Goal: Task Accomplishment & Management: Manage account settings

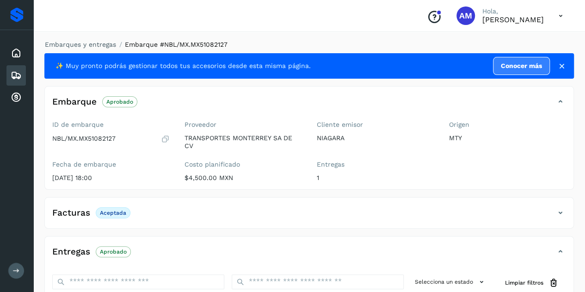
click at [18, 75] on icon at bounding box center [16, 75] width 11 height 11
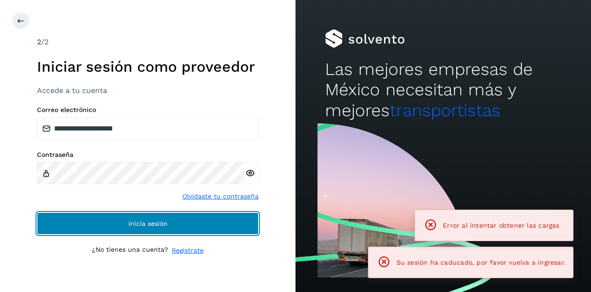
click at [128, 225] on span "Inicia sesión" at bounding box center [147, 223] width 39 height 6
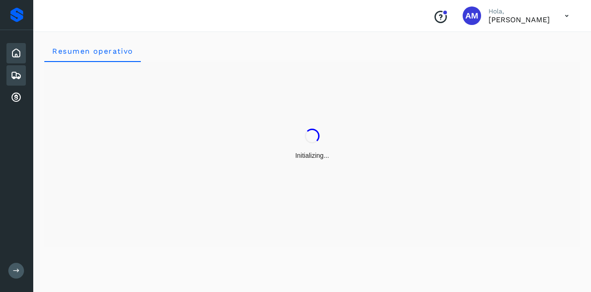
click at [9, 78] on div "Embarques" at bounding box center [15, 75] width 19 height 20
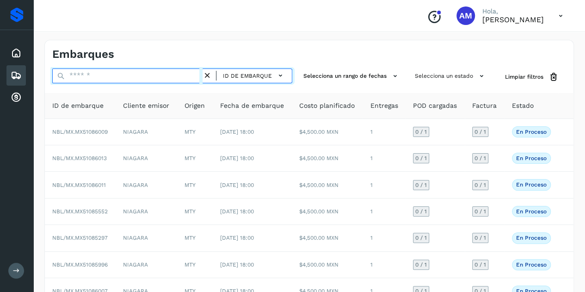
click at [105, 74] on input "text" at bounding box center [127, 75] width 150 height 15
paste input "**********"
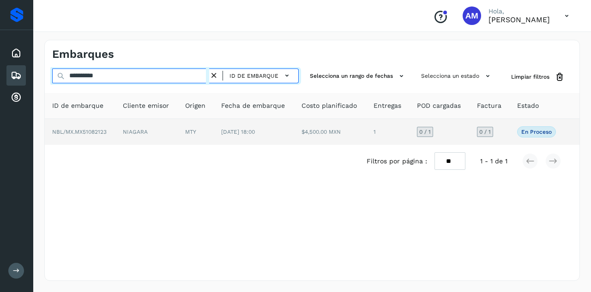
type input "**********"
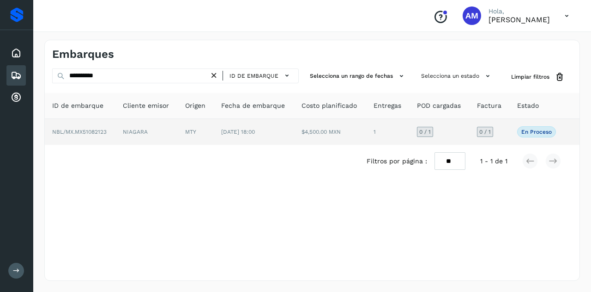
click at [141, 135] on td "NIAGARA" at bounding box center [147, 132] width 62 height 26
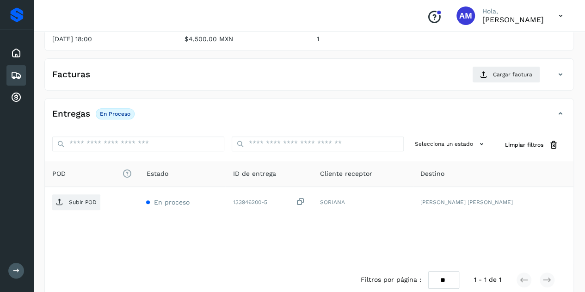
scroll to position [152, 0]
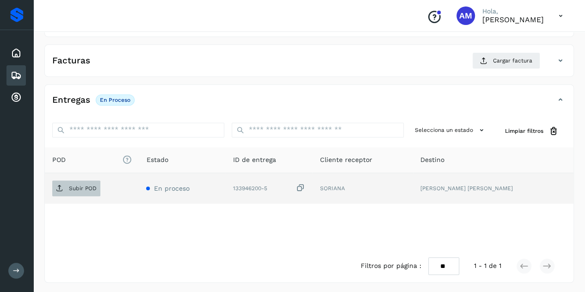
click at [85, 192] on span "Subir POD" at bounding box center [76, 188] width 48 height 15
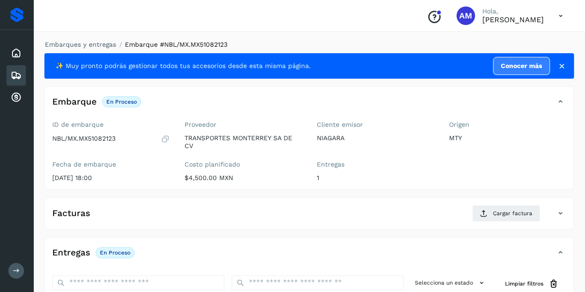
scroll to position [92, 0]
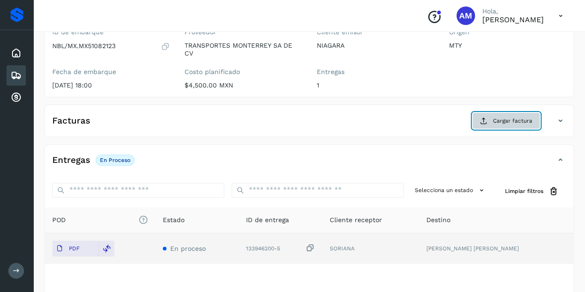
click at [483, 115] on button "Cargar factura" at bounding box center [506, 120] width 68 height 17
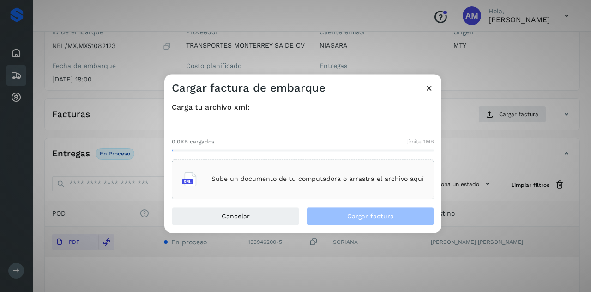
click at [293, 171] on div "Sube un documento de tu computadora o arrastra el archivo aquí" at bounding box center [303, 178] width 242 height 25
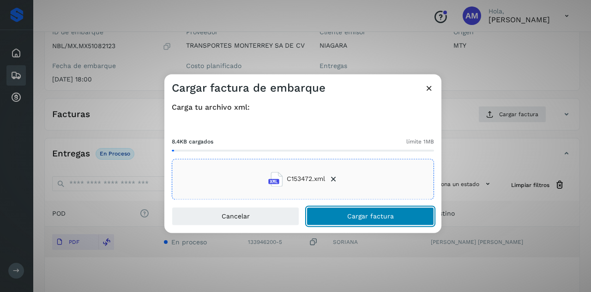
click at [346, 217] on button "Cargar factura" at bounding box center [371, 216] width 128 height 18
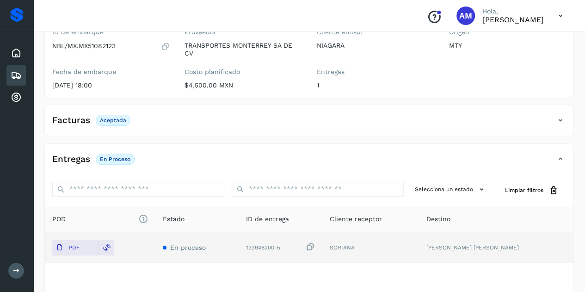
scroll to position [0, 0]
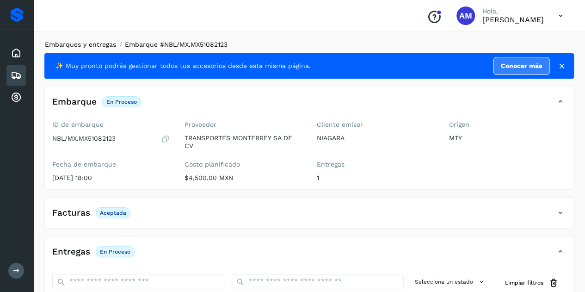
click at [81, 44] on link "Embarques y entregas" at bounding box center [80, 44] width 71 height 7
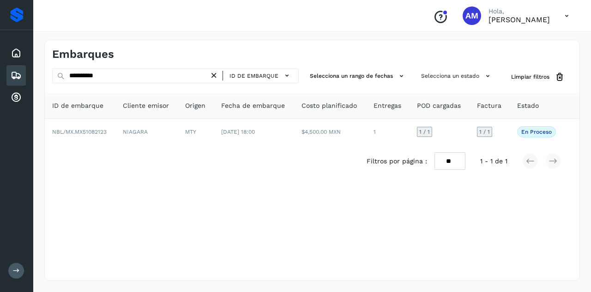
click at [216, 75] on icon at bounding box center [214, 76] width 10 height 10
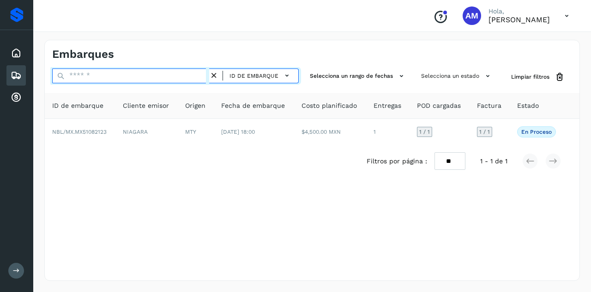
click at [164, 79] on input "text" at bounding box center [130, 75] width 157 height 15
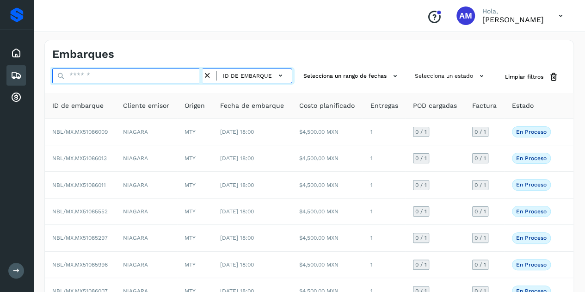
paste input "**********"
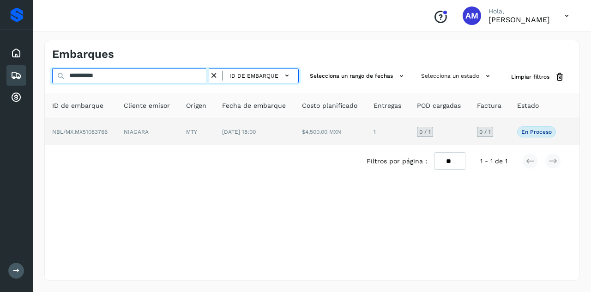
type input "**********"
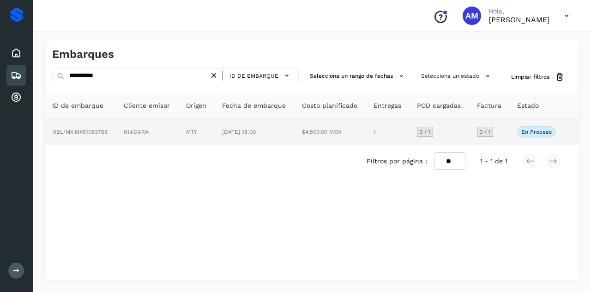
click at [180, 127] on td "MTY" at bounding box center [197, 132] width 36 height 26
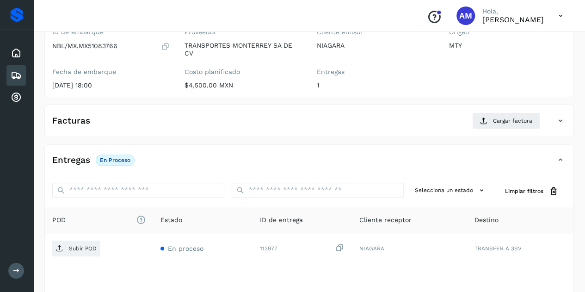
scroll to position [139, 0]
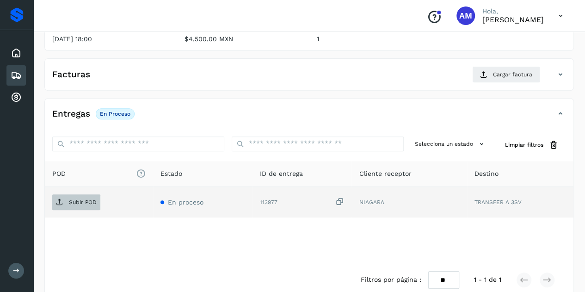
click at [73, 206] on span "Subir POD" at bounding box center [76, 202] width 48 height 15
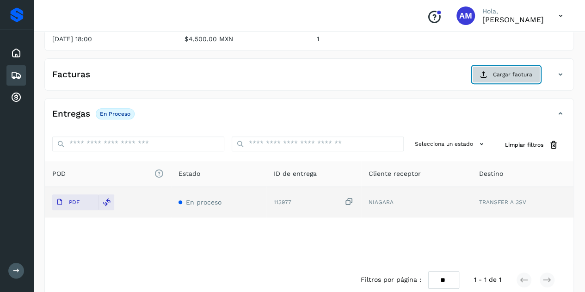
click at [492, 66] on button "Cargar factura" at bounding box center [506, 74] width 68 height 17
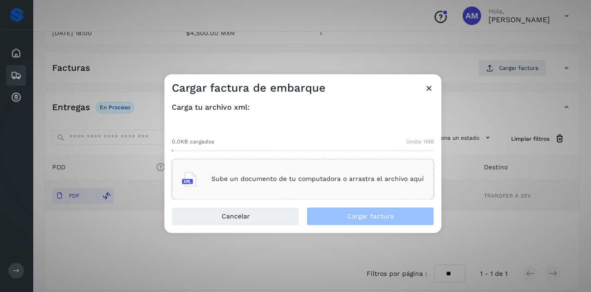
click at [382, 164] on div "Sube un documento de tu computadora o arrastra el archivo aquí" at bounding box center [303, 178] width 262 height 41
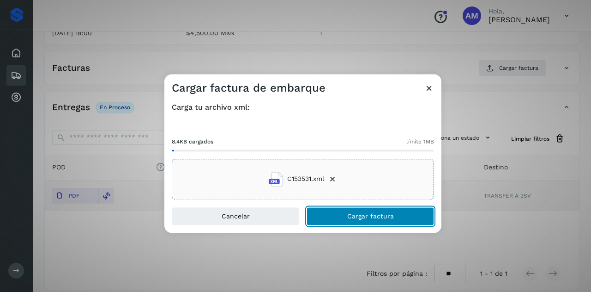
click at [361, 214] on span "Cargar factura" at bounding box center [370, 216] width 47 height 6
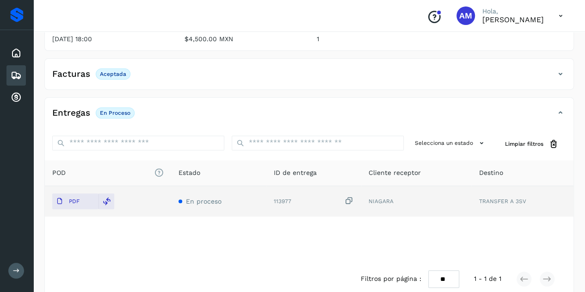
scroll to position [0, 0]
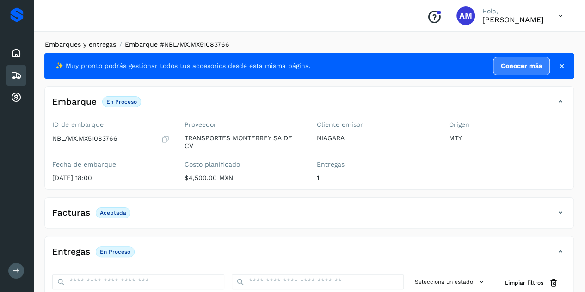
click at [79, 45] on link "Embarques y entregas" at bounding box center [80, 44] width 71 height 7
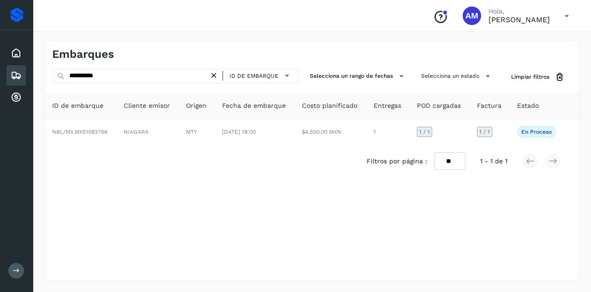
click at [219, 75] on icon at bounding box center [214, 76] width 10 height 10
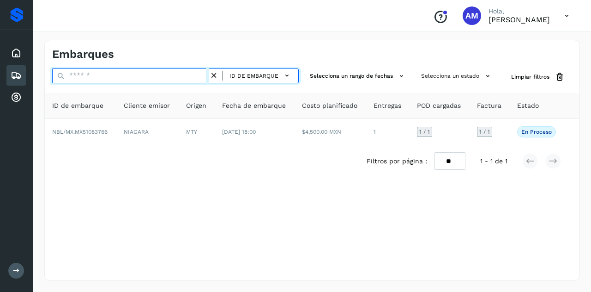
click at [197, 75] on input "text" at bounding box center [130, 75] width 157 height 15
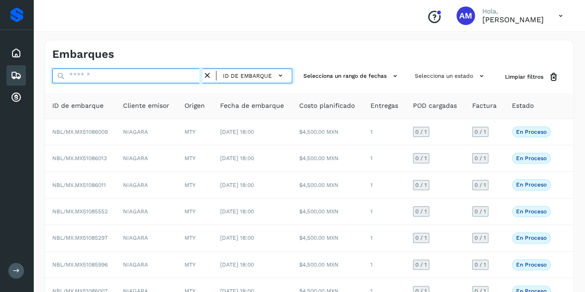
paste input "**********"
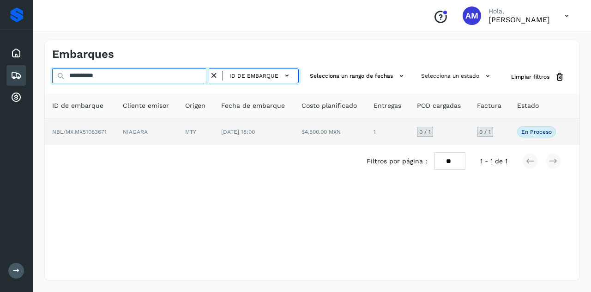
type input "**********"
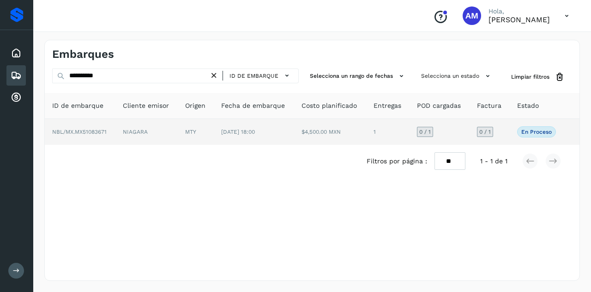
click at [201, 127] on td "MTY" at bounding box center [196, 132] width 36 height 26
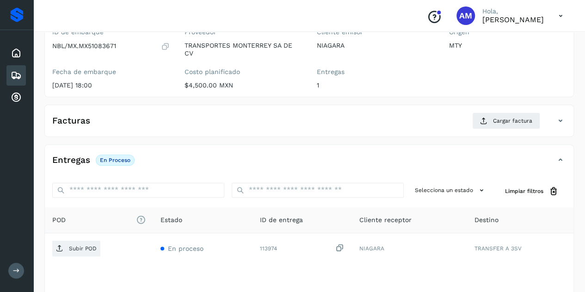
scroll to position [139, 0]
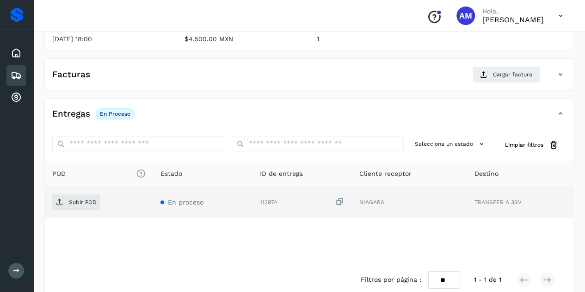
click at [102, 199] on div "Subir POD" at bounding box center [98, 202] width 93 height 16
click at [66, 201] on span "Subir POD" at bounding box center [76, 202] width 48 height 15
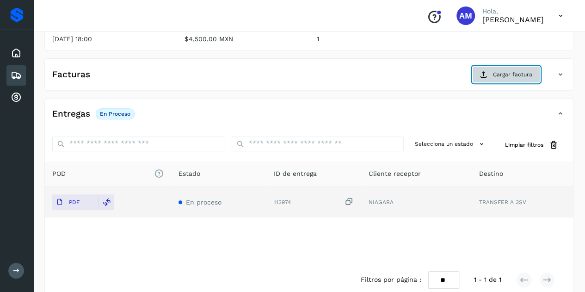
click at [509, 76] on span "Cargar factura" at bounding box center [512, 74] width 39 height 8
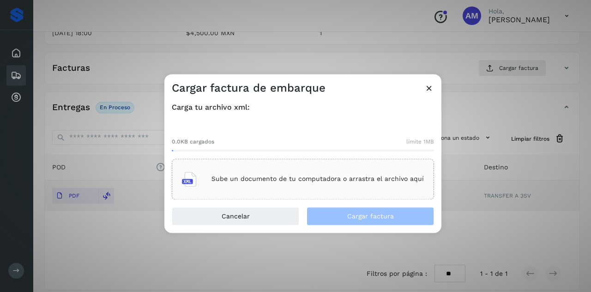
click at [298, 173] on div "Sube un documento de tu computadora o arrastra el archivo aquí" at bounding box center [303, 178] width 242 height 25
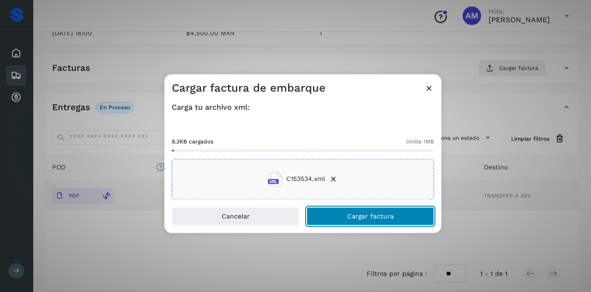
click at [368, 213] on span "Cargar factura" at bounding box center [370, 216] width 47 height 6
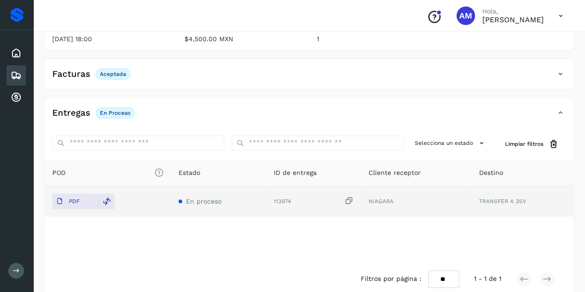
scroll to position [0, 0]
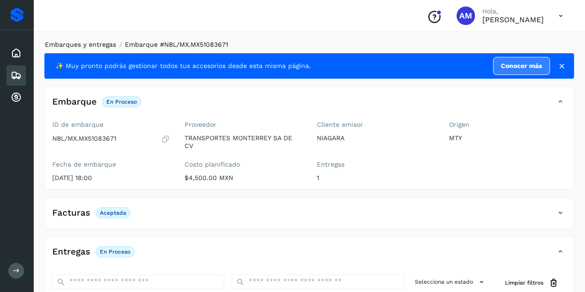
click at [94, 46] on link "Embarques y entregas" at bounding box center [80, 44] width 71 height 7
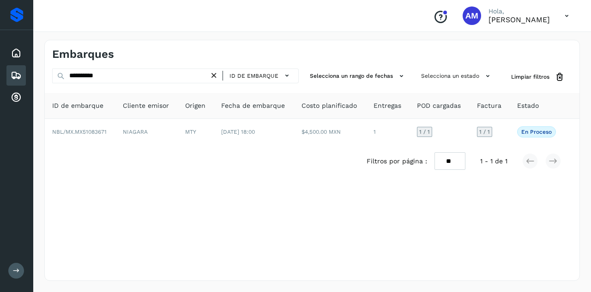
drag, startPoint x: 219, startPoint y: 76, endPoint x: 194, endPoint y: 77, distance: 25.0
click at [219, 77] on icon at bounding box center [214, 76] width 10 height 10
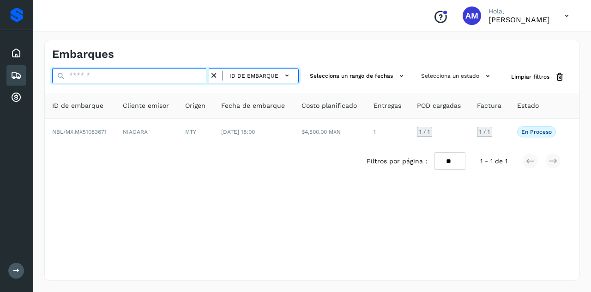
click at [194, 77] on input "text" at bounding box center [130, 75] width 157 height 15
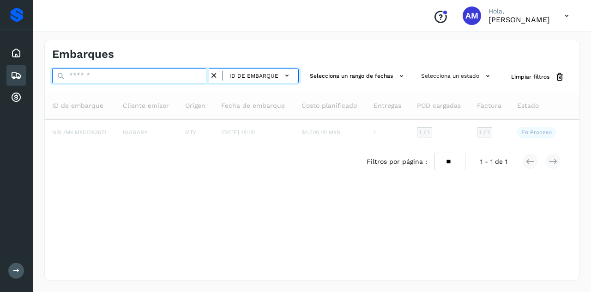
paste input "**********"
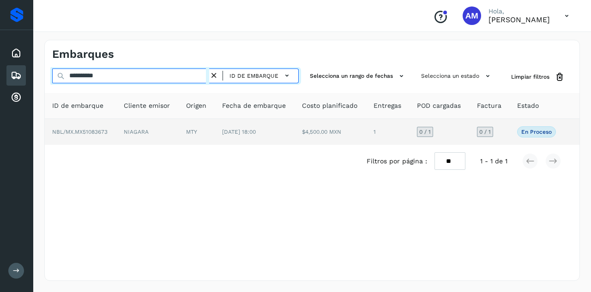
type input "**********"
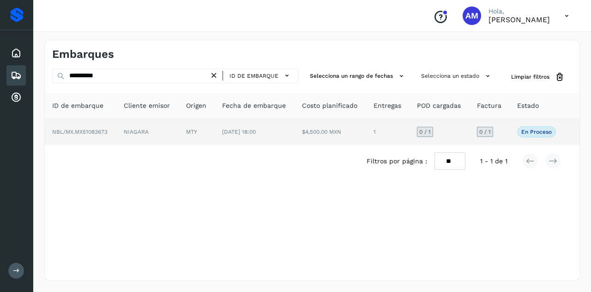
click at [211, 128] on td "MTY" at bounding box center [197, 132] width 36 height 26
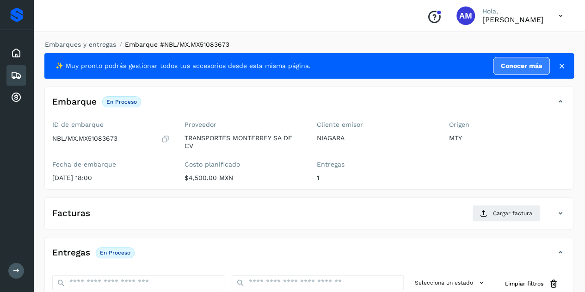
scroll to position [92, 0]
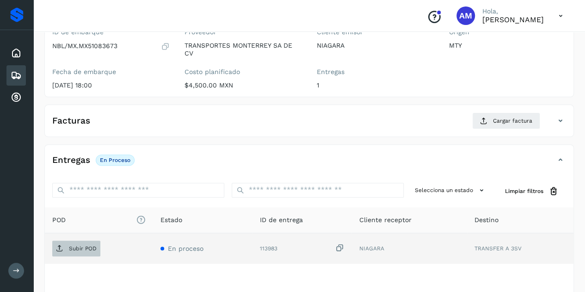
click at [84, 248] on p "Subir POD" at bounding box center [83, 248] width 28 height 6
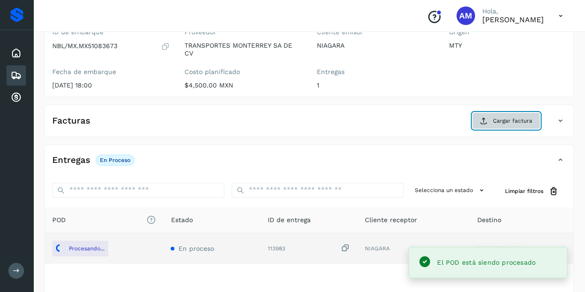
click at [480, 114] on button "Cargar factura" at bounding box center [506, 120] width 68 height 17
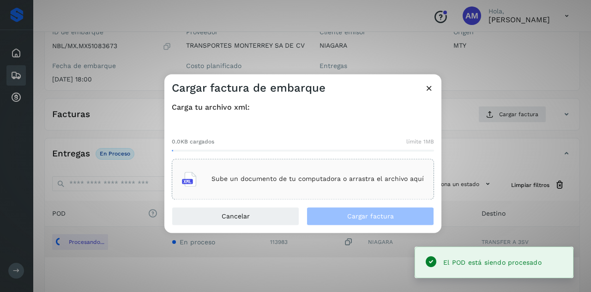
click at [323, 174] on div "Sube un documento de tu computadora o arrastra el archivo aquí" at bounding box center [303, 178] width 242 height 25
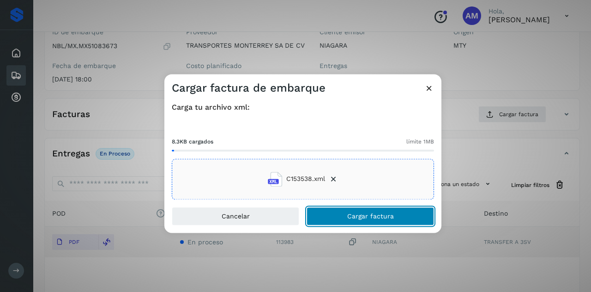
click at [347, 223] on button "Cargar factura" at bounding box center [371, 216] width 128 height 18
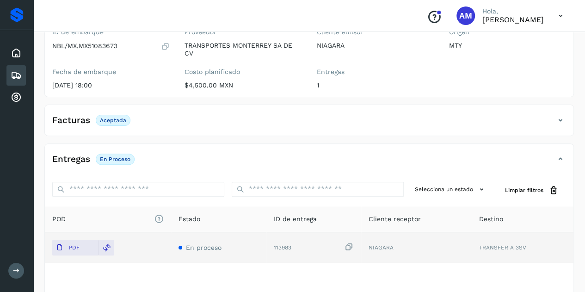
scroll to position [0, 0]
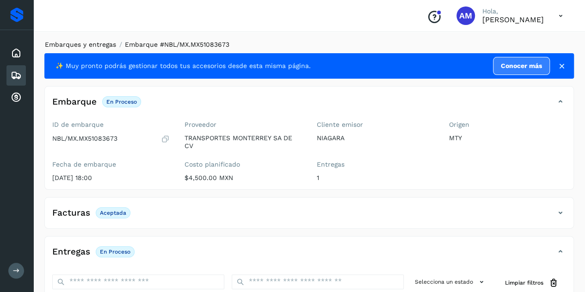
click at [101, 48] on link "Embarques y entregas" at bounding box center [80, 44] width 71 height 7
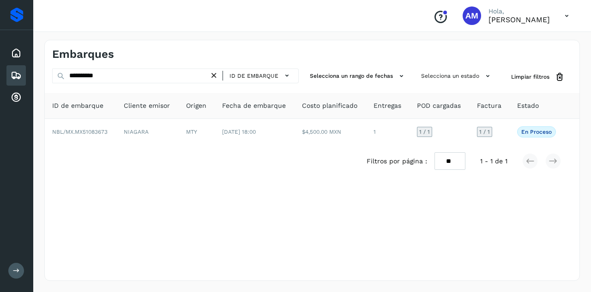
drag, startPoint x: 218, startPoint y: 78, endPoint x: 189, endPoint y: 79, distance: 29.6
click at [218, 78] on icon at bounding box center [214, 76] width 10 height 10
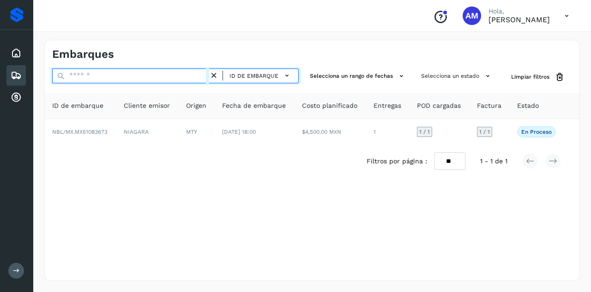
click at [189, 79] on input "text" at bounding box center [130, 75] width 157 height 15
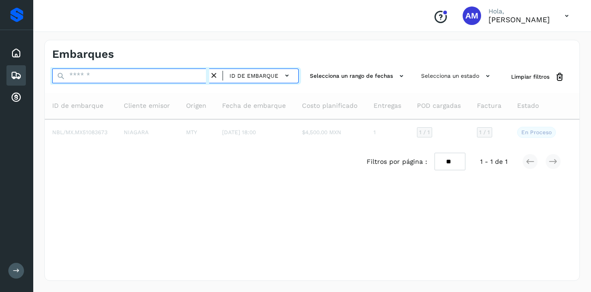
paste input "**********"
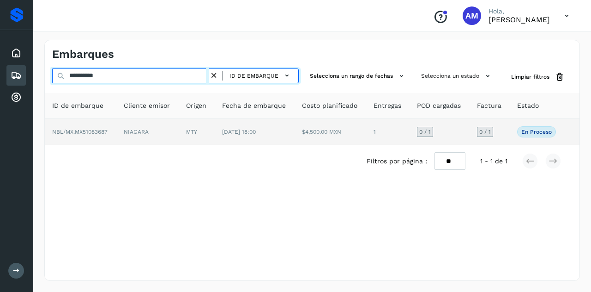
type input "**********"
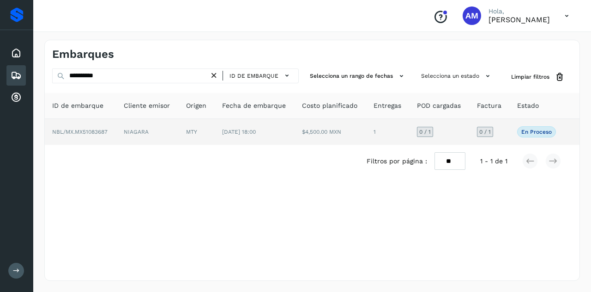
click at [204, 126] on td "MTY" at bounding box center [197, 132] width 36 height 26
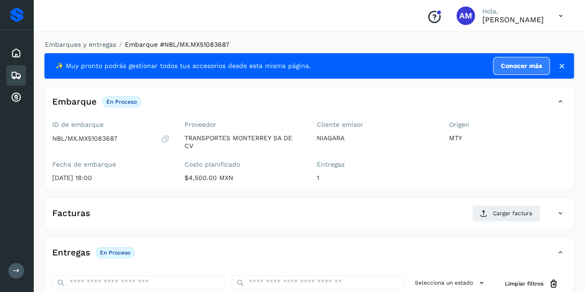
scroll to position [139, 0]
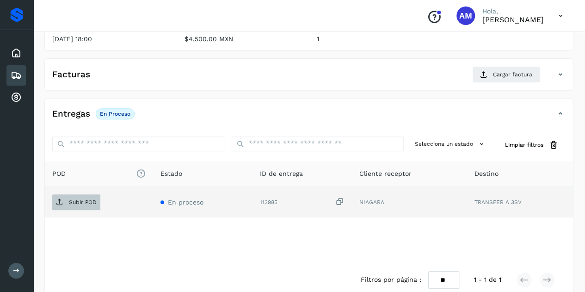
click at [76, 202] on p "Subir POD" at bounding box center [83, 202] width 28 height 6
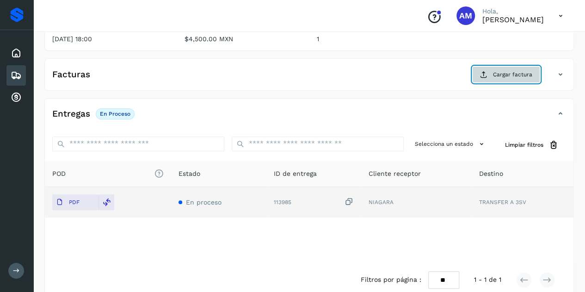
click at [510, 73] on span "Cargar factura" at bounding box center [512, 74] width 39 height 8
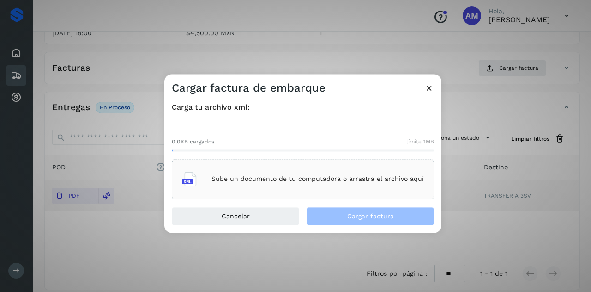
click at [347, 175] on p "Sube un documento de tu computadora o arrastra el archivo aquí" at bounding box center [318, 179] width 213 height 8
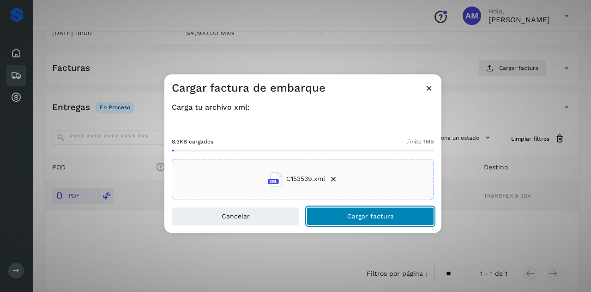
click at [360, 214] on span "Cargar factura" at bounding box center [370, 216] width 47 height 6
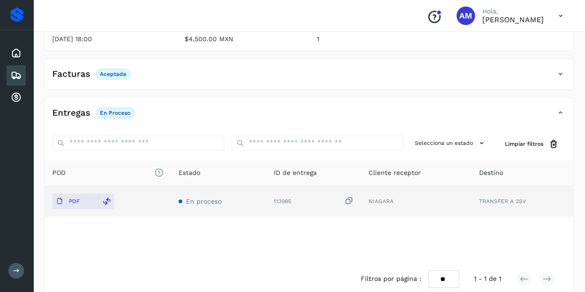
scroll to position [0, 0]
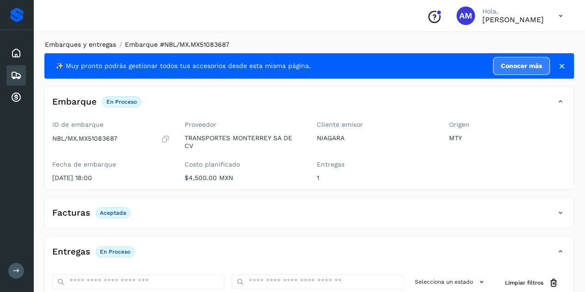
click at [92, 44] on link "Embarques y entregas" at bounding box center [80, 44] width 71 height 7
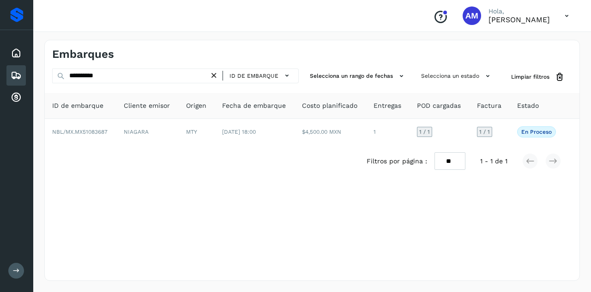
click at [215, 77] on icon at bounding box center [214, 76] width 10 height 10
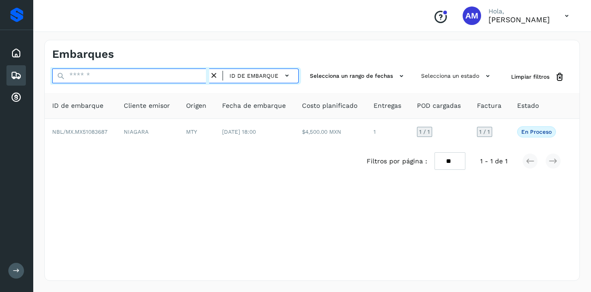
click at [186, 75] on input "text" at bounding box center [130, 75] width 157 height 15
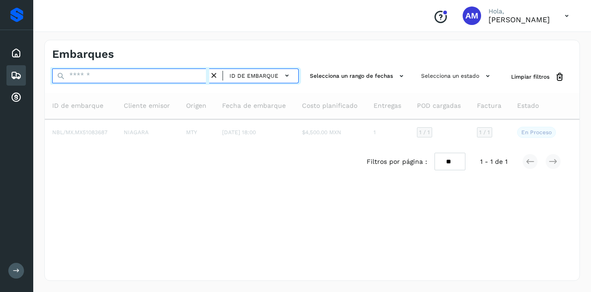
paste input "**********"
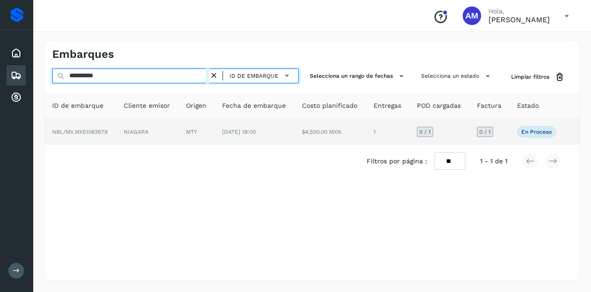
type input "**********"
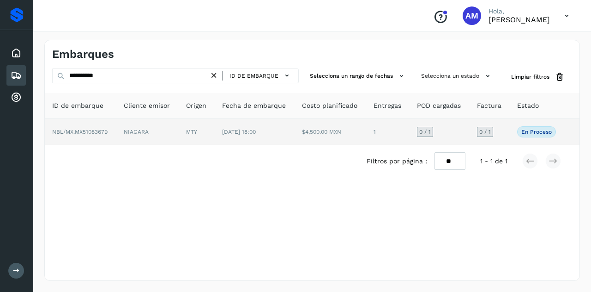
click at [213, 134] on td "MTY" at bounding box center [197, 132] width 36 height 26
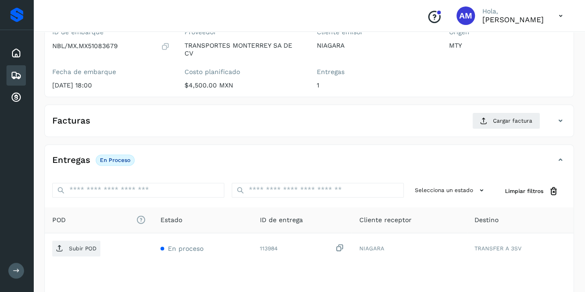
scroll to position [139, 0]
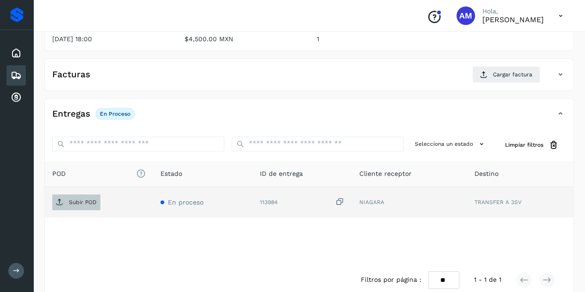
click at [77, 200] on p "Subir POD" at bounding box center [83, 202] width 28 height 6
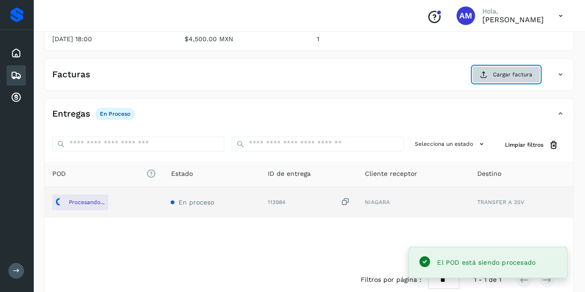
click at [517, 76] on span "Cargar factura" at bounding box center [512, 74] width 39 height 8
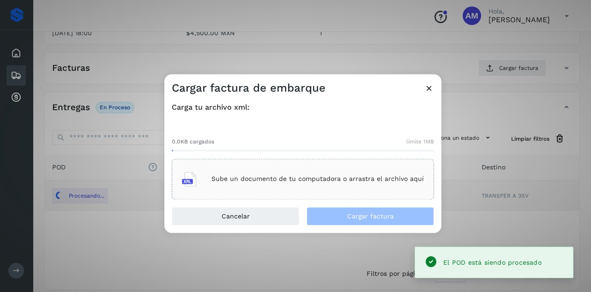
click at [369, 160] on main "Proveedores Inicio Embarques Cuentas por cobrar Salir Conoce nuestros beneficio…" at bounding box center [295, 80] width 591 height 439
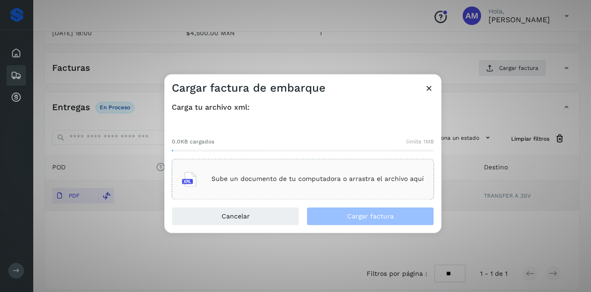
click at [304, 177] on p "Sube un documento de tu computadora o arrastra el archivo aquí" at bounding box center [318, 179] width 213 height 8
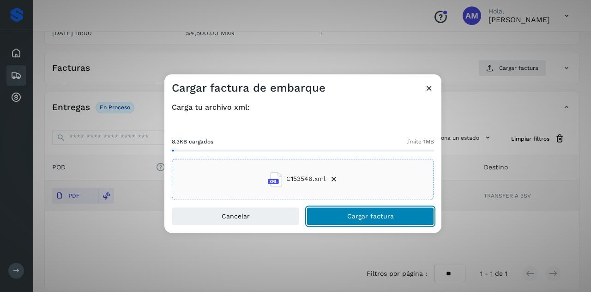
click at [382, 216] on span "Cargar factura" at bounding box center [370, 216] width 47 height 6
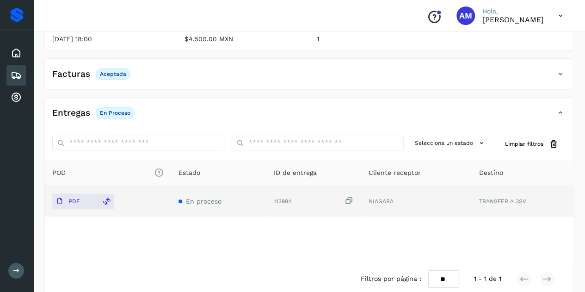
scroll to position [0, 0]
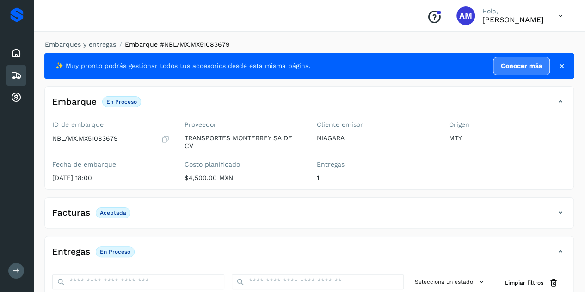
click at [99, 40] on li "Embarques y entregas" at bounding box center [77, 45] width 77 height 10
click at [98, 47] on link "Embarques y entregas" at bounding box center [80, 44] width 71 height 7
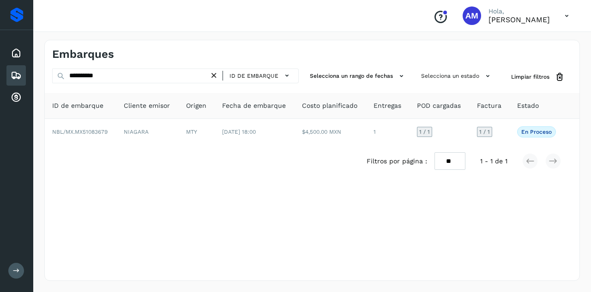
click at [212, 75] on icon at bounding box center [214, 76] width 10 height 10
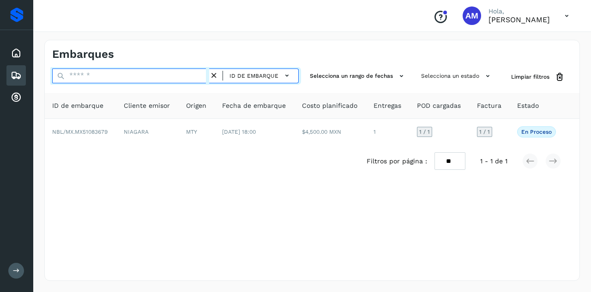
click at [185, 78] on input "text" at bounding box center [130, 75] width 157 height 15
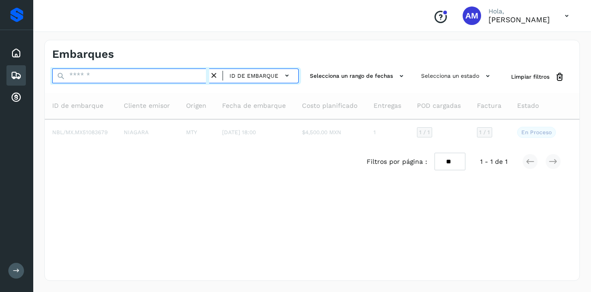
paste input "**********"
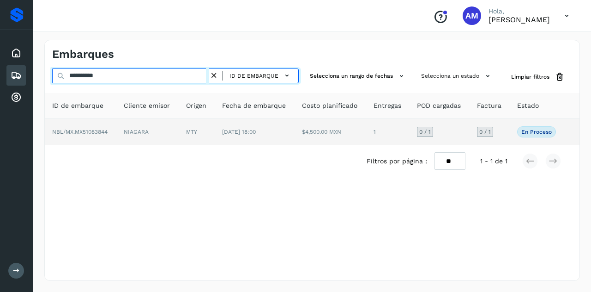
type input "**********"
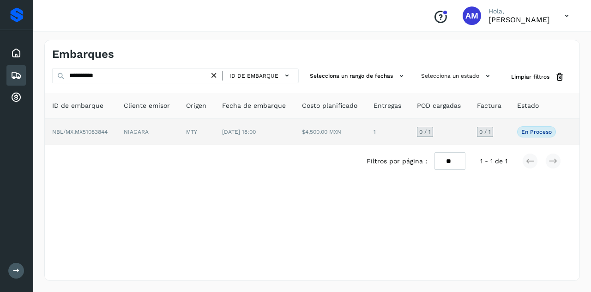
click at [195, 128] on td "MTY" at bounding box center [197, 132] width 36 height 26
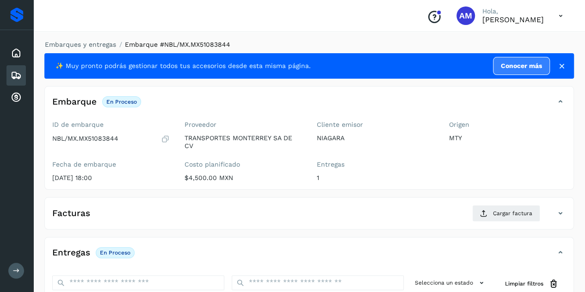
scroll to position [139, 0]
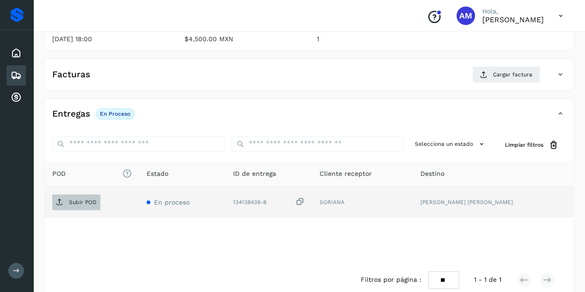
click at [74, 201] on p "Subir POD" at bounding box center [83, 202] width 28 height 6
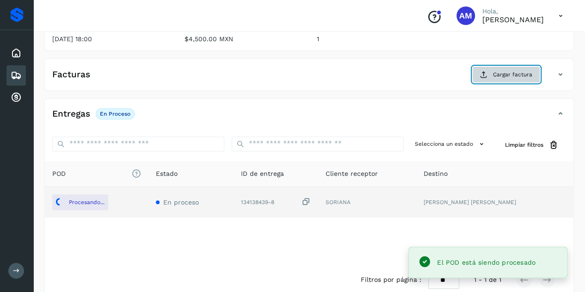
click at [493, 74] on span "Cargar factura" at bounding box center [512, 74] width 39 height 8
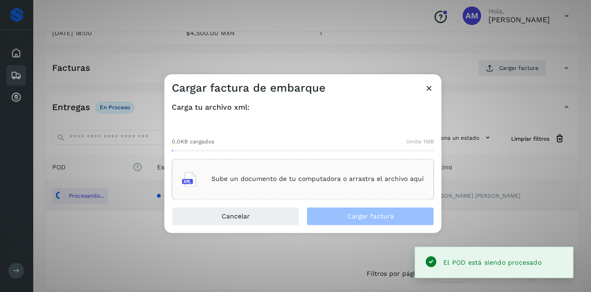
click at [347, 172] on div "Sube un documento de tu computadora o arrastra el archivo aquí" at bounding box center [303, 178] width 242 height 25
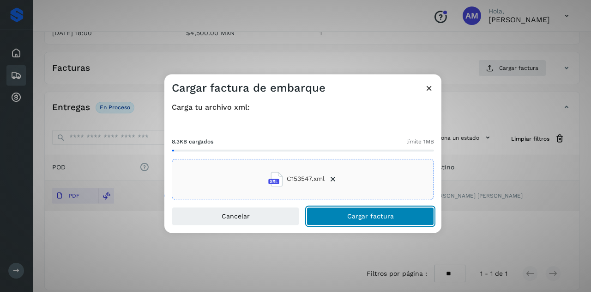
click at [352, 213] on span "Cargar factura" at bounding box center [370, 216] width 47 height 6
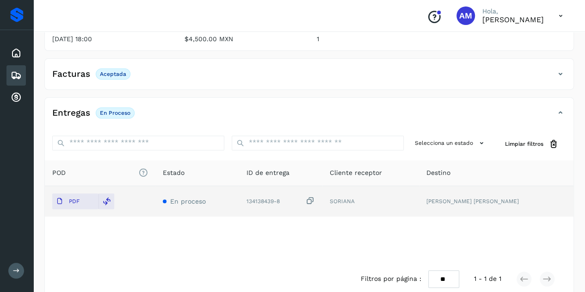
scroll to position [0, 0]
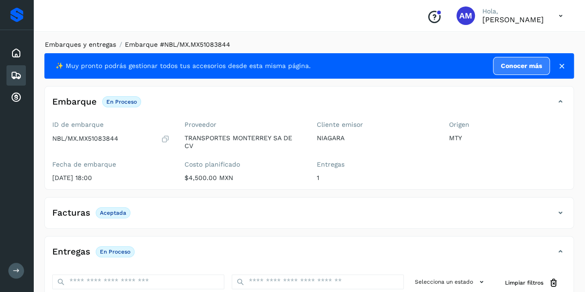
click at [73, 46] on link "Embarques y entregas" at bounding box center [80, 44] width 71 height 7
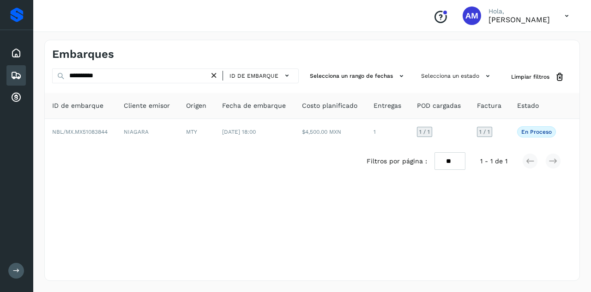
click at [213, 74] on icon at bounding box center [214, 76] width 10 height 10
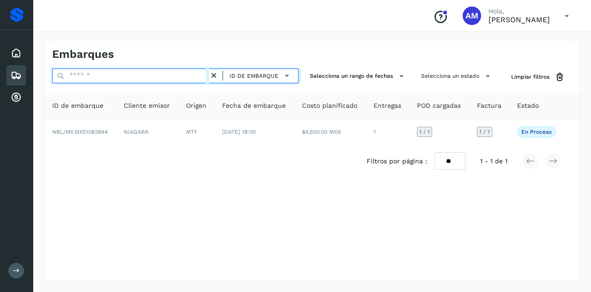
click at [207, 74] on input "text" at bounding box center [130, 75] width 157 height 15
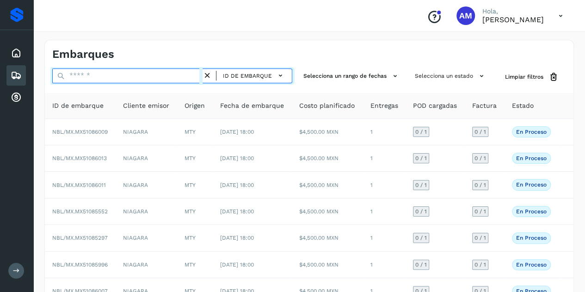
paste input "**********"
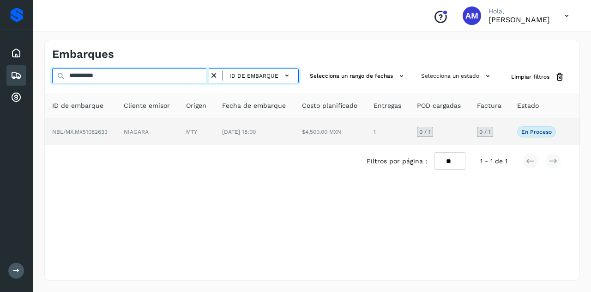
type input "**********"
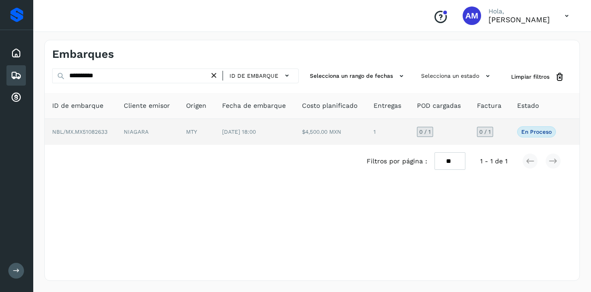
click at [198, 138] on td "MTY" at bounding box center [197, 132] width 36 height 26
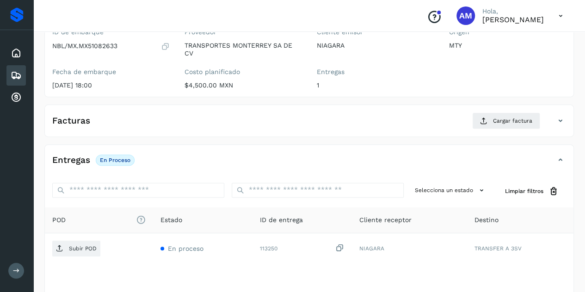
scroll to position [139, 0]
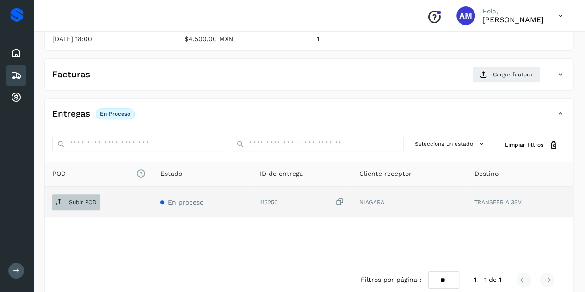
click at [83, 207] on span "Subir POD" at bounding box center [76, 202] width 48 height 15
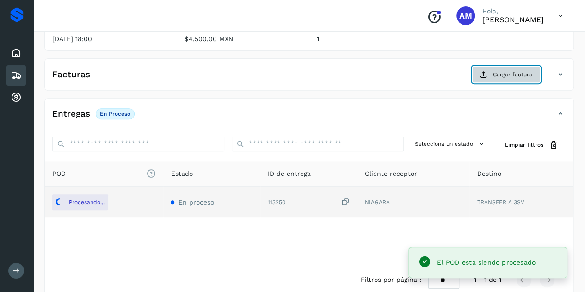
click at [526, 70] on span "Cargar factura" at bounding box center [512, 74] width 39 height 8
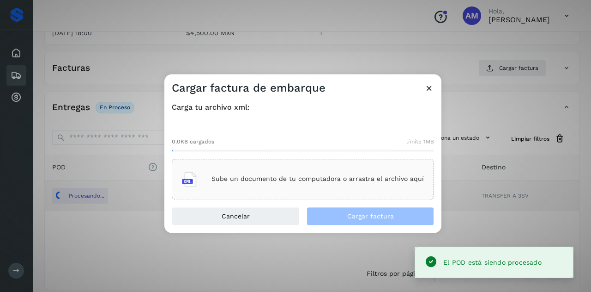
click at [320, 165] on div "Sube un documento de tu computadora o arrastra el archivo aquí" at bounding box center [303, 178] width 262 height 41
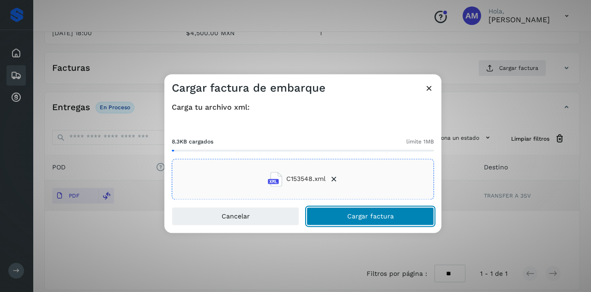
click at [354, 217] on span "Cargar factura" at bounding box center [370, 216] width 47 height 6
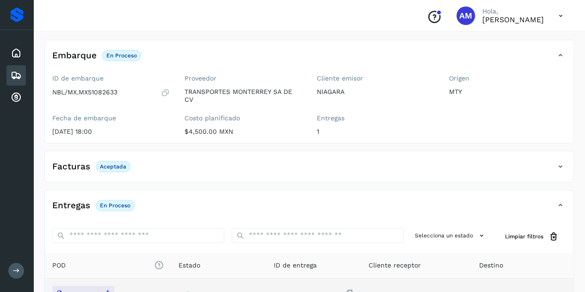
scroll to position [0, 0]
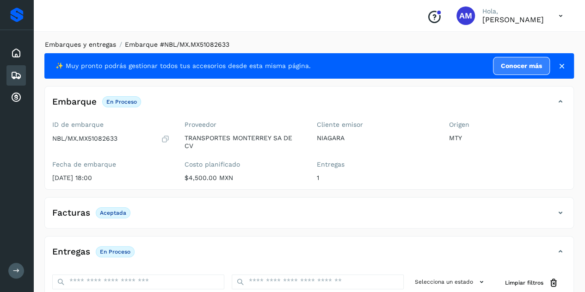
click at [104, 45] on link "Embarques y entregas" at bounding box center [80, 44] width 71 height 7
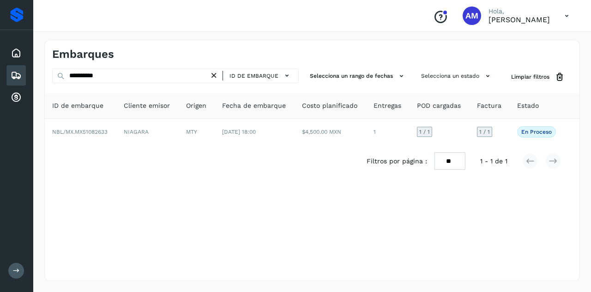
drag, startPoint x: 216, startPoint y: 73, endPoint x: 181, endPoint y: 73, distance: 35.1
click at [216, 73] on icon at bounding box center [214, 76] width 10 height 10
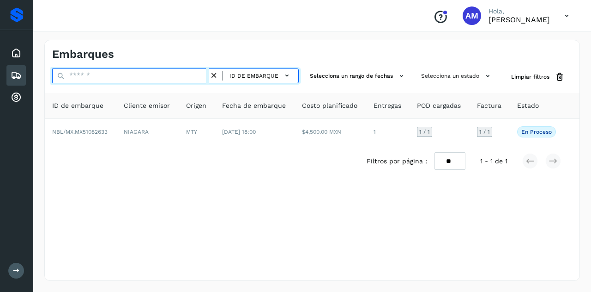
click at [181, 73] on input "text" at bounding box center [130, 75] width 157 height 15
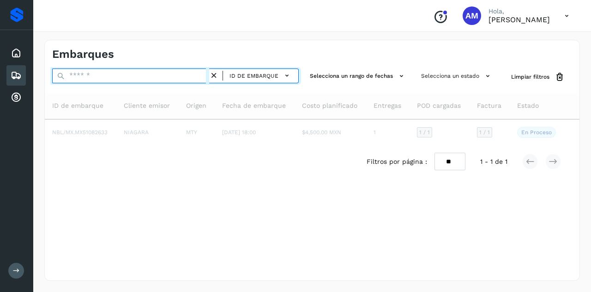
paste input "**********"
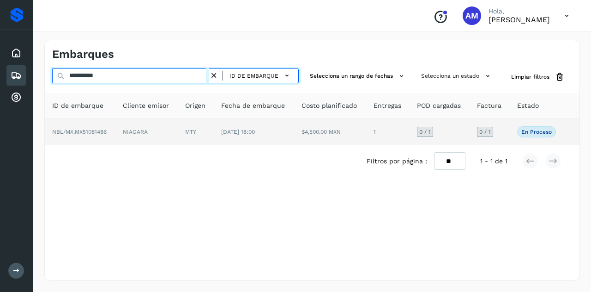
type input "**********"
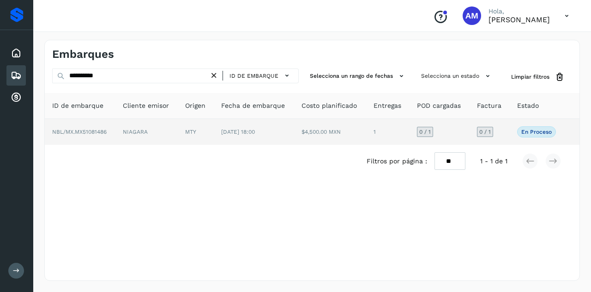
click at [172, 124] on td "NIAGARA" at bounding box center [147, 132] width 62 height 26
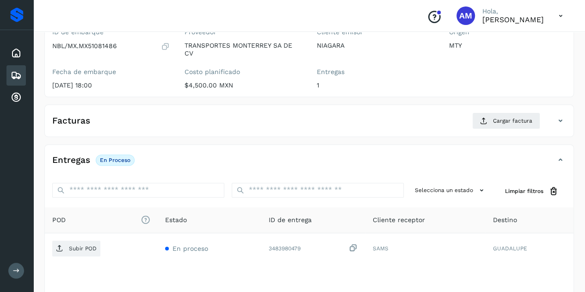
scroll to position [139, 0]
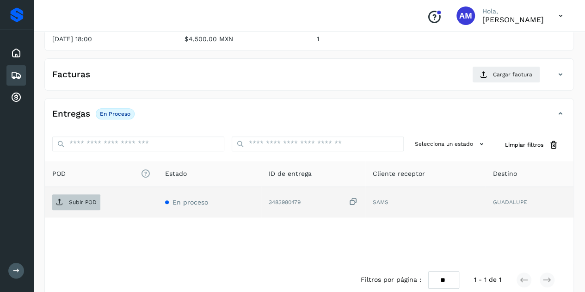
click at [94, 199] on p "Subir POD" at bounding box center [83, 202] width 28 height 6
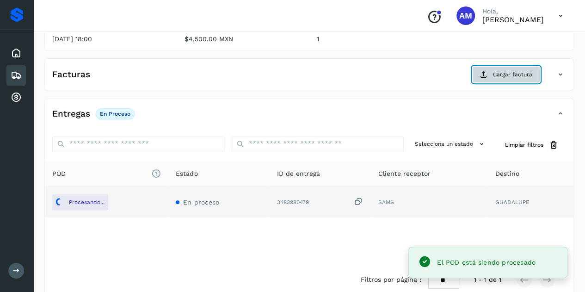
click at [502, 79] on button "Cargar factura" at bounding box center [506, 74] width 68 height 17
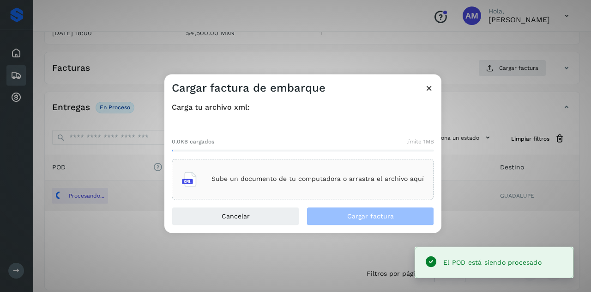
click at [356, 167] on div "Sube un documento de tu computadora o arrastra el archivo aquí" at bounding box center [303, 178] width 242 height 25
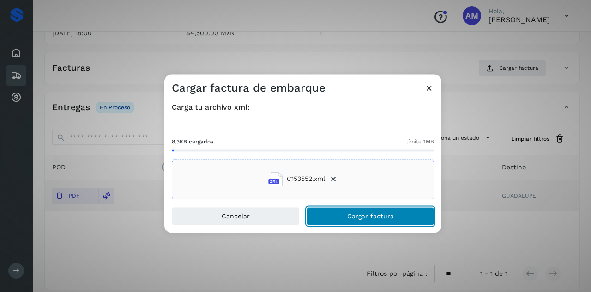
click at [371, 217] on span "Cargar factura" at bounding box center [370, 216] width 47 height 6
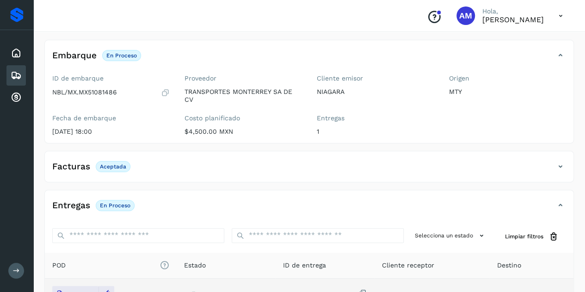
scroll to position [0, 0]
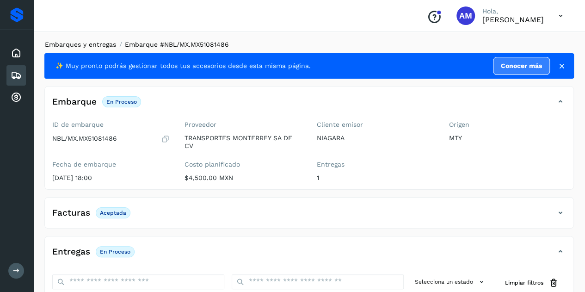
click at [81, 42] on link "Embarques y entregas" at bounding box center [80, 44] width 71 height 7
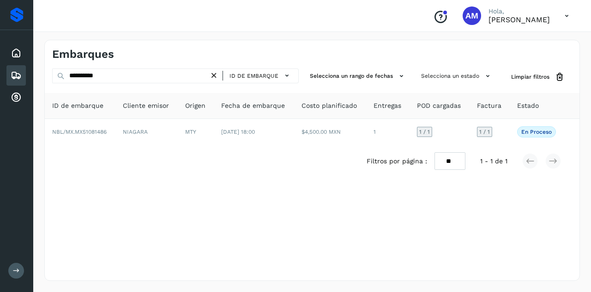
drag, startPoint x: 220, startPoint y: 74, endPoint x: 181, endPoint y: 77, distance: 38.9
click at [219, 74] on icon at bounding box center [214, 76] width 10 height 10
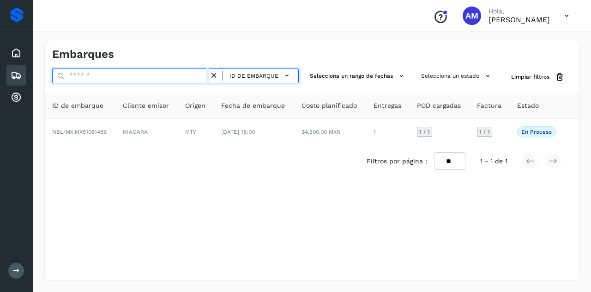
click at [181, 77] on input "text" at bounding box center [130, 75] width 157 height 15
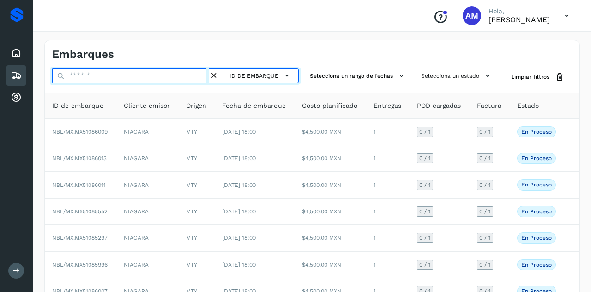
paste input "**********"
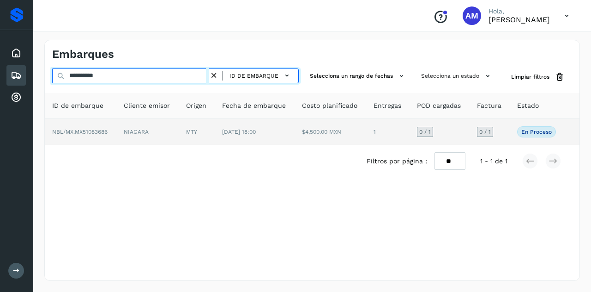
type input "**********"
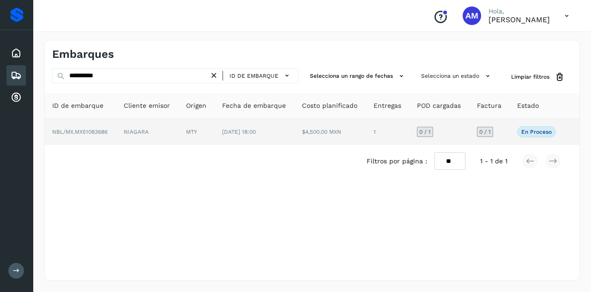
click at [185, 140] on td "MTY" at bounding box center [197, 132] width 36 height 26
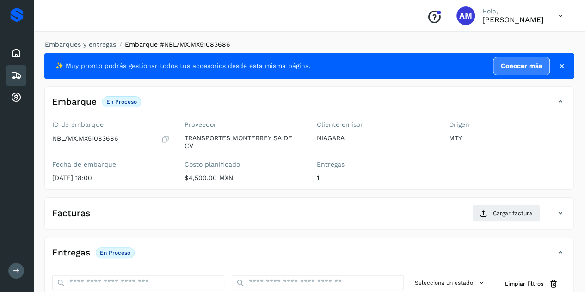
scroll to position [92, 0]
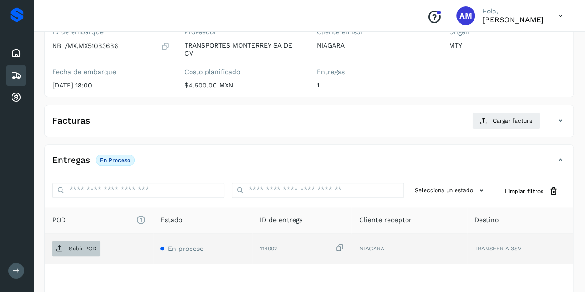
click at [88, 246] on p "Subir POD" at bounding box center [83, 248] width 28 height 6
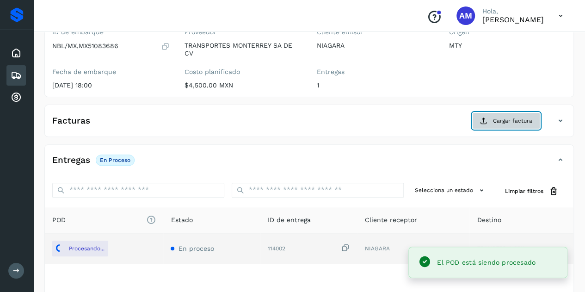
click at [516, 117] on span "Cargar factura" at bounding box center [512, 120] width 39 height 8
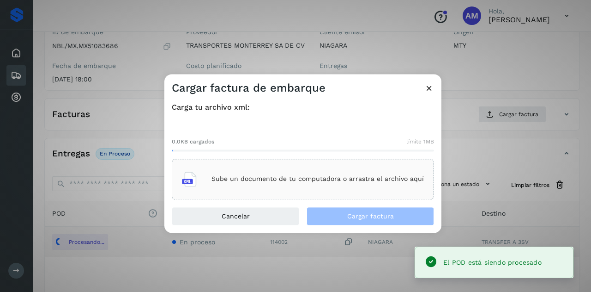
click at [256, 169] on div "Sube un documento de tu computadora o arrastra el archivo aquí" at bounding box center [303, 178] width 242 height 25
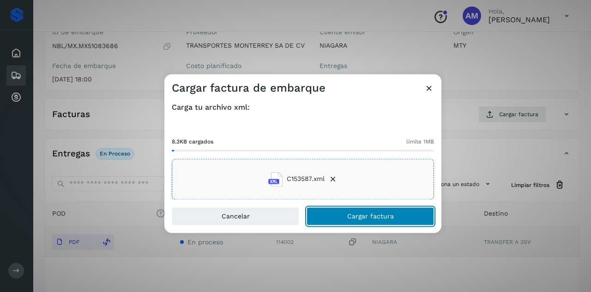
click at [377, 218] on span "Cargar factura" at bounding box center [370, 216] width 47 height 6
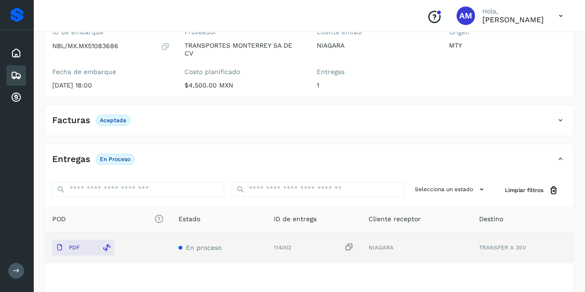
scroll to position [0, 0]
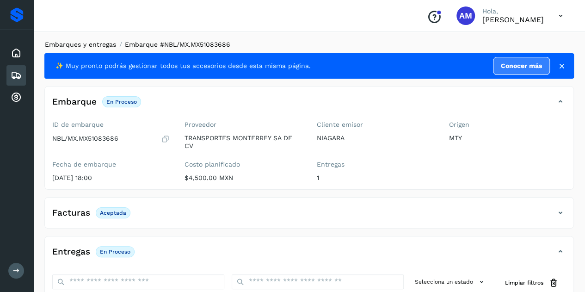
click at [81, 44] on link "Embarques y entregas" at bounding box center [80, 44] width 71 height 7
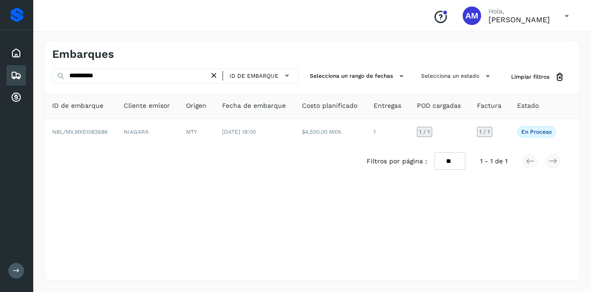
click at [215, 73] on icon at bounding box center [214, 76] width 10 height 10
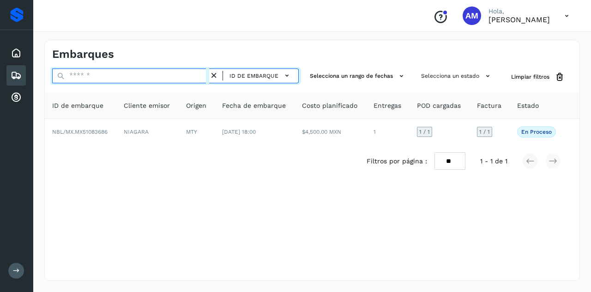
click at [197, 76] on input "text" at bounding box center [130, 75] width 157 height 15
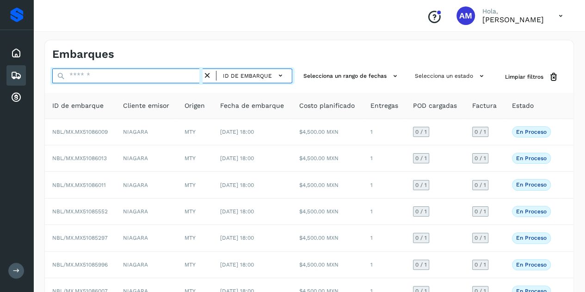
paste input "**********"
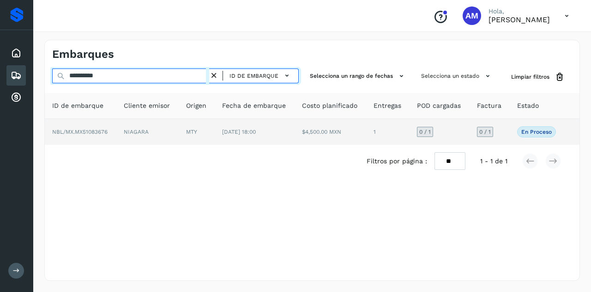
type input "**********"
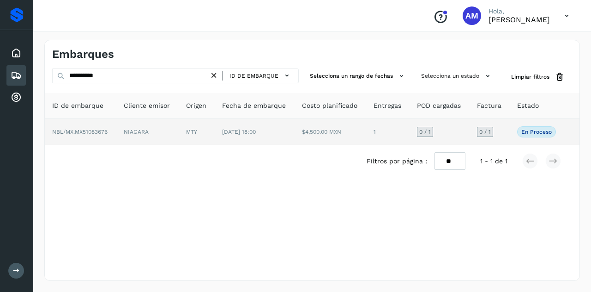
click at [193, 131] on td "MTY" at bounding box center [197, 132] width 36 height 26
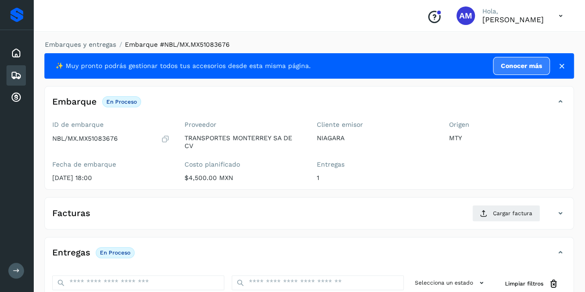
scroll to position [139, 0]
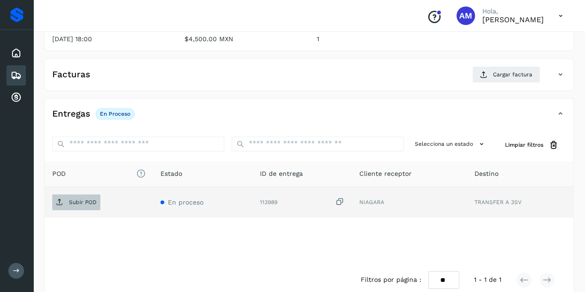
click at [73, 199] on p "Subir POD" at bounding box center [83, 202] width 28 height 6
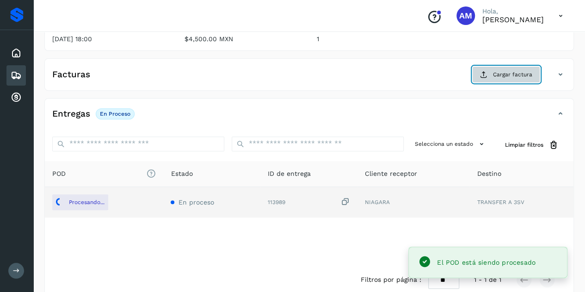
click at [508, 71] on span "Cargar factura" at bounding box center [512, 74] width 39 height 8
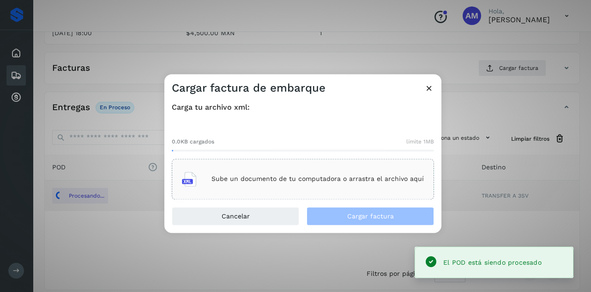
click at [311, 168] on div "Sube un documento de tu computadora o arrastra el archivo aquí" at bounding box center [303, 178] width 242 height 25
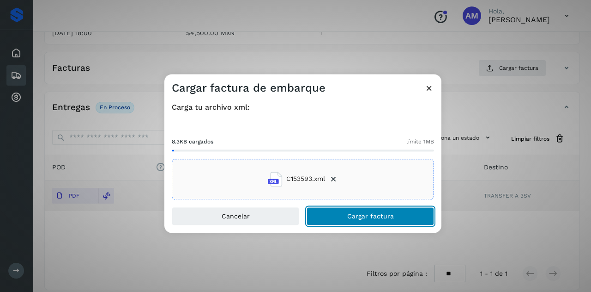
click at [347, 215] on button "Cargar factura" at bounding box center [371, 216] width 128 height 18
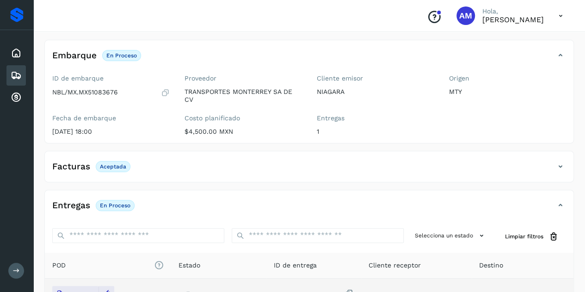
scroll to position [0, 0]
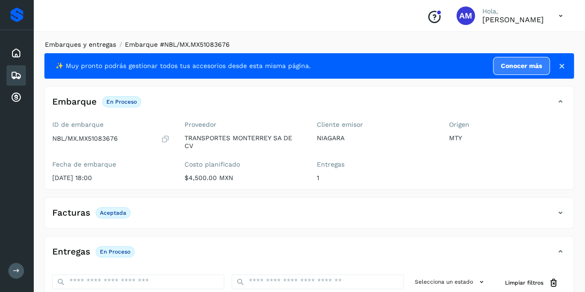
click at [69, 40] on li "Embarques y entregas" at bounding box center [77, 45] width 77 height 10
click at [94, 46] on link "Embarques y entregas" at bounding box center [80, 44] width 71 height 7
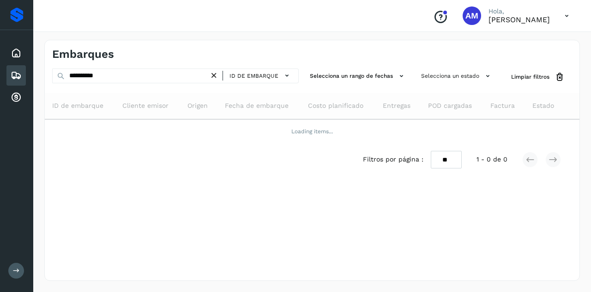
click at [214, 78] on icon at bounding box center [214, 76] width 10 height 10
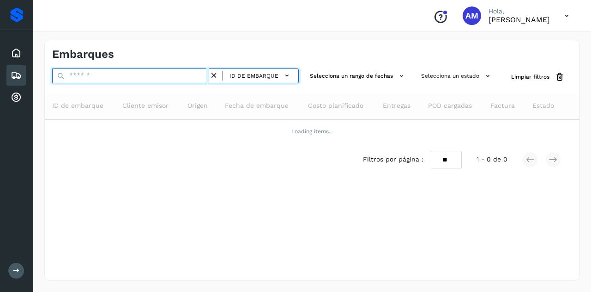
click at [190, 79] on input "text" at bounding box center [130, 75] width 157 height 15
paste input "**********"
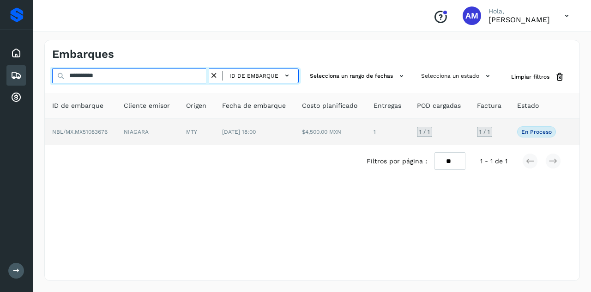
type input "**********"
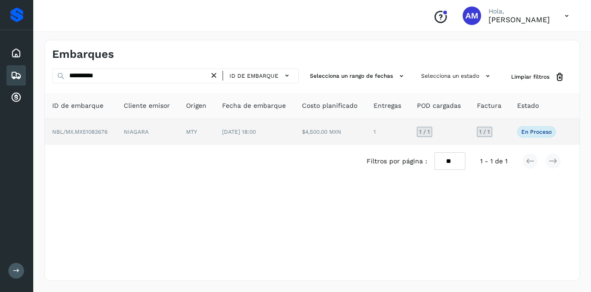
click at [166, 131] on td "NIAGARA" at bounding box center [147, 132] width 62 height 26
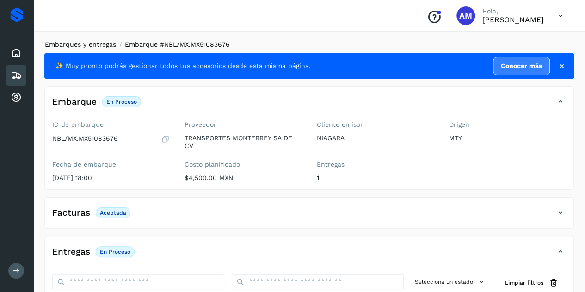
click at [73, 45] on link "Embarques y entregas" at bounding box center [80, 44] width 71 height 7
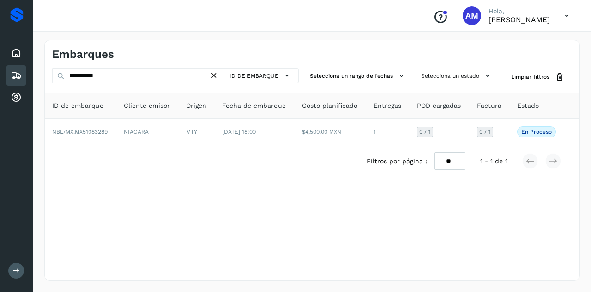
drag, startPoint x: 216, startPoint y: 75, endPoint x: 178, endPoint y: 76, distance: 38.4
click at [216, 75] on icon at bounding box center [214, 76] width 10 height 10
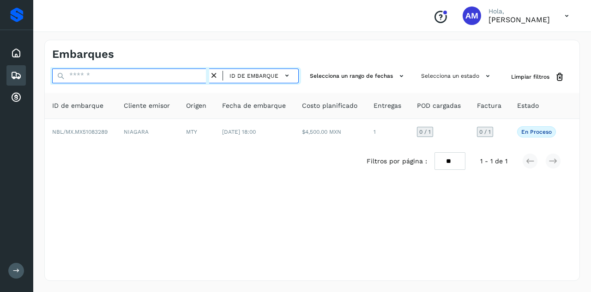
click at [177, 76] on input "text" at bounding box center [130, 75] width 157 height 15
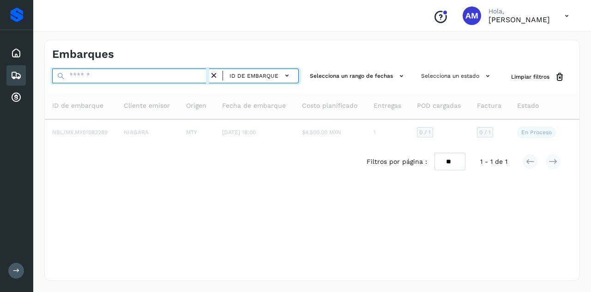
paste input "**********"
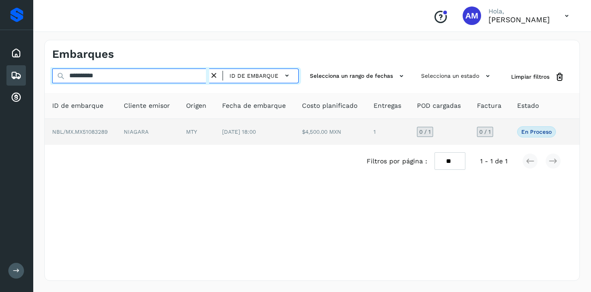
type input "**********"
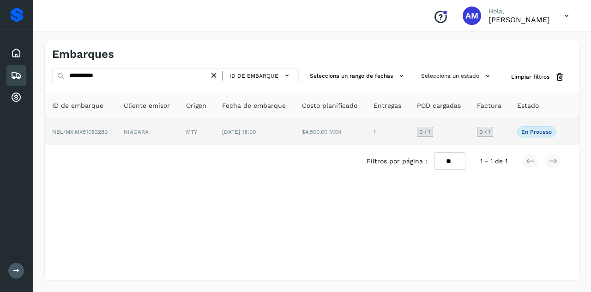
click at [134, 129] on td "NIAGARA" at bounding box center [147, 132] width 62 height 26
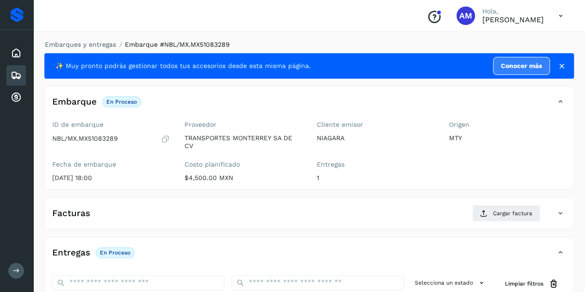
scroll to position [92, 0]
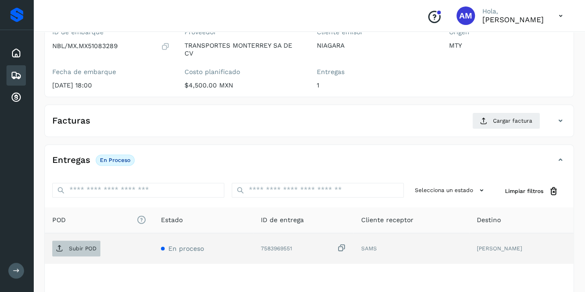
click at [96, 242] on span "Subir POD" at bounding box center [76, 248] width 48 height 15
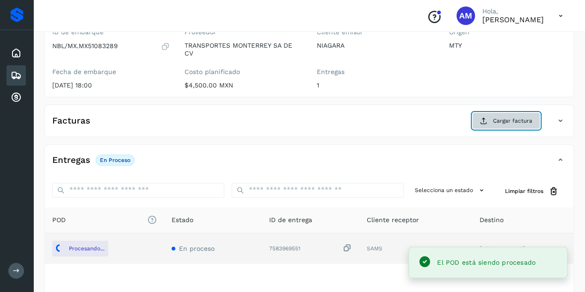
click at [526, 123] on span "Cargar factura" at bounding box center [512, 120] width 39 height 8
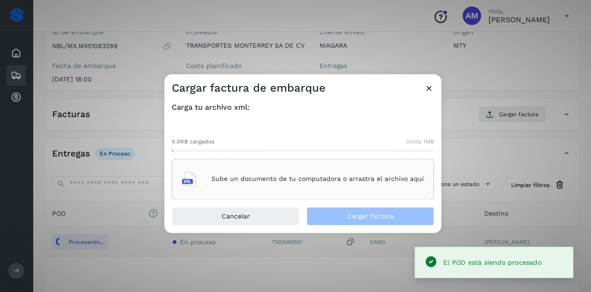
click at [333, 171] on div "Sube un documento de tu computadora o arrastra el archivo aquí" at bounding box center [303, 178] width 242 height 25
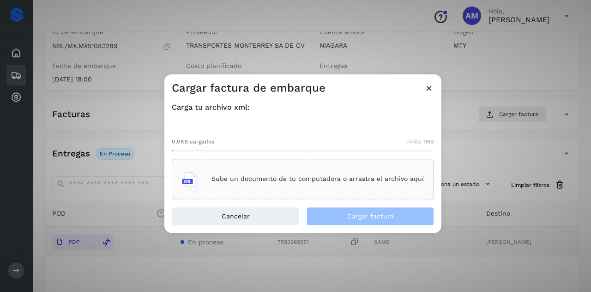
click at [219, 171] on div "Sube un documento de tu computadora o arrastra el archivo aquí" at bounding box center [303, 178] width 242 height 25
click at [427, 88] on icon at bounding box center [430, 88] width 10 height 10
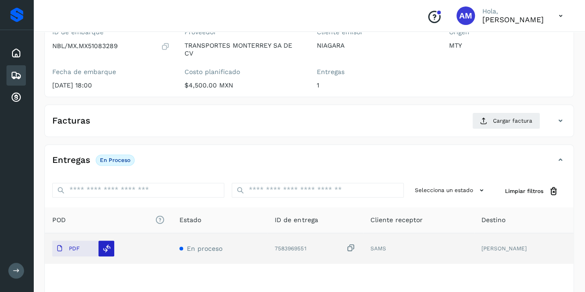
click at [110, 246] on icon at bounding box center [107, 248] width 8 height 8
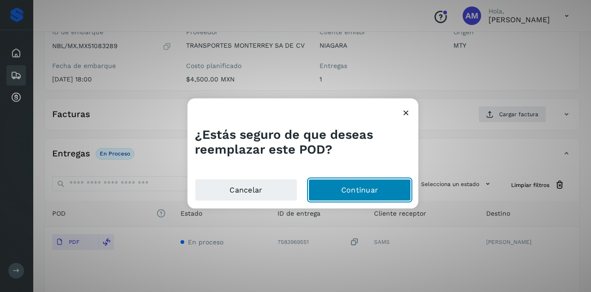
click at [367, 186] on button "Continuar" at bounding box center [360, 190] width 103 height 22
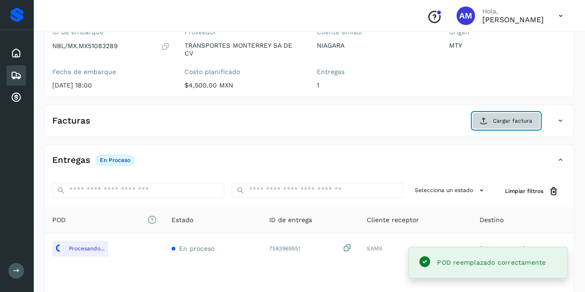
click at [512, 126] on button "Cargar factura" at bounding box center [506, 120] width 68 height 17
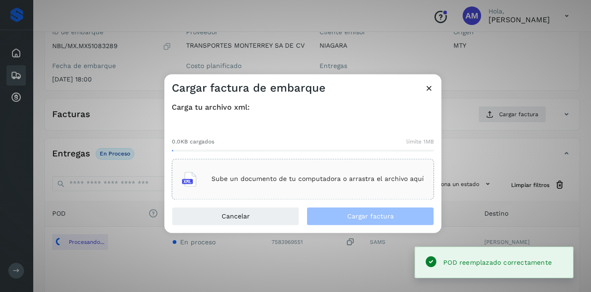
click at [355, 163] on div "Sube un documento de tu computadora o arrastra el archivo aquí" at bounding box center [303, 178] width 262 height 41
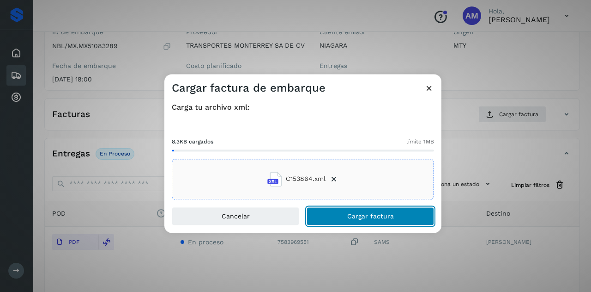
click at [372, 217] on span "Cargar factura" at bounding box center [370, 216] width 47 height 6
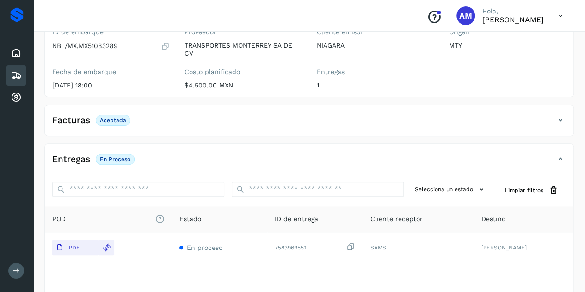
scroll to position [0, 0]
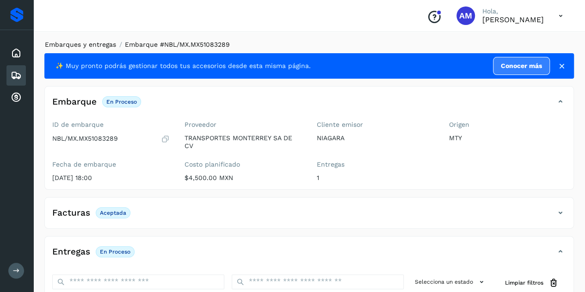
click at [89, 43] on link "Embarques y entregas" at bounding box center [80, 44] width 71 height 7
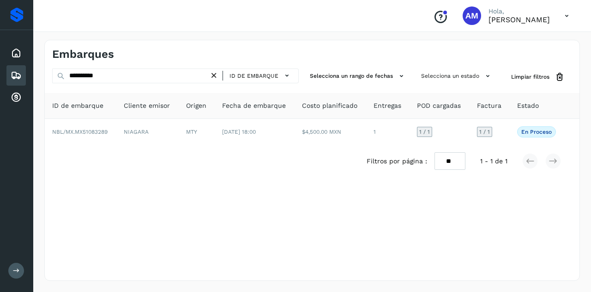
click at [215, 73] on icon at bounding box center [214, 76] width 10 height 10
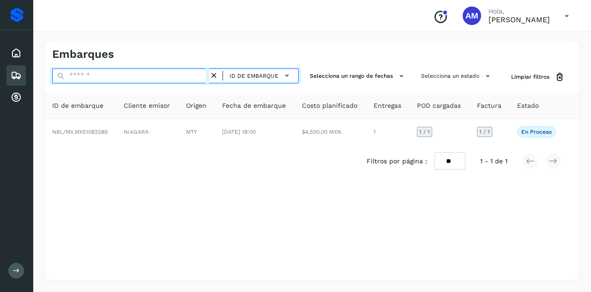
click at [193, 75] on input "text" at bounding box center [130, 75] width 157 height 15
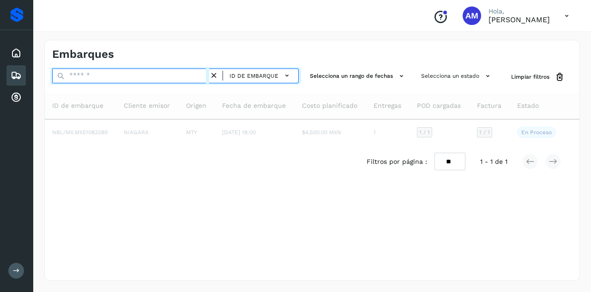
paste input "**********"
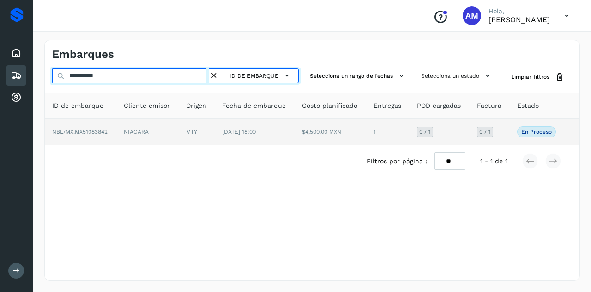
type input "**********"
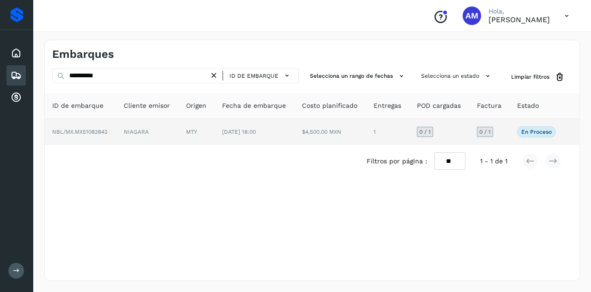
click at [177, 134] on td "NIAGARA" at bounding box center [147, 132] width 62 height 26
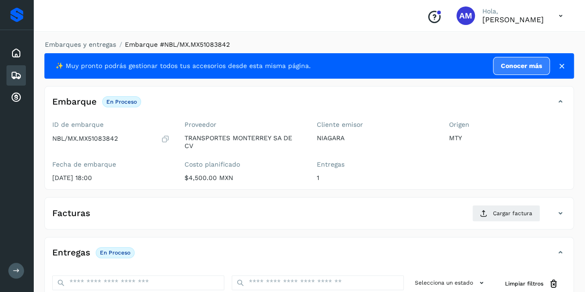
scroll to position [92, 0]
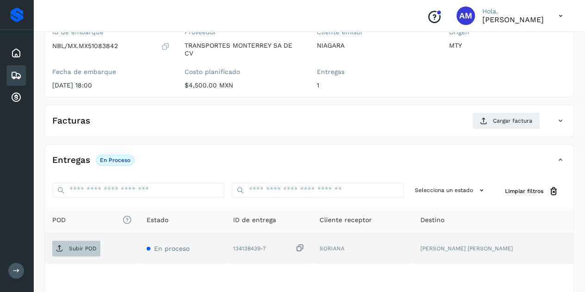
click at [91, 243] on span "Subir POD" at bounding box center [76, 248] width 48 height 15
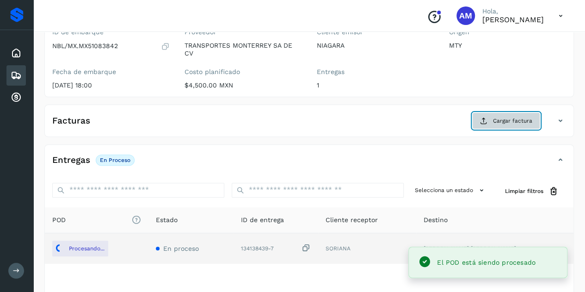
click at [519, 125] on button "Cargar factura" at bounding box center [506, 120] width 68 height 17
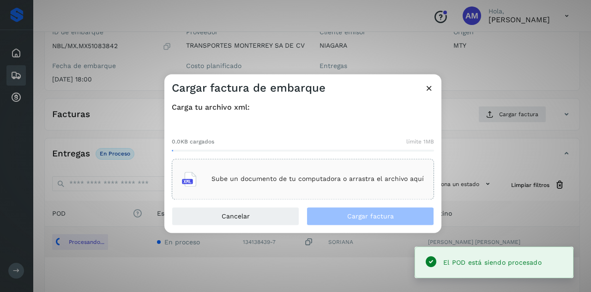
click at [371, 175] on div "Sube un documento de tu computadora o arrastra el archivo aquí" at bounding box center [303, 178] width 242 height 25
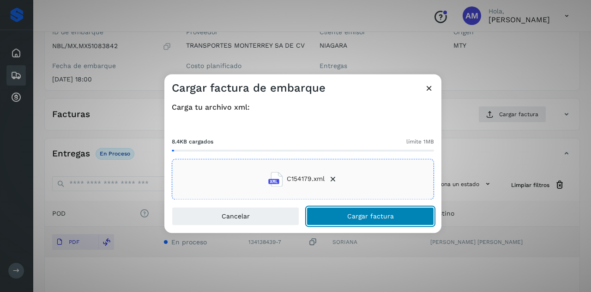
click at [329, 211] on button "Cargar factura" at bounding box center [371, 216] width 128 height 18
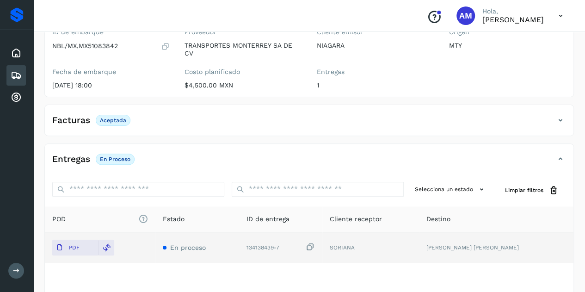
scroll to position [0, 0]
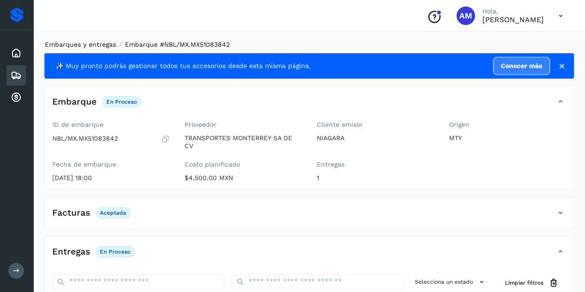
click at [105, 45] on link "Embarques y entregas" at bounding box center [80, 44] width 71 height 7
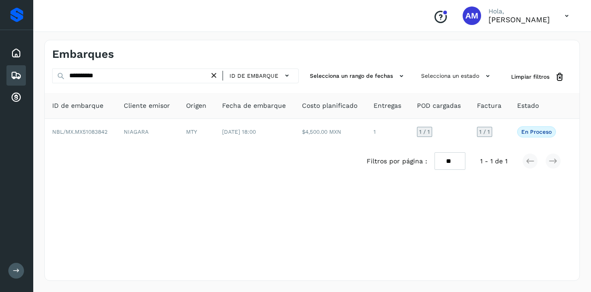
drag, startPoint x: 219, startPoint y: 78, endPoint x: 188, endPoint y: 78, distance: 31.0
click at [219, 78] on icon at bounding box center [214, 76] width 10 height 10
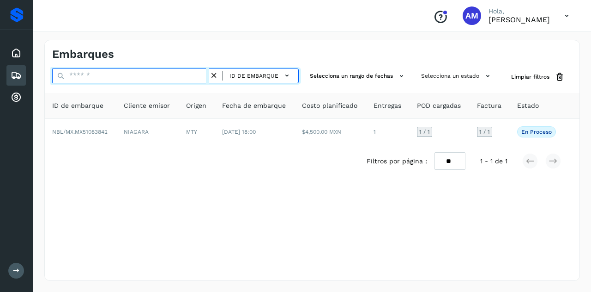
click at [188, 78] on input "text" at bounding box center [130, 75] width 157 height 15
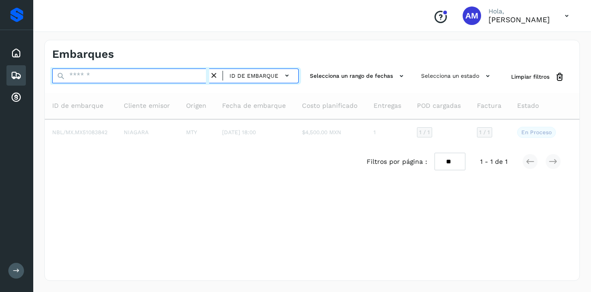
paste input "**********"
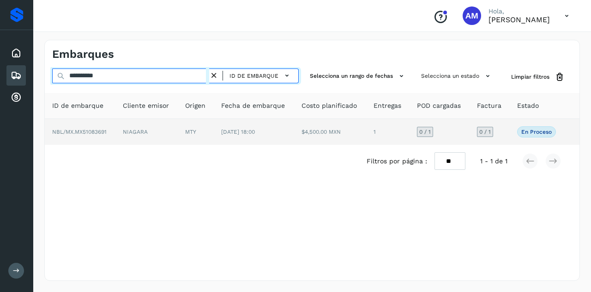
type input "**********"
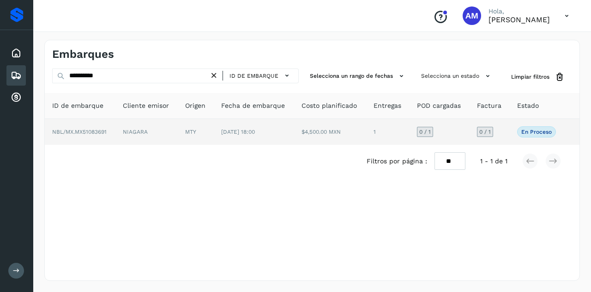
click at [190, 133] on td "MTY" at bounding box center [196, 132] width 36 height 26
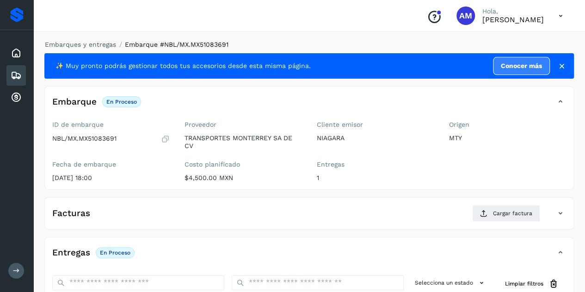
scroll to position [92, 0]
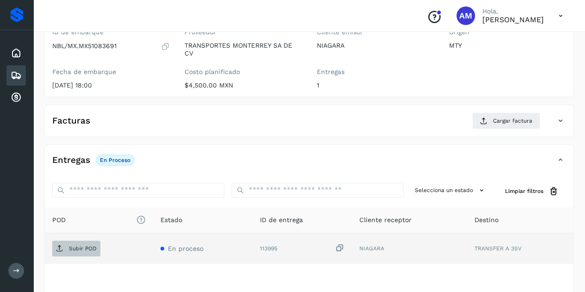
click at [82, 250] on p "Subir POD" at bounding box center [83, 248] width 28 height 6
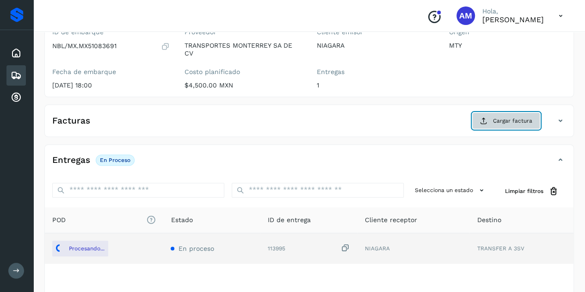
click at [493, 121] on span "Cargar factura" at bounding box center [512, 120] width 39 height 8
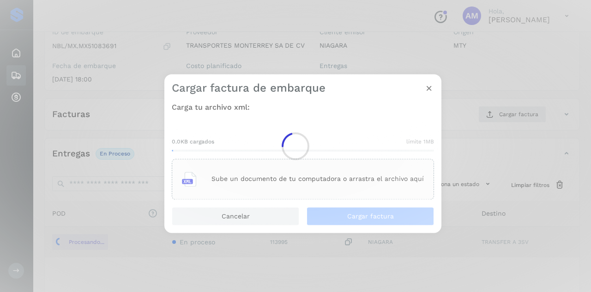
click at [392, 166] on div "Sube un documento de tu computadora o arrastra el archivo aquí" at bounding box center [303, 178] width 262 height 41
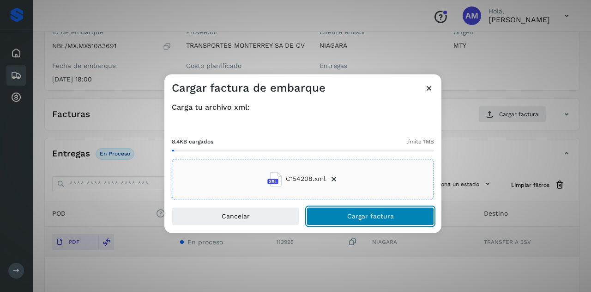
click at [374, 217] on span "Cargar factura" at bounding box center [370, 216] width 47 height 6
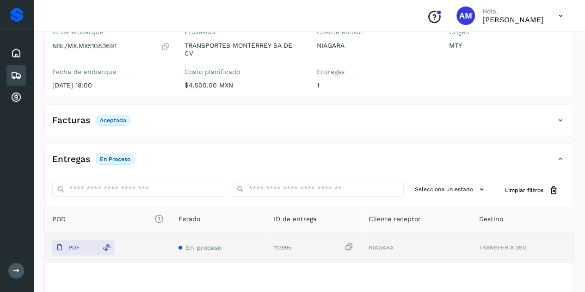
scroll to position [0, 0]
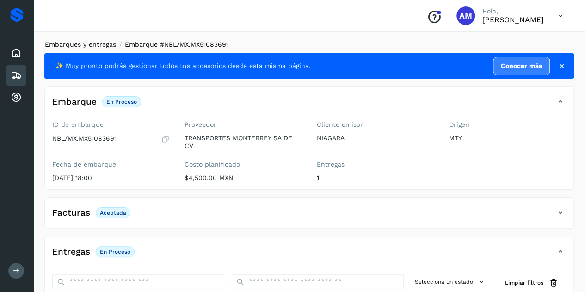
click at [83, 43] on link "Embarques y entregas" at bounding box center [80, 44] width 71 height 7
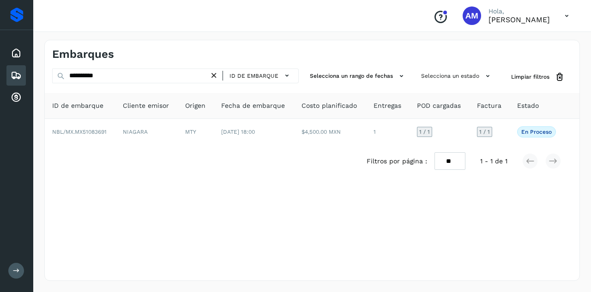
click at [213, 76] on icon at bounding box center [214, 76] width 10 height 10
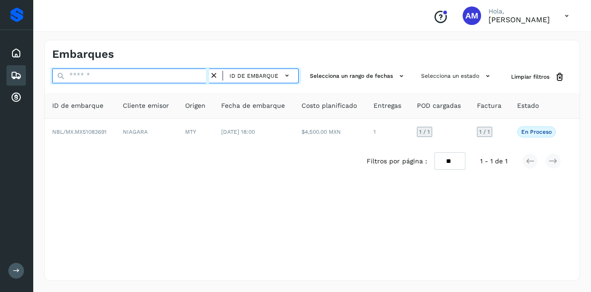
click at [208, 76] on input "text" at bounding box center [130, 75] width 157 height 15
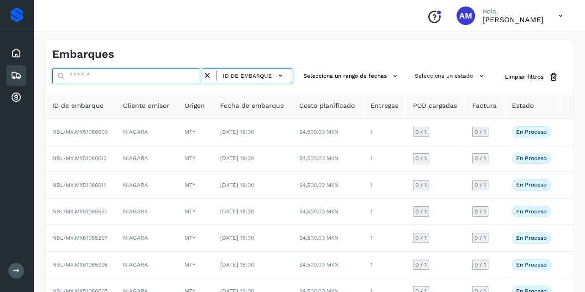
paste input "**********"
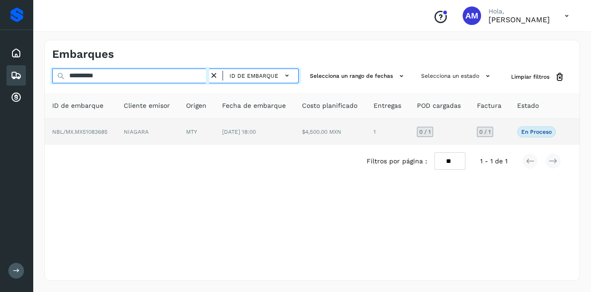
type input "**********"
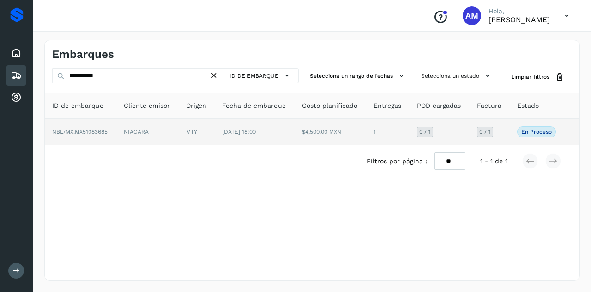
click at [133, 131] on td "NIAGARA" at bounding box center [147, 132] width 62 height 26
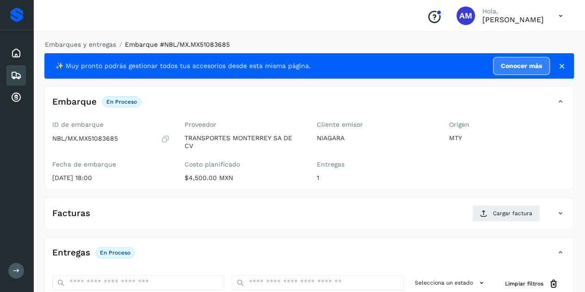
scroll to position [92, 0]
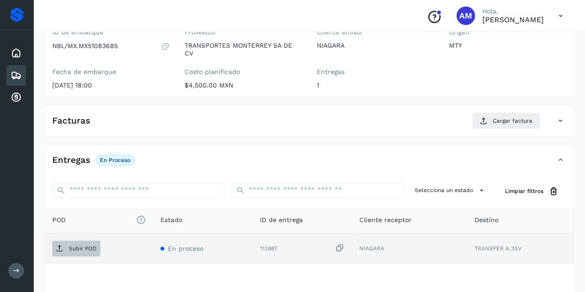
click at [78, 245] on p "Subir POD" at bounding box center [83, 248] width 28 height 6
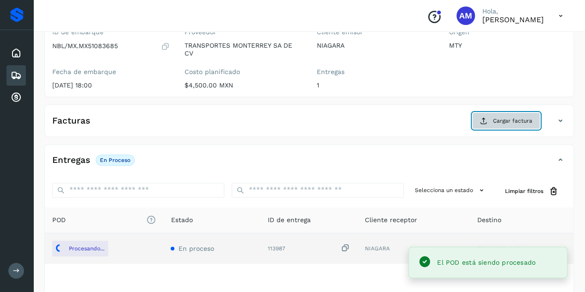
click at [524, 122] on span "Cargar factura" at bounding box center [512, 120] width 39 height 8
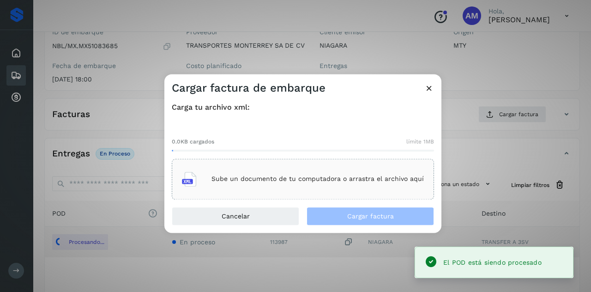
click at [298, 195] on div "Sube un documento de tu computadora o arrastra el archivo aquí" at bounding box center [303, 178] width 262 height 41
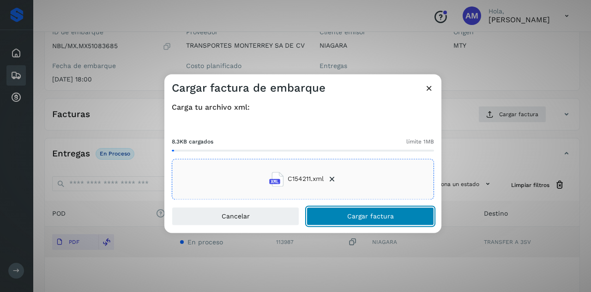
click at [343, 214] on button "Cargar factura" at bounding box center [371, 216] width 128 height 18
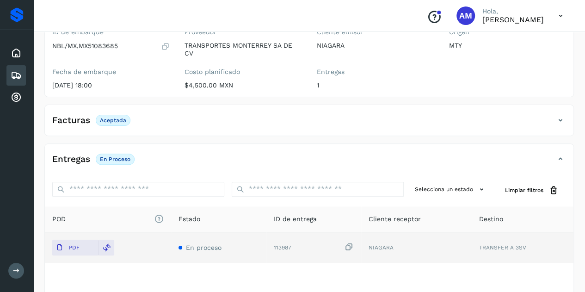
scroll to position [0, 0]
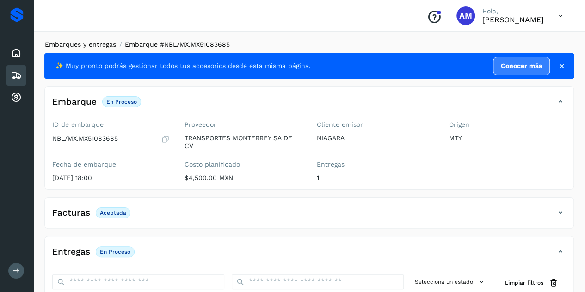
click at [91, 48] on link "Embarques y entregas" at bounding box center [80, 44] width 71 height 7
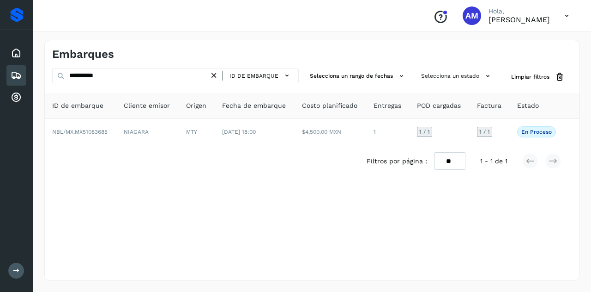
click at [215, 77] on icon at bounding box center [214, 76] width 10 height 10
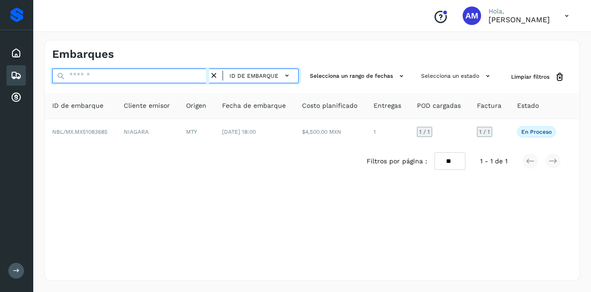
click at [172, 78] on input "text" at bounding box center [130, 75] width 157 height 15
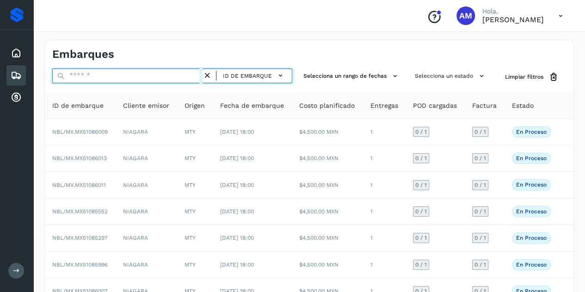
paste input "**********"
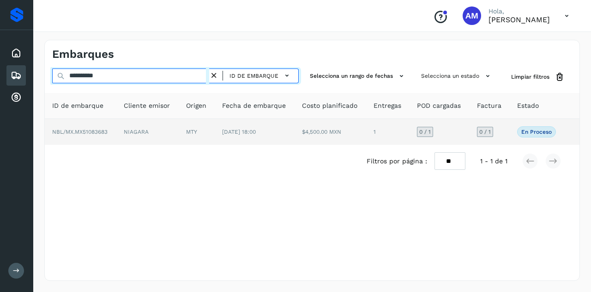
type input "**********"
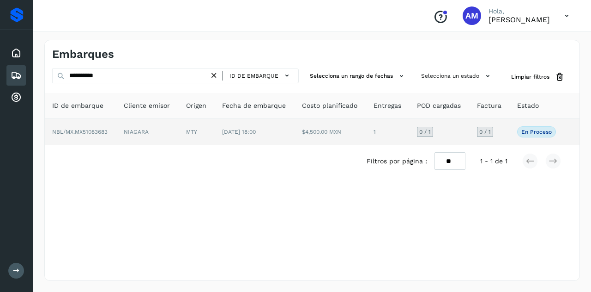
click at [183, 130] on td "MTY" at bounding box center [197, 132] width 36 height 26
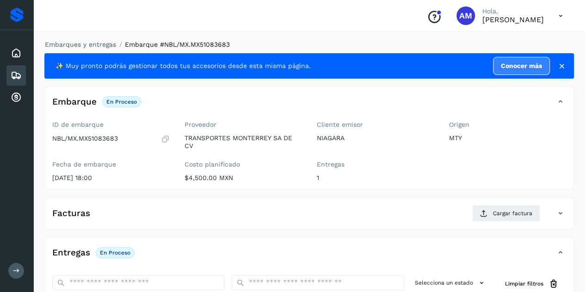
scroll to position [92, 0]
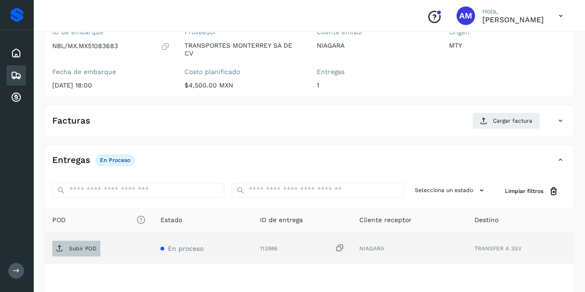
click at [89, 252] on span "Subir POD" at bounding box center [76, 248] width 48 height 15
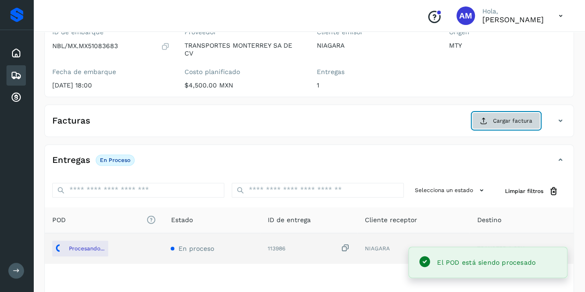
click at [519, 116] on span "Cargar factura" at bounding box center [512, 120] width 39 height 8
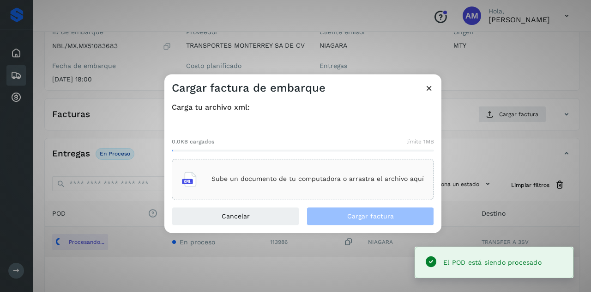
click at [346, 183] on div "Sube un documento de tu computadora o arrastra el archivo aquí" at bounding box center [303, 178] width 242 height 25
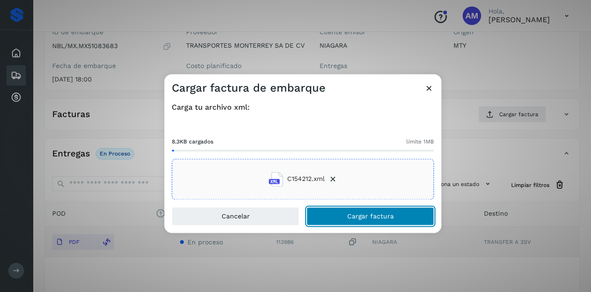
click at [323, 215] on button "Cargar factura" at bounding box center [371, 216] width 128 height 18
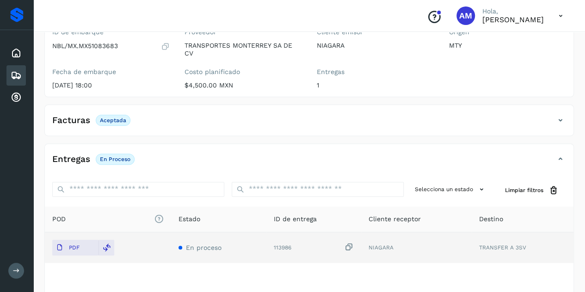
scroll to position [0, 0]
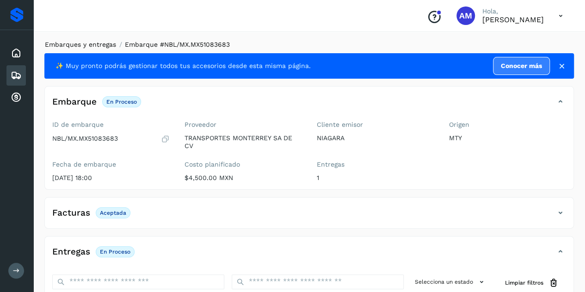
click at [96, 44] on link "Embarques y entregas" at bounding box center [80, 44] width 71 height 7
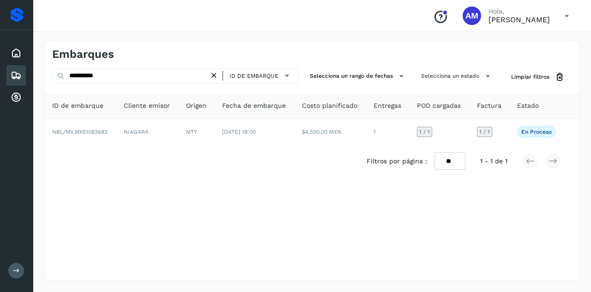
click at [218, 74] on icon at bounding box center [214, 76] width 10 height 10
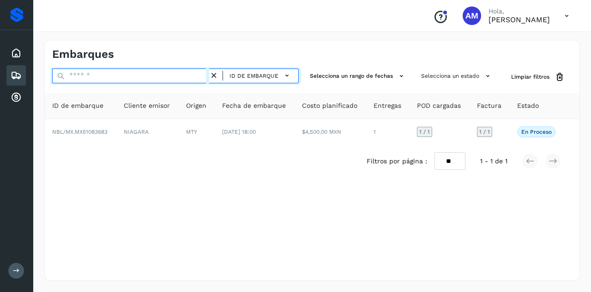
click at [160, 74] on input "text" at bounding box center [130, 75] width 157 height 15
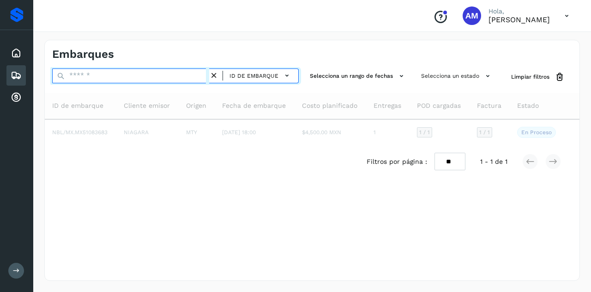
paste input "**********"
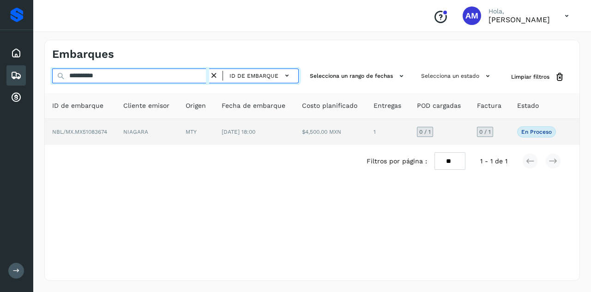
type input "**********"
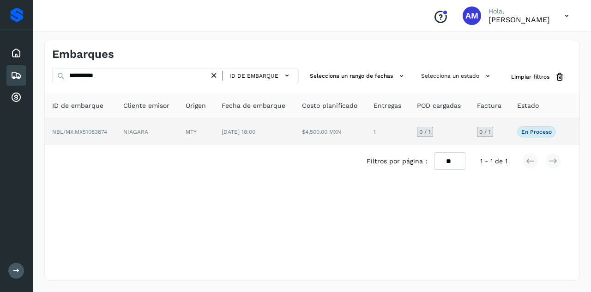
click at [107, 134] on span "NBL/MX.MX51083674" at bounding box center [79, 131] width 55 height 6
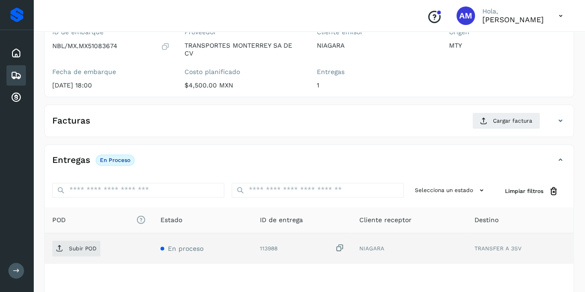
scroll to position [139, 0]
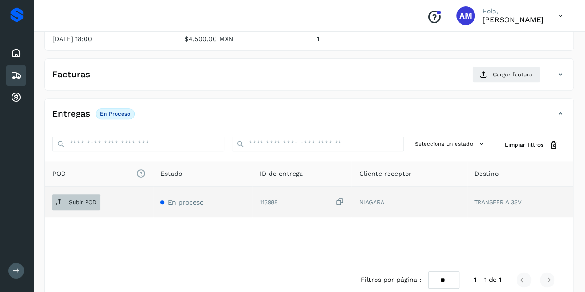
click at [79, 202] on p "Subir POD" at bounding box center [83, 202] width 28 height 6
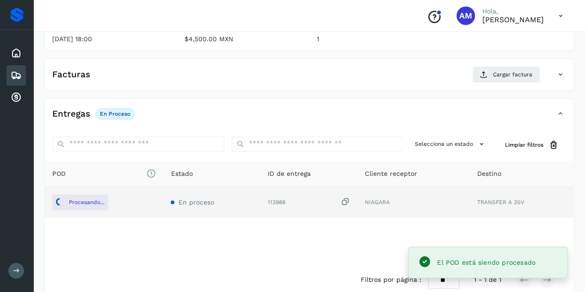
click at [522, 82] on div "Facturas Cargar factura" at bounding box center [309, 78] width 528 height 24
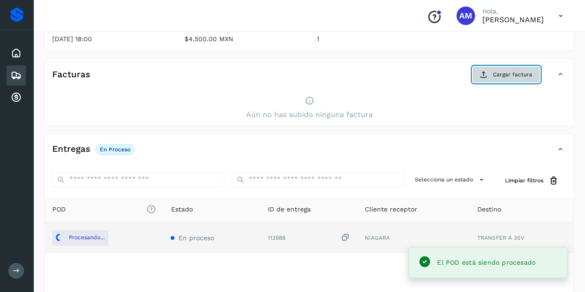
click at [503, 74] on span "Cargar factura" at bounding box center [512, 74] width 39 height 8
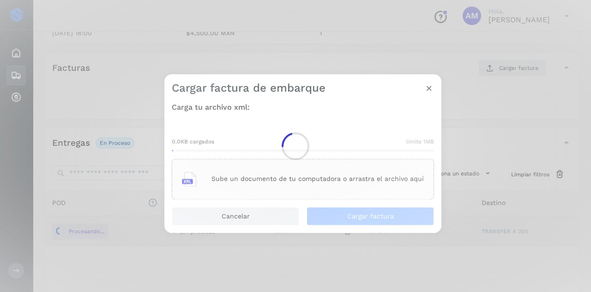
click at [268, 173] on div at bounding box center [295, 146] width 591 height 292
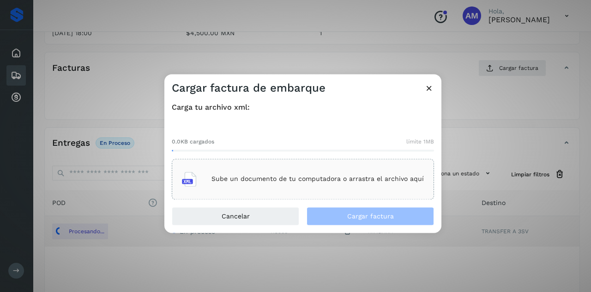
click at [257, 182] on p "Sube un documento de tu computadora o arrastra el archivo aquí" at bounding box center [318, 179] width 213 height 8
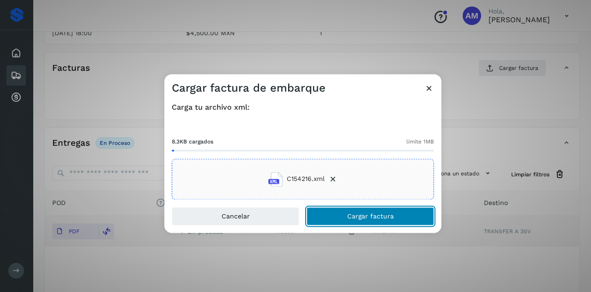
click at [368, 219] on span "Cargar factura" at bounding box center [370, 216] width 47 height 6
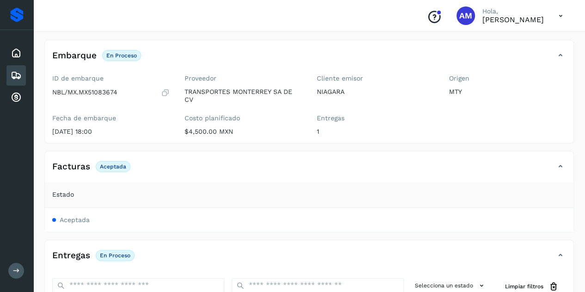
scroll to position [0, 0]
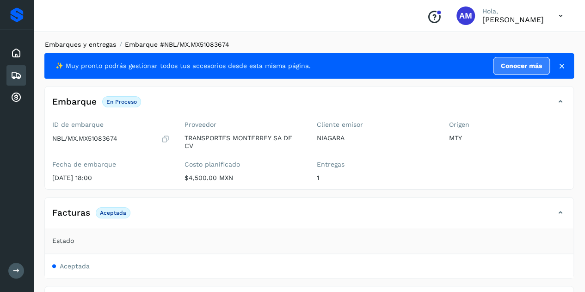
click at [102, 46] on link "Embarques y entregas" at bounding box center [80, 44] width 71 height 7
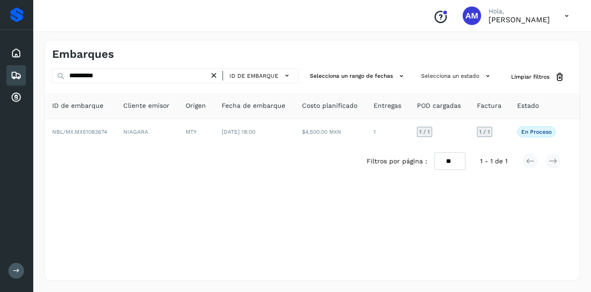
click at [215, 75] on icon at bounding box center [214, 76] width 10 height 10
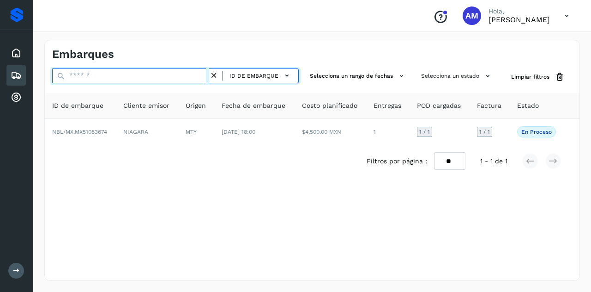
click at [170, 73] on input "text" at bounding box center [130, 75] width 157 height 15
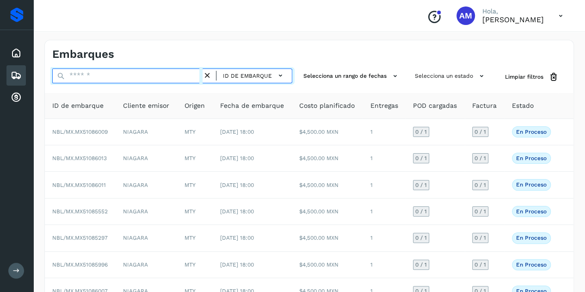
paste input "**********"
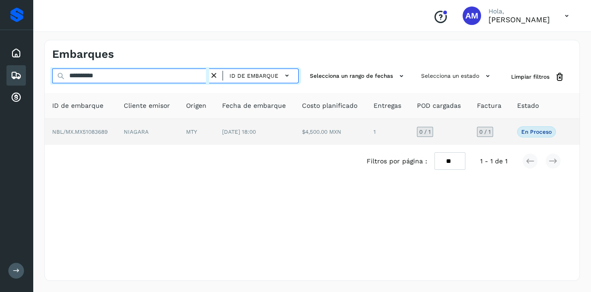
type input "**********"
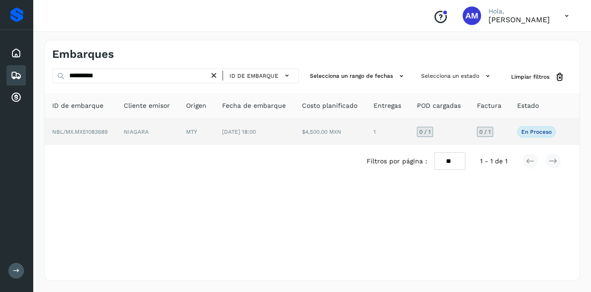
click at [138, 138] on td "NIAGARA" at bounding box center [147, 132] width 62 height 26
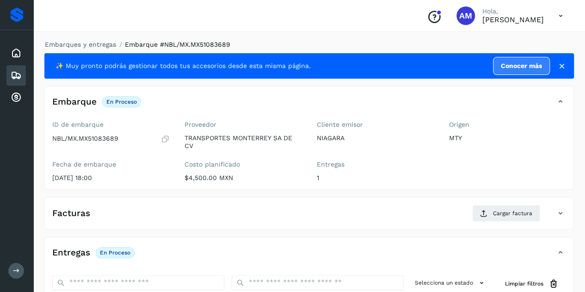
scroll to position [92, 0]
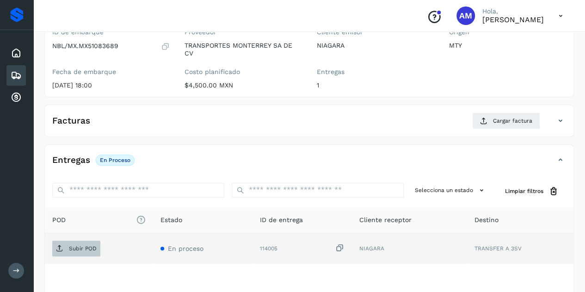
click at [94, 249] on p "Subir POD" at bounding box center [83, 248] width 28 height 6
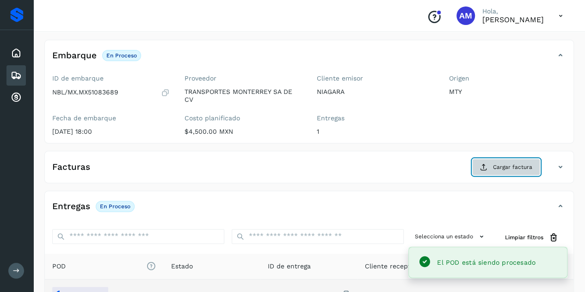
click at [484, 160] on button "Cargar factura" at bounding box center [506, 166] width 68 height 17
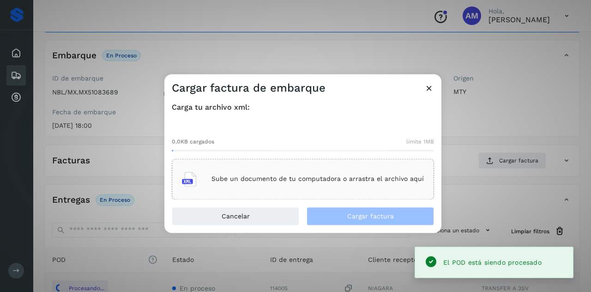
click at [357, 178] on p "Sube un documento de tu computadora o arrastra el archivo aquí" at bounding box center [318, 179] width 213 height 8
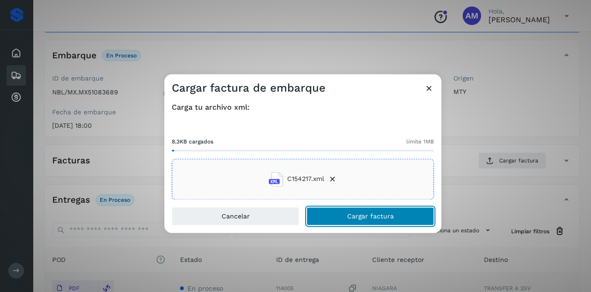
click at [373, 222] on button "Cargar factura" at bounding box center [371, 216] width 128 height 18
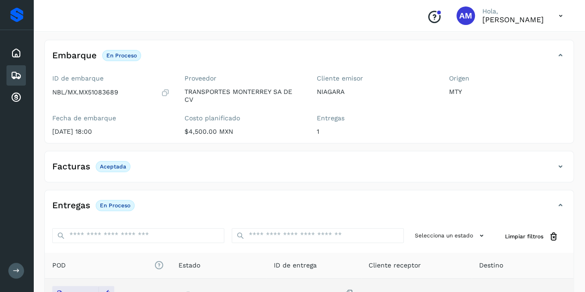
scroll to position [0, 0]
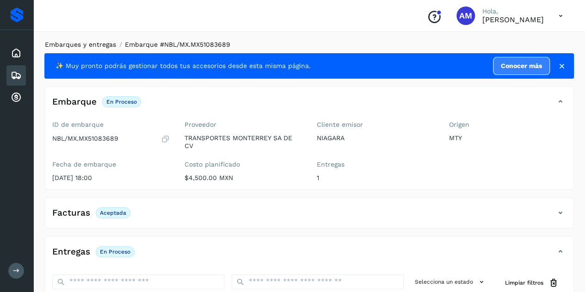
click at [91, 44] on link "Embarques y entregas" at bounding box center [80, 44] width 71 height 7
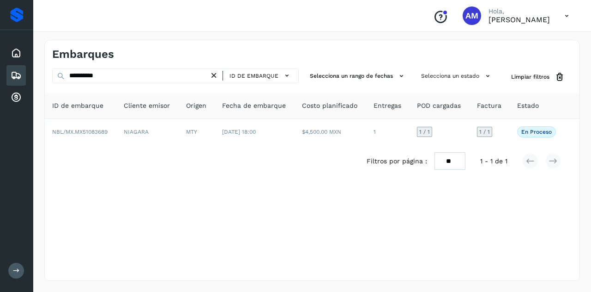
drag, startPoint x: 215, startPoint y: 74, endPoint x: 180, endPoint y: 78, distance: 35.3
click at [215, 75] on icon at bounding box center [214, 76] width 10 height 10
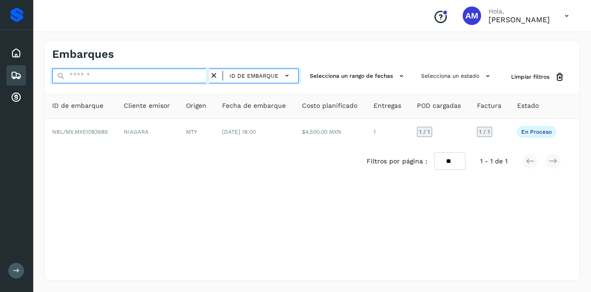
click at [180, 78] on input "text" at bounding box center [130, 75] width 157 height 15
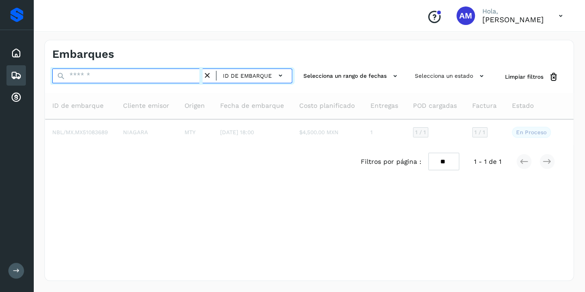
paste input "**********"
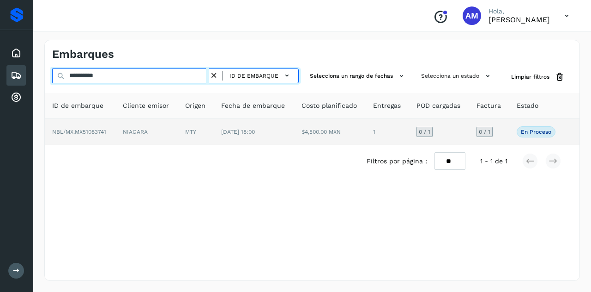
type input "**********"
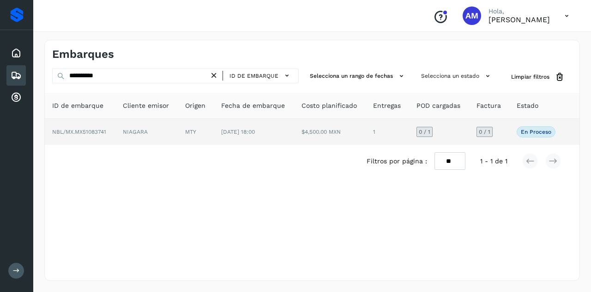
click at [189, 130] on td "MTY" at bounding box center [196, 132] width 36 height 26
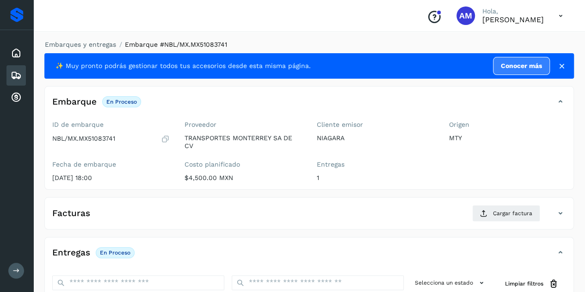
scroll to position [139, 0]
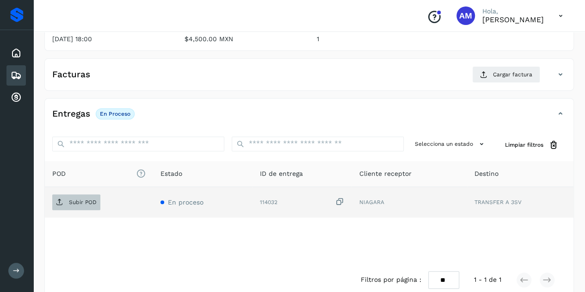
click at [96, 196] on span "Subir POD" at bounding box center [76, 202] width 48 height 15
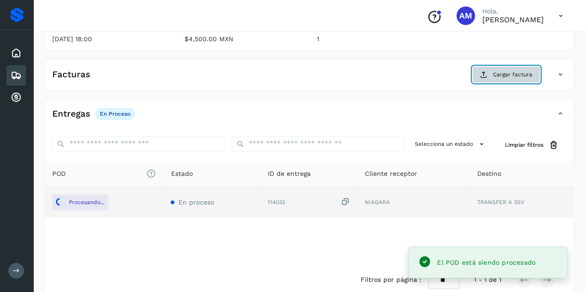
click at [505, 76] on span "Cargar factura" at bounding box center [512, 74] width 39 height 8
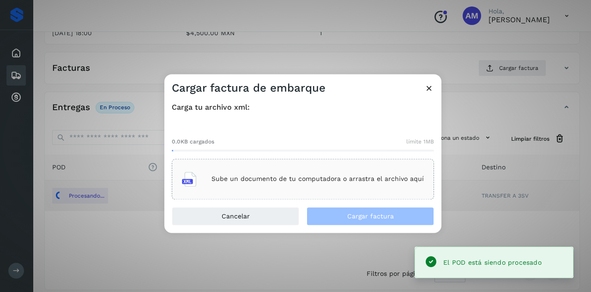
click at [366, 167] on div "Sube un documento de tu computadora o arrastra el archivo aquí" at bounding box center [303, 178] width 242 height 25
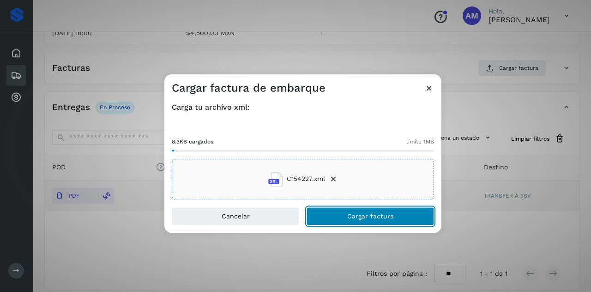
click at [326, 218] on button "Cargar factura" at bounding box center [371, 216] width 128 height 18
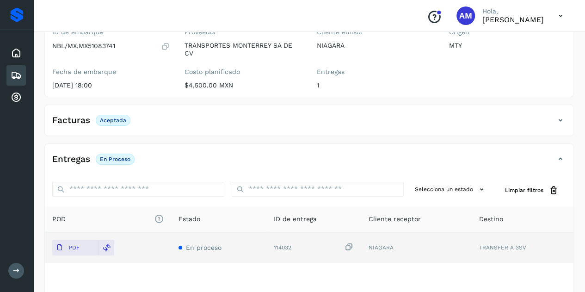
scroll to position [0, 0]
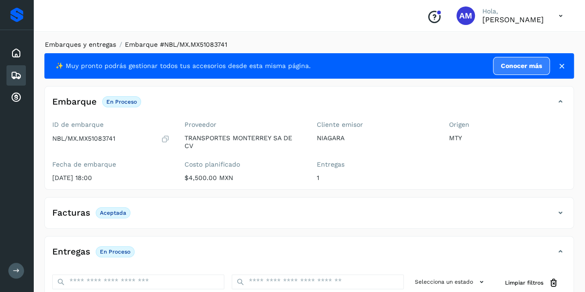
click at [100, 41] on link "Embarques y entregas" at bounding box center [80, 44] width 71 height 7
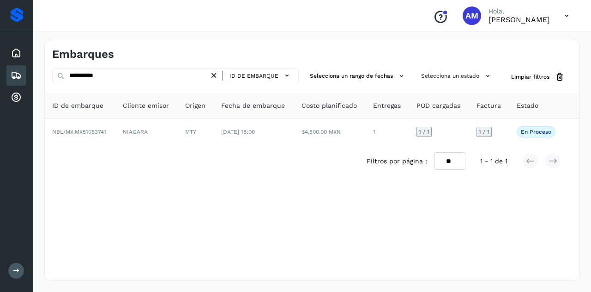
click at [214, 76] on icon at bounding box center [214, 76] width 10 height 10
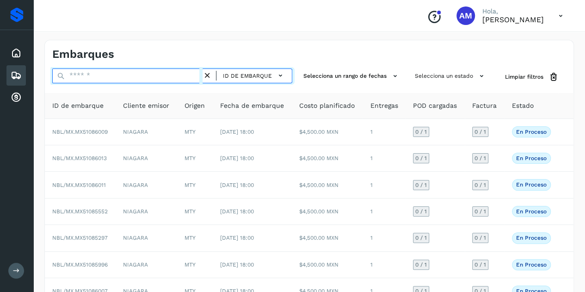
click at [158, 74] on input "text" at bounding box center [127, 75] width 150 height 15
paste input "**********"
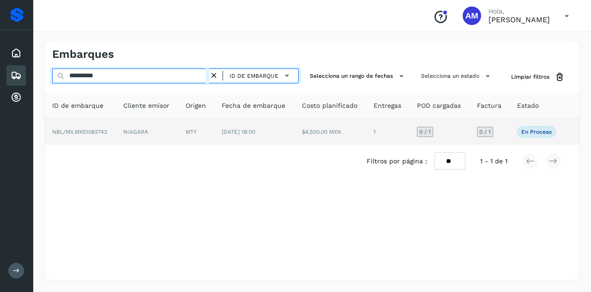
type input "**********"
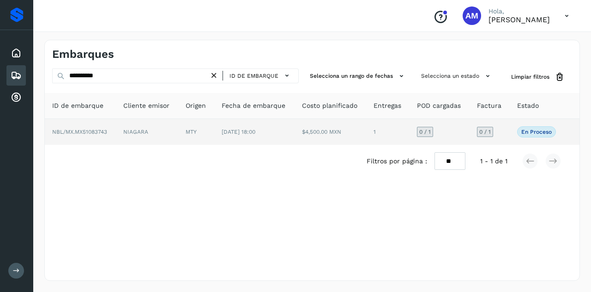
click at [171, 130] on td "NIAGARA" at bounding box center [147, 132] width 62 height 26
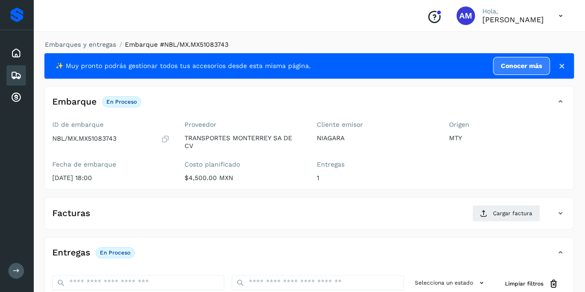
scroll to position [139, 0]
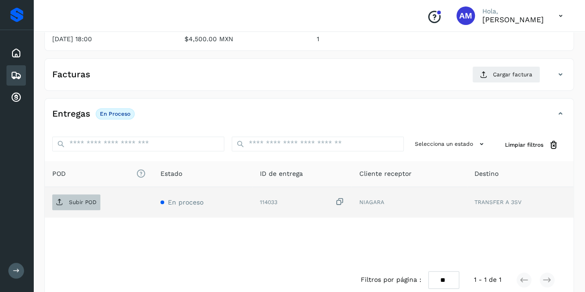
click at [95, 203] on p "Subir POD" at bounding box center [83, 202] width 28 height 6
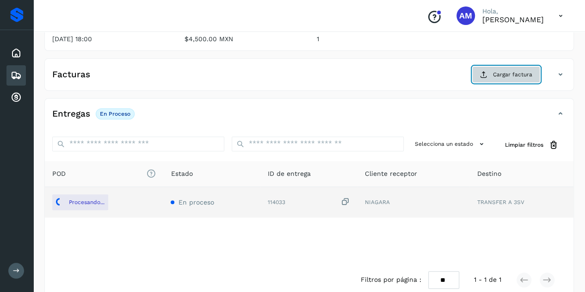
click at [507, 78] on button "Cargar factura" at bounding box center [506, 74] width 68 height 17
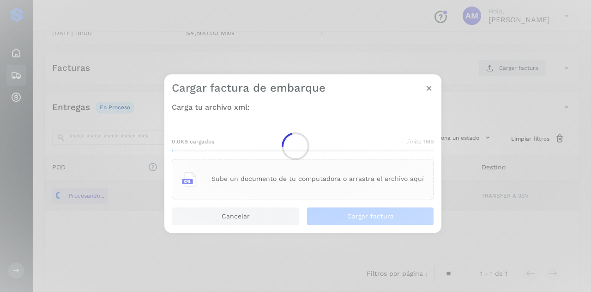
click at [271, 151] on div at bounding box center [295, 146] width 591 height 292
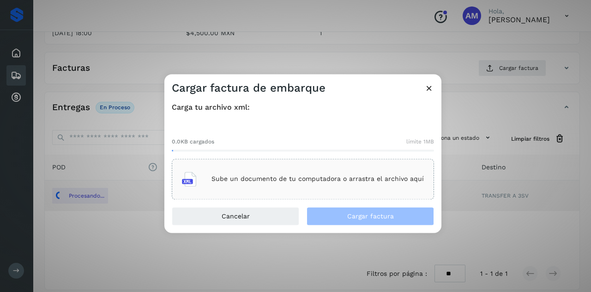
click at [262, 172] on div "Sube un documento de tu computadora o arrastra el archivo aquí" at bounding box center [303, 178] width 242 height 25
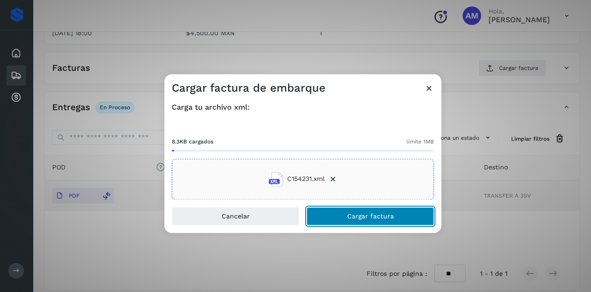
click at [378, 213] on span "Cargar factura" at bounding box center [370, 216] width 47 height 6
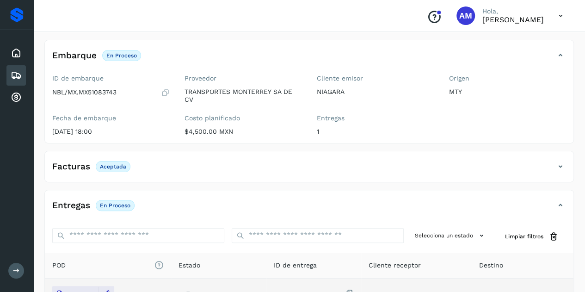
scroll to position [0, 0]
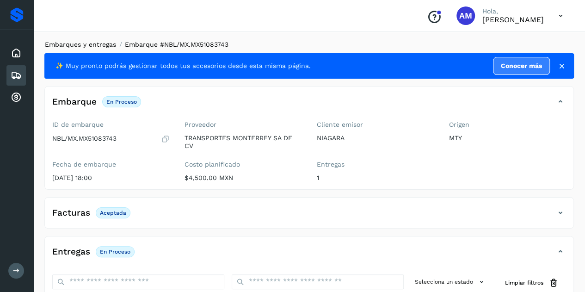
click at [86, 47] on link "Embarques y entregas" at bounding box center [80, 44] width 71 height 7
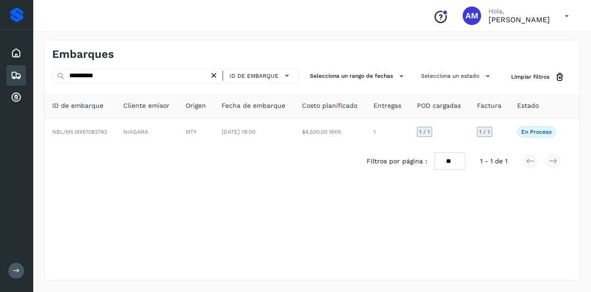
click at [215, 73] on icon at bounding box center [214, 76] width 10 height 10
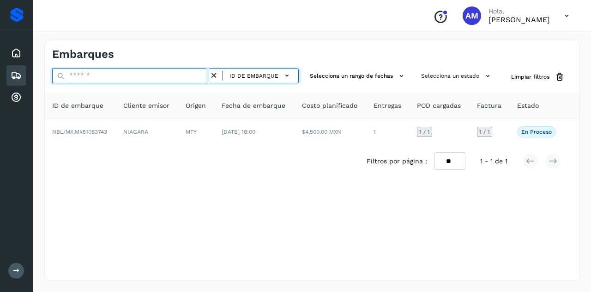
click at [126, 75] on input "text" at bounding box center [130, 75] width 157 height 15
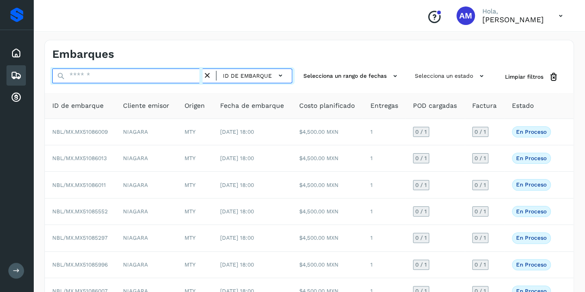
paste input "**********"
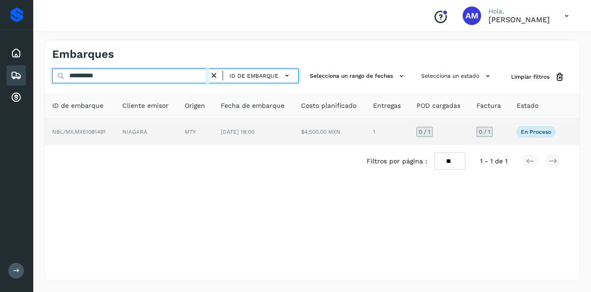
type input "**********"
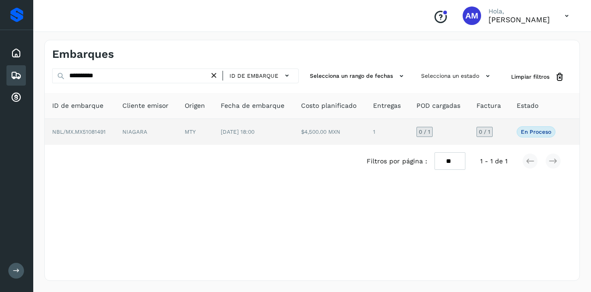
click at [87, 135] on td "NBL/MX.MX51081491" at bounding box center [80, 132] width 70 height 26
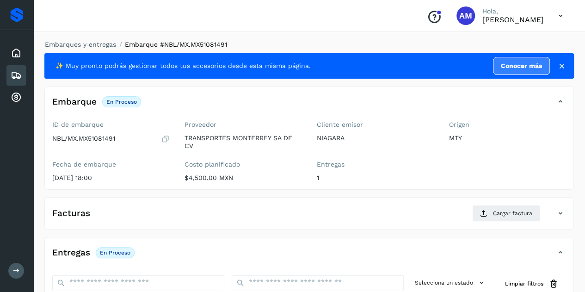
scroll to position [92, 0]
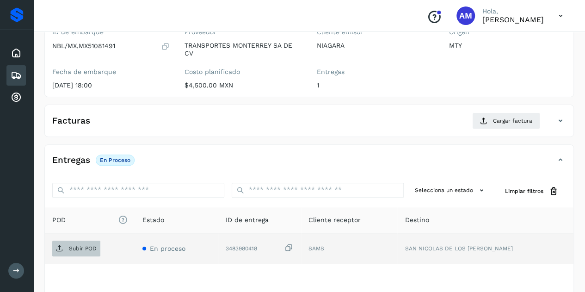
click at [79, 245] on p "Subir POD" at bounding box center [83, 248] width 28 height 6
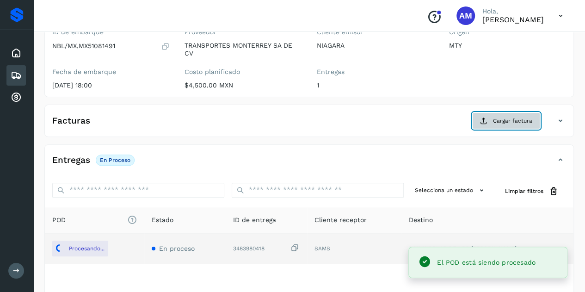
click at [500, 122] on span "Cargar factura" at bounding box center [512, 120] width 39 height 8
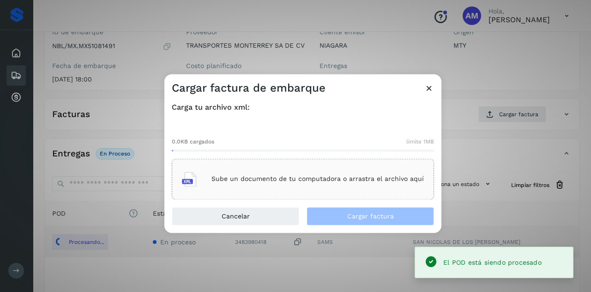
click at [393, 168] on div "Sube un documento de tu computadora o arrastra el archivo aquí" at bounding box center [303, 178] width 242 height 25
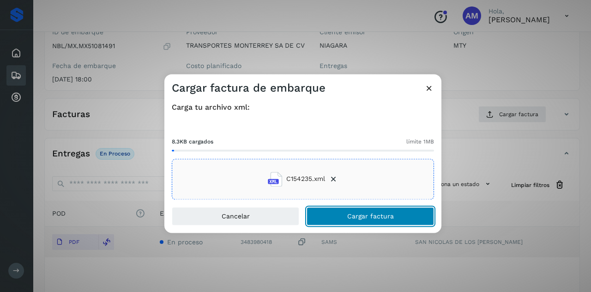
click at [334, 209] on button "Cargar factura" at bounding box center [371, 216] width 128 height 18
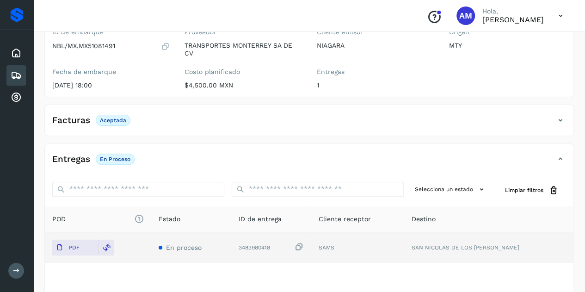
scroll to position [0, 0]
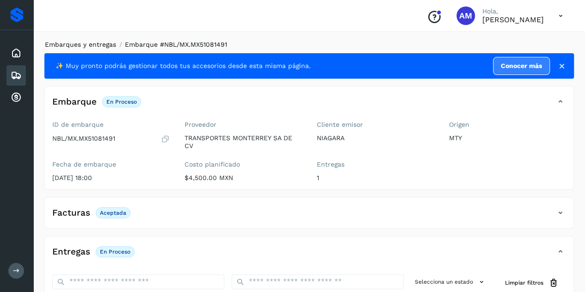
click at [93, 45] on link "Embarques y entregas" at bounding box center [80, 44] width 71 height 7
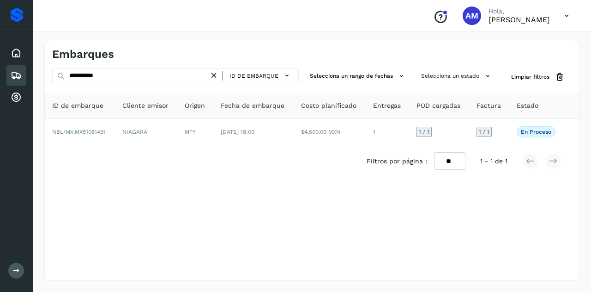
click at [216, 74] on icon at bounding box center [214, 76] width 10 height 10
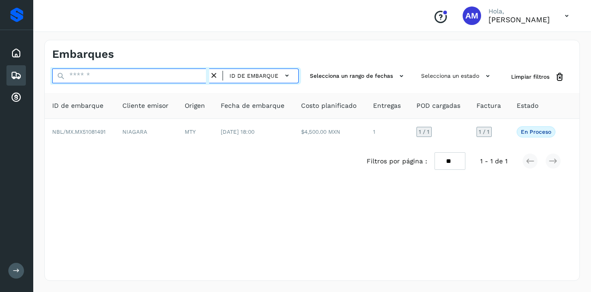
click at [192, 76] on input "text" at bounding box center [130, 75] width 157 height 15
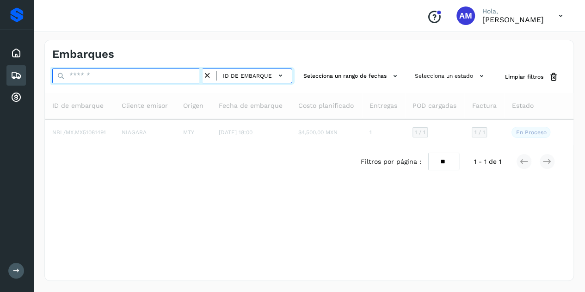
paste input "**********"
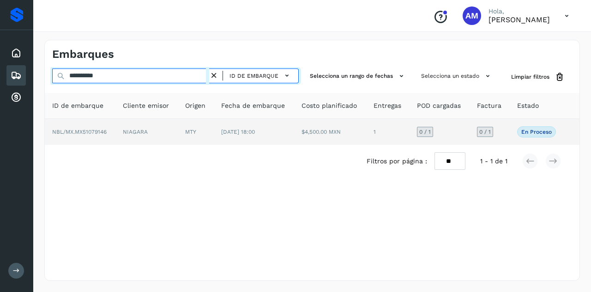
type input "**********"
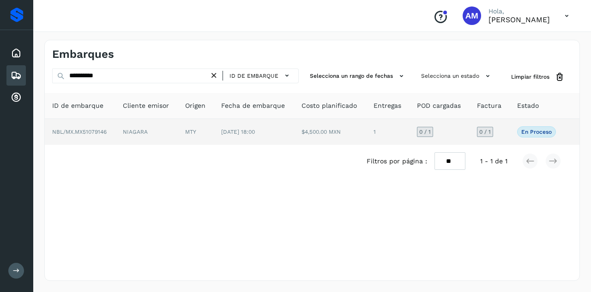
click at [189, 126] on td "MTY" at bounding box center [196, 132] width 36 height 26
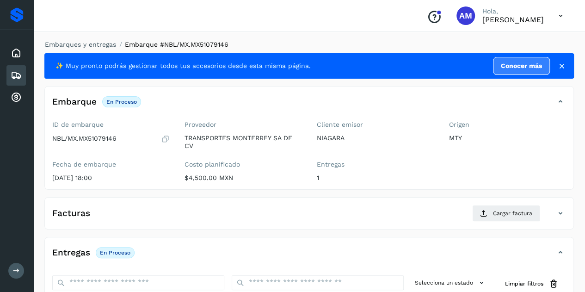
scroll to position [92, 0]
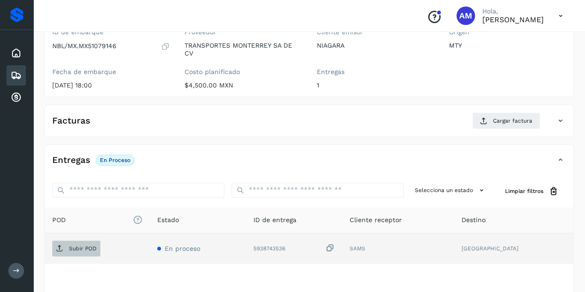
click at [77, 245] on p "Subir POD" at bounding box center [83, 248] width 28 height 6
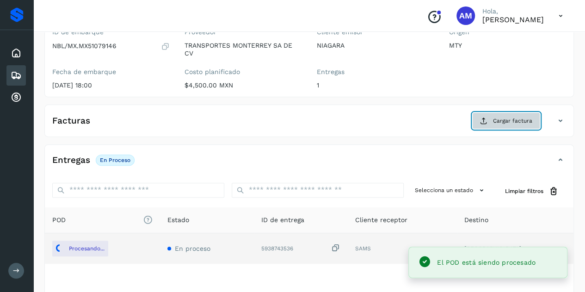
click at [514, 120] on span "Cargar factura" at bounding box center [512, 120] width 39 height 8
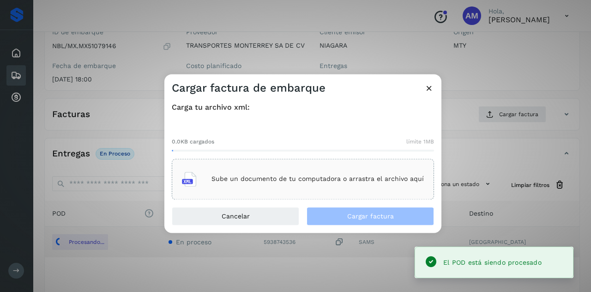
click at [381, 166] on div "Sube un documento de tu computadora o arrastra el archivo aquí" at bounding box center [303, 178] width 262 height 41
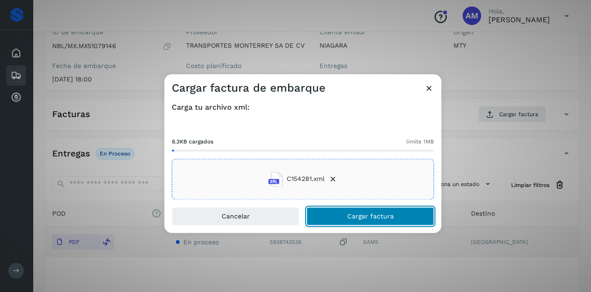
click at [330, 213] on button "Cargar factura" at bounding box center [371, 216] width 128 height 18
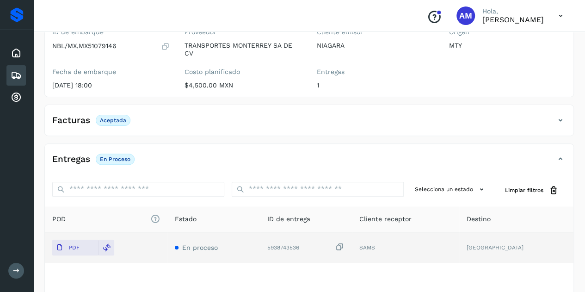
scroll to position [0, 0]
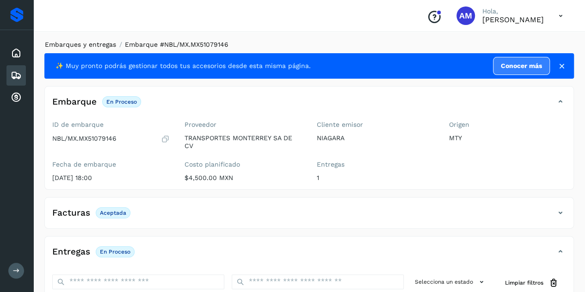
click at [105, 42] on link "Embarques y entregas" at bounding box center [80, 44] width 71 height 7
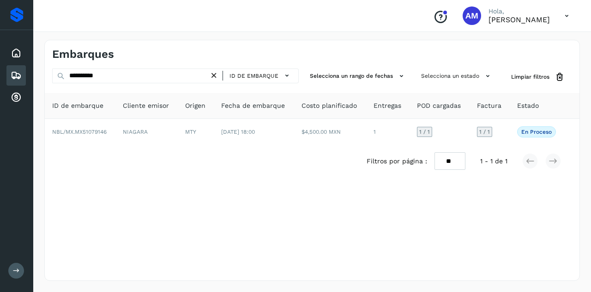
click at [217, 74] on icon at bounding box center [214, 76] width 10 height 10
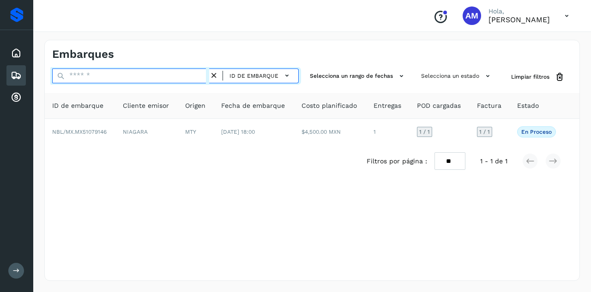
click at [188, 81] on input "text" at bounding box center [130, 75] width 157 height 15
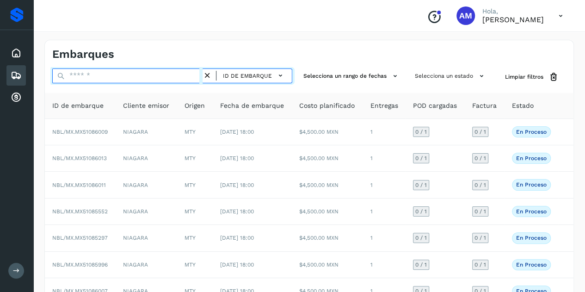
paste input "**********"
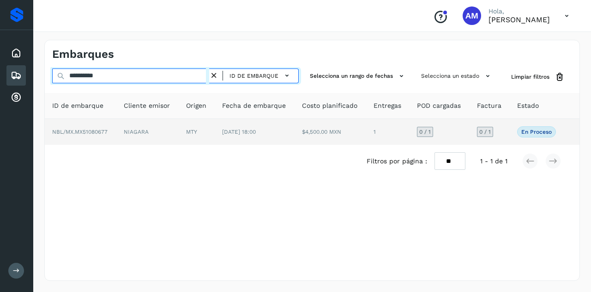
type input "**********"
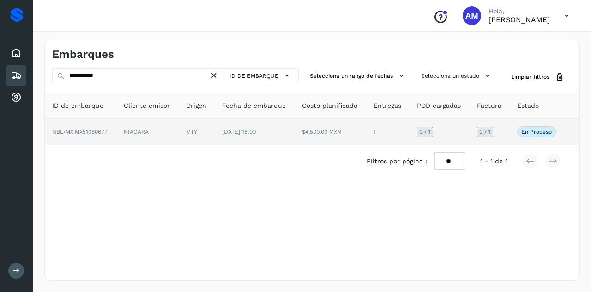
click at [169, 124] on td "NIAGARA" at bounding box center [147, 132] width 62 height 26
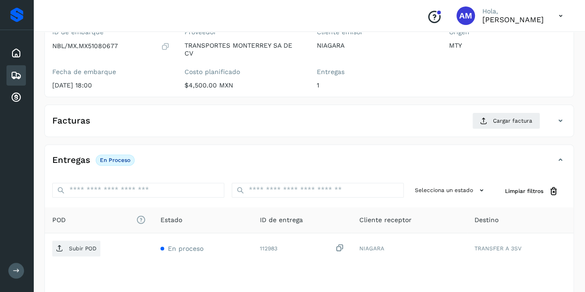
scroll to position [139, 0]
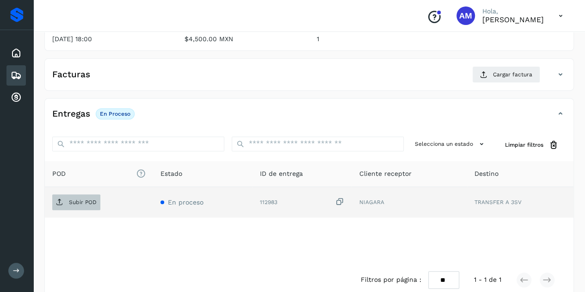
click at [76, 200] on p "Subir POD" at bounding box center [83, 202] width 28 height 6
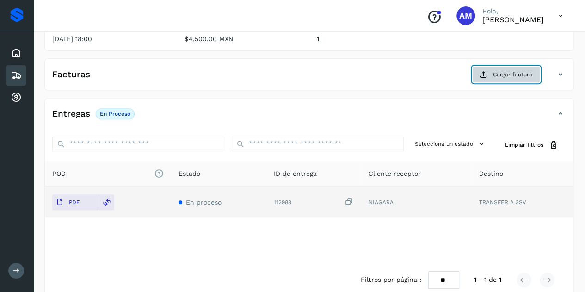
click at [503, 76] on span "Cargar factura" at bounding box center [512, 74] width 39 height 8
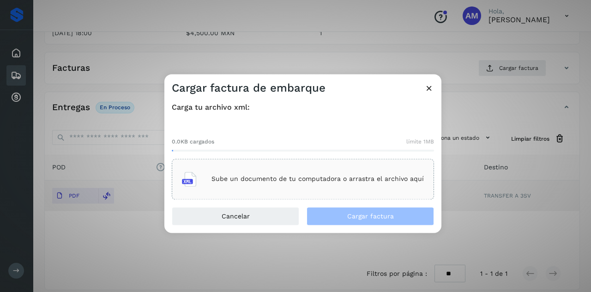
click at [378, 163] on div "Sube un documento de tu computadora o arrastra el archivo aquí" at bounding box center [303, 178] width 262 height 41
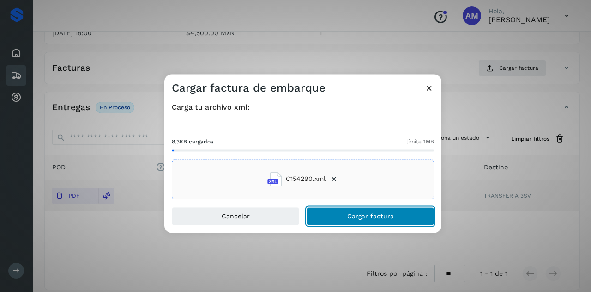
click at [370, 213] on span "Cargar factura" at bounding box center [370, 216] width 47 height 6
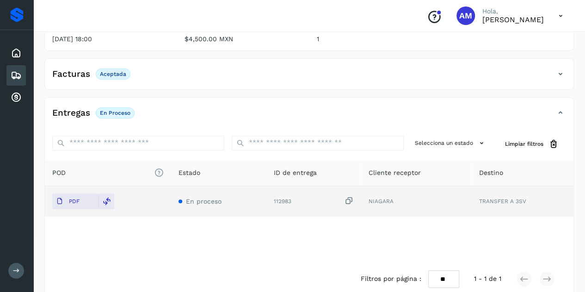
scroll to position [0, 0]
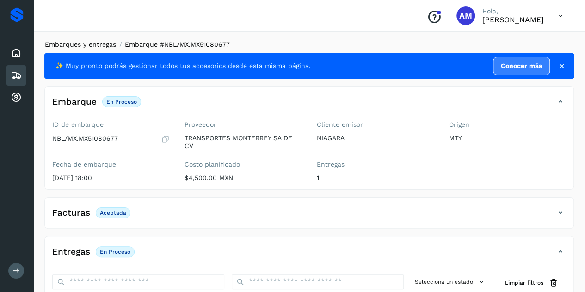
click at [91, 44] on link "Embarques y entregas" at bounding box center [80, 44] width 71 height 7
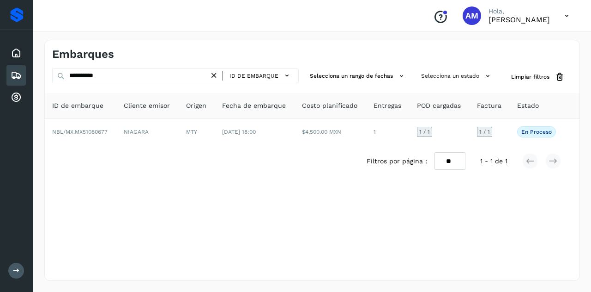
click at [215, 74] on icon at bounding box center [214, 76] width 10 height 10
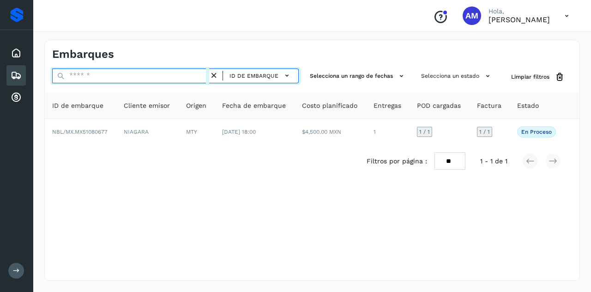
click at [183, 77] on input "text" at bounding box center [130, 75] width 157 height 15
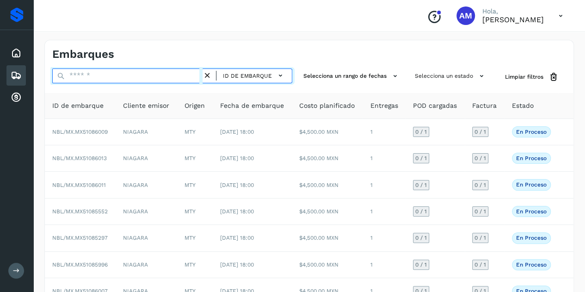
paste input "**********"
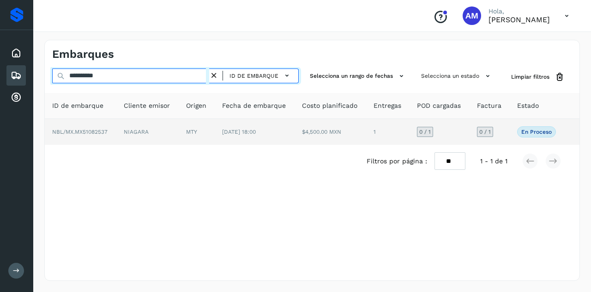
type input "**********"
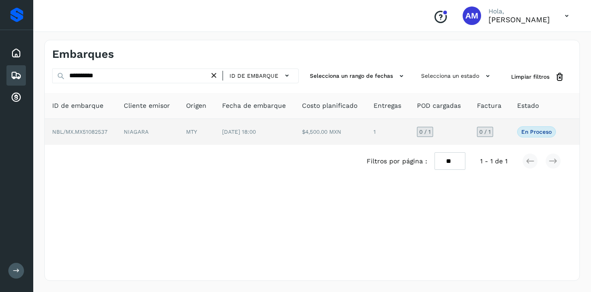
click at [186, 134] on td "MTY" at bounding box center [197, 132] width 36 height 26
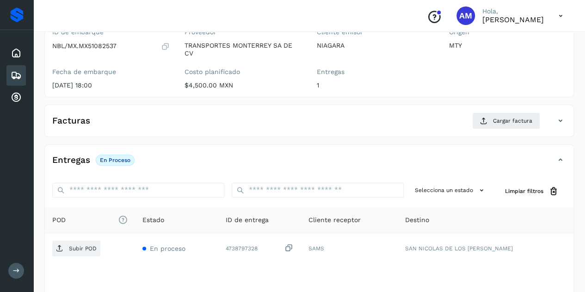
scroll to position [139, 0]
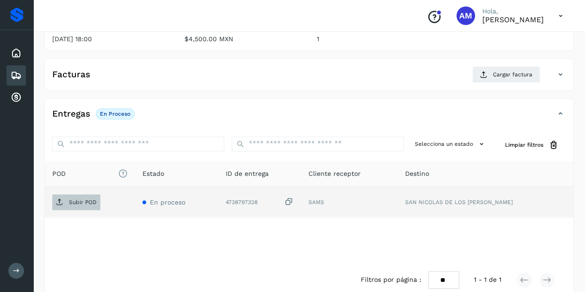
click at [94, 200] on p "Subir POD" at bounding box center [83, 202] width 28 height 6
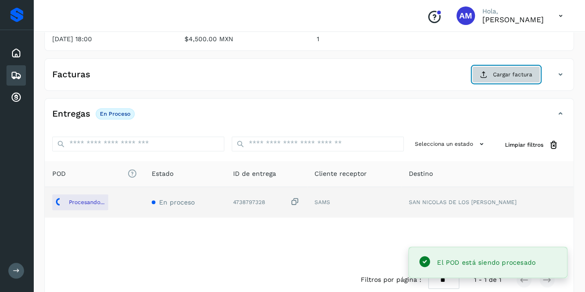
click at [530, 73] on span "Cargar factura" at bounding box center [512, 74] width 39 height 8
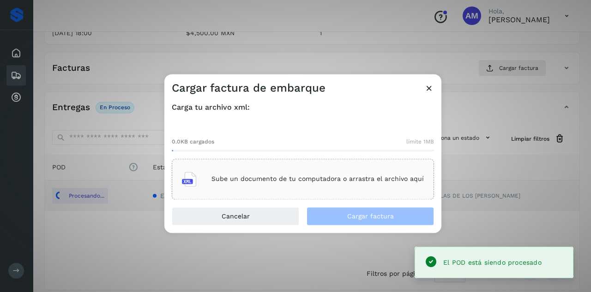
click at [350, 166] on div "Sube un documento de tu computadora o arrastra el archivo aquí" at bounding box center [303, 178] width 262 height 41
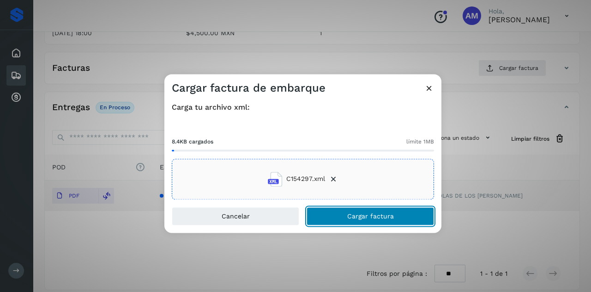
click at [339, 219] on button "Cargar factura" at bounding box center [371, 216] width 128 height 18
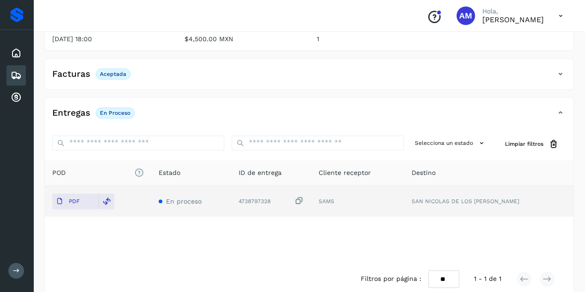
scroll to position [0, 0]
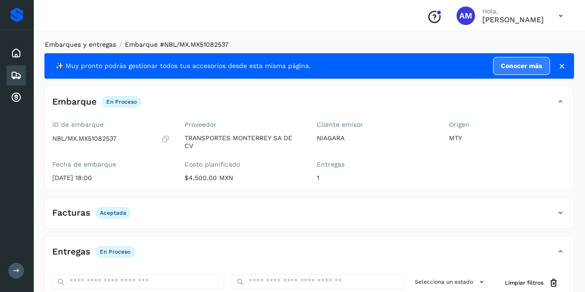
click at [83, 47] on link "Embarques y entregas" at bounding box center [80, 44] width 71 height 7
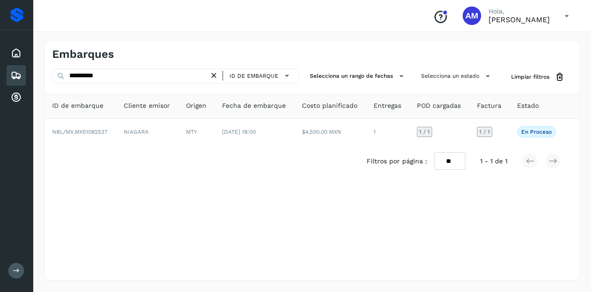
drag, startPoint x: 218, startPoint y: 76, endPoint x: 204, endPoint y: 76, distance: 13.4
click at [215, 76] on icon at bounding box center [214, 76] width 10 height 10
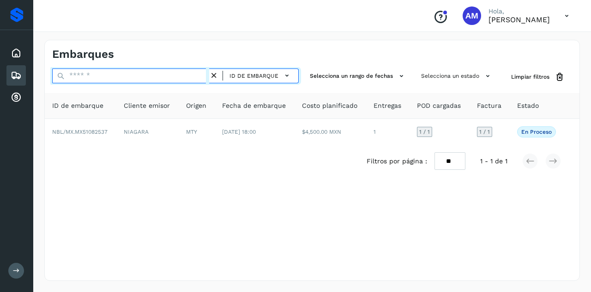
click at [145, 78] on input "text" at bounding box center [130, 75] width 157 height 15
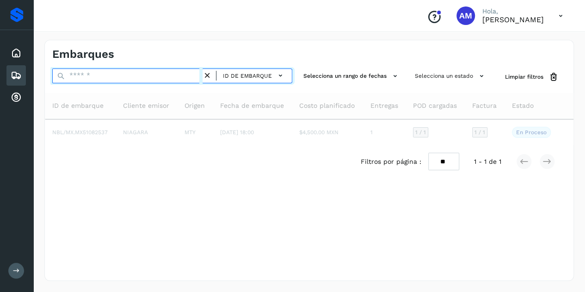
paste input "**********"
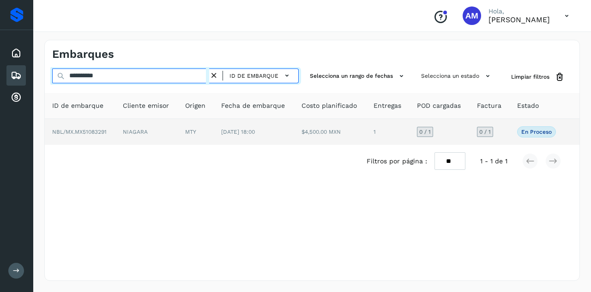
type input "**********"
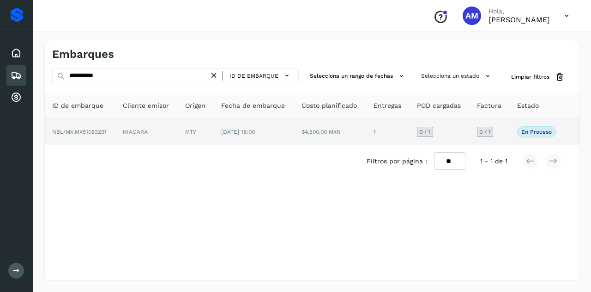
click at [149, 132] on td "NIAGARA" at bounding box center [147, 132] width 62 height 26
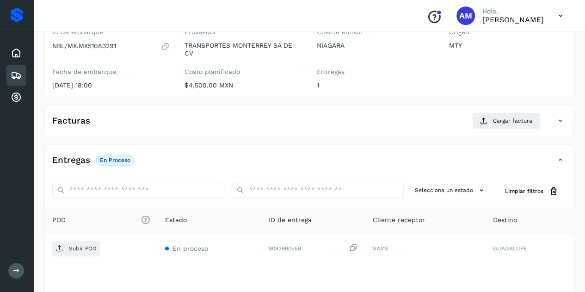
scroll to position [139, 0]
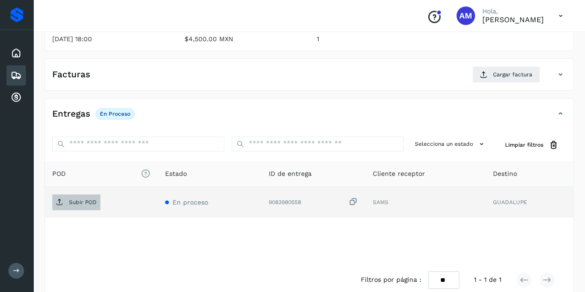
click at [69, 201] on p "Subir POD" at bounding box center [83, 202] width 28 height 6
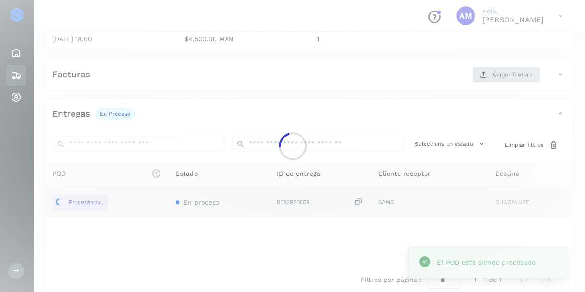
click at [510, 70] on div at bounding box center [292, 146] width 585 height 292
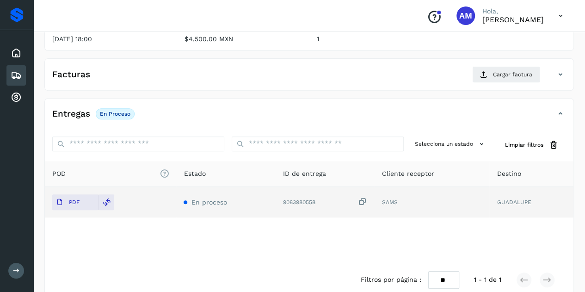
click at [468, 75] on div "Facturas Cargar factura" at bounding box center [300, 74] width 510 height 17
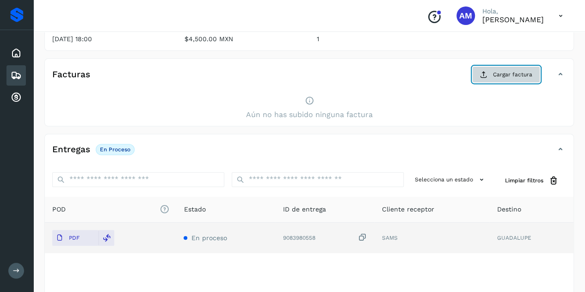
click at [492, 76] on button "Cargar factura" at bounding box center [506, 74] width 68 height 17
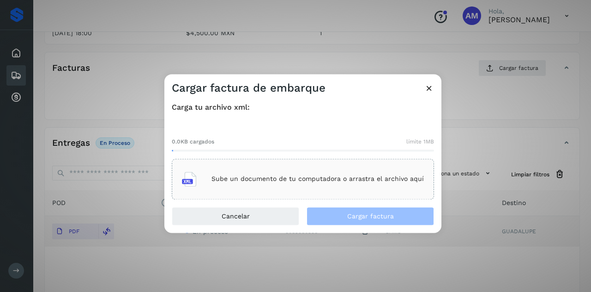
click at [277, 167] on div "Sube un documento de tu computadora o arrastra el archivo aquí" at bounding box center [303, 178] width 242 height 25
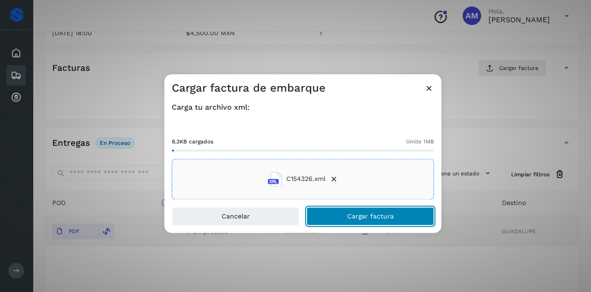
click at [344, 220] on button "Cargar factura" at bounding box center [371, 216] width 128 height 18
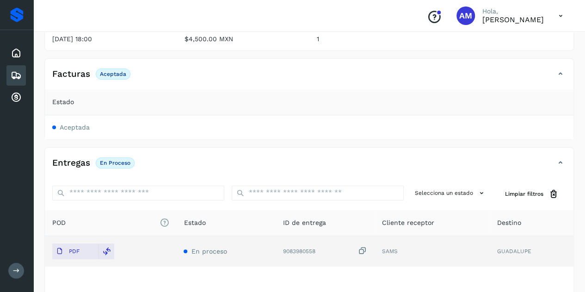
scroll to position [0, 0]
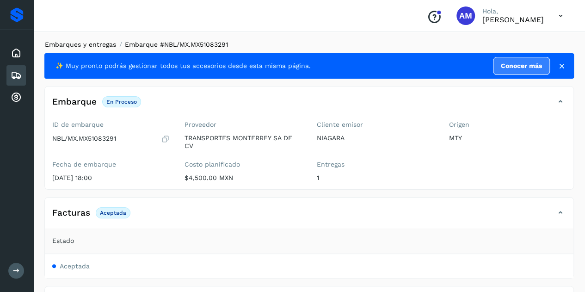
click at [87, 42] on link "Embarques y entregas" at bounding box center [80, 44] width 71 height 7
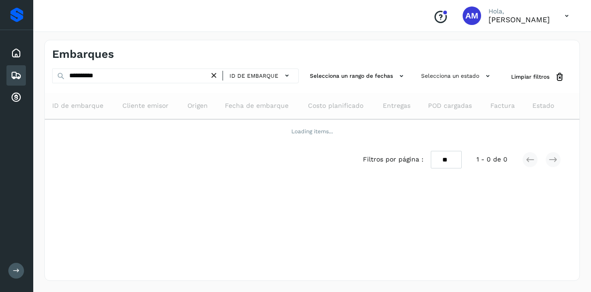
click at [215, 73] on icon at bounding box center [214, 76] width 10 height 10
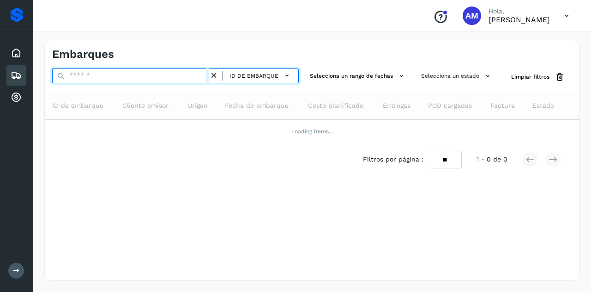
click at [164, 75] on input "text" at bounding box center [130, 75] width 157 height 15
paste input "**********"
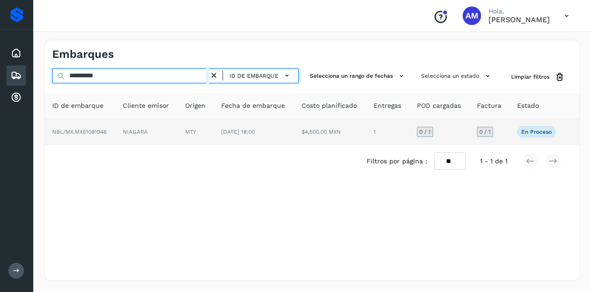
type input "**********"
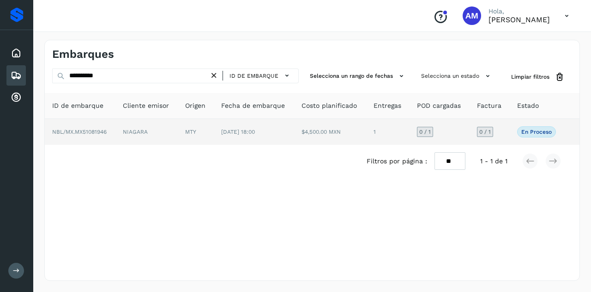
click at [178, 133] on td "NIAGARA" at bounding box center [147, 132] width 62 height 26
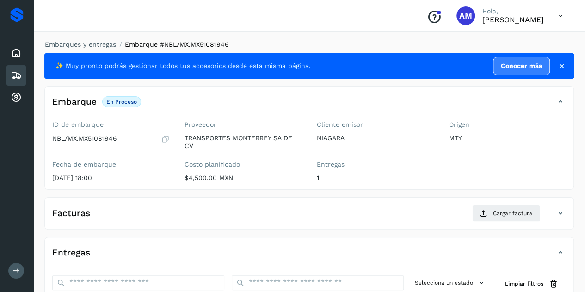
scroll to position [139, 0]
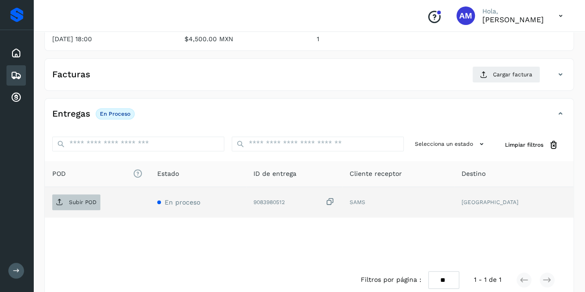
click at [98, 203] on span "Subir POD" at bounding box center [76, 202] width 48 height 15
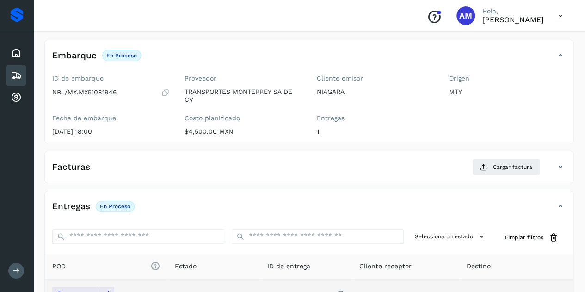
scroll to position [0, 0]
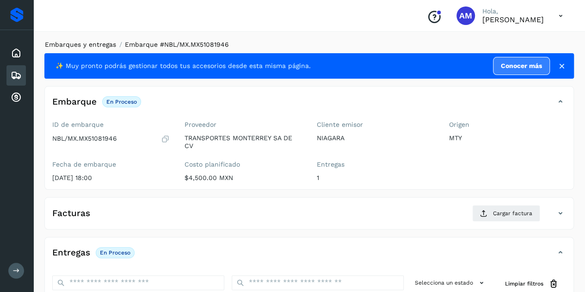
click at [95, 48] on link "Embarques y entregas" at bounding box center [80, 44] width 71 height 7
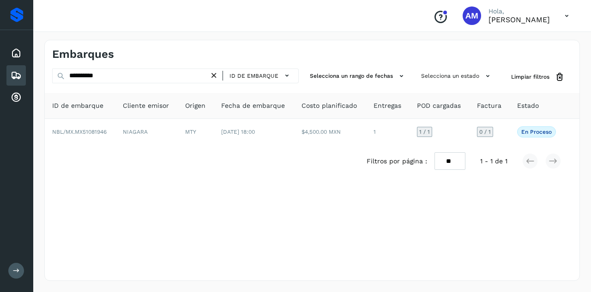
click at [215, 73] on icon at bounding box center [214, 76] width 10 height 10
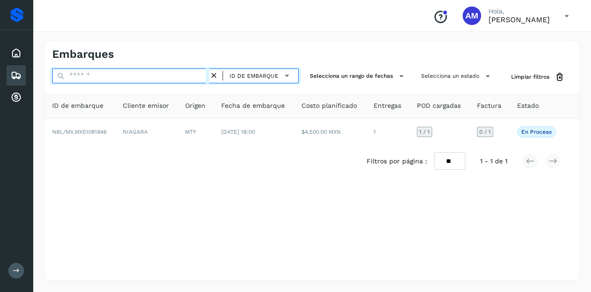
click at [187, 73] on input "text" at bounding box center [130, 75] width 157 height 15
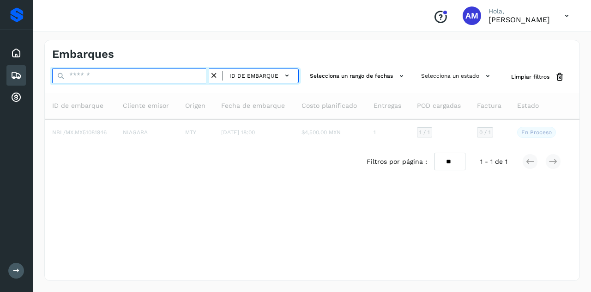
paste input "**********"
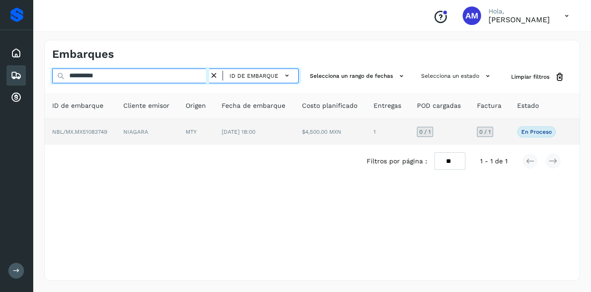
type input "**********"
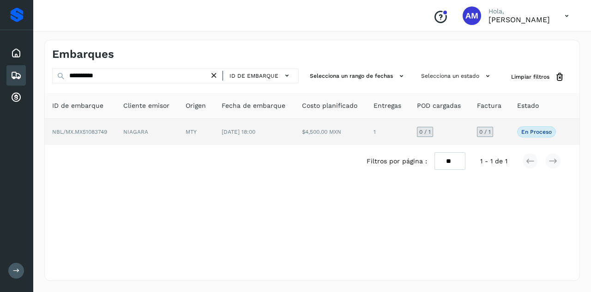
click at [207, 134] on td "MTY" at bounding box center [196, 132] width 36 height 26
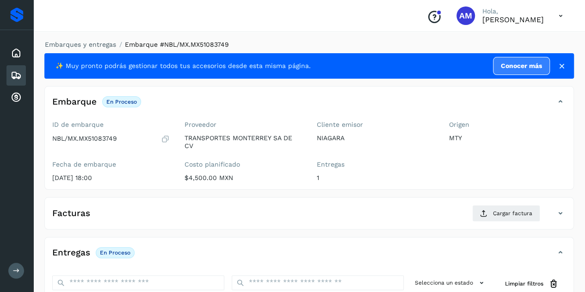
scroll to position [92, 0]
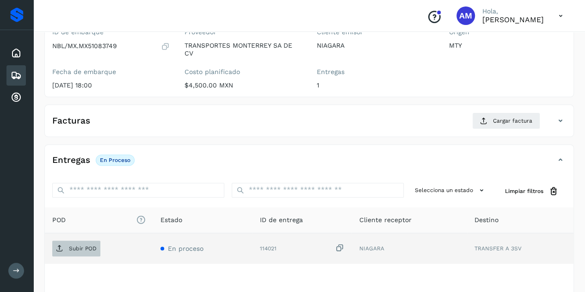
click at [80, 242] on span "Subir POD" at bounding box center [76, 248] width 48 height 15
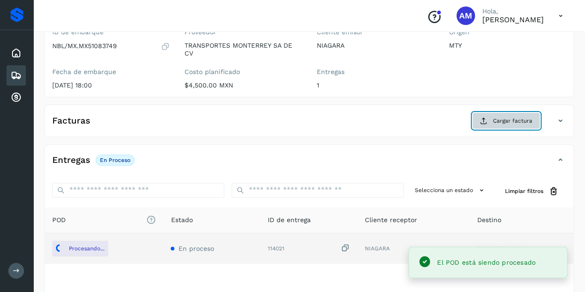
click at [491, 122] on button "Cargar factura" at bounding box center [506, 120] width 68 height 17
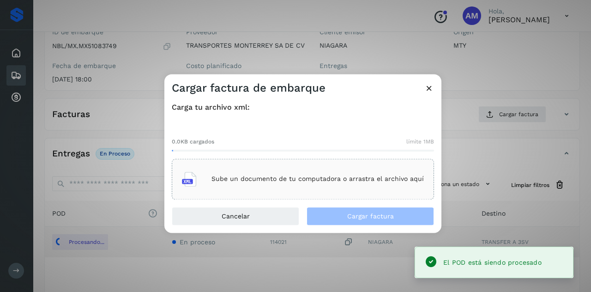
click at [359, 180] on p "Sube un documento de tu computadora o arrastra el archivo aquí" at bounding box center [318, 179] width 213 height 8
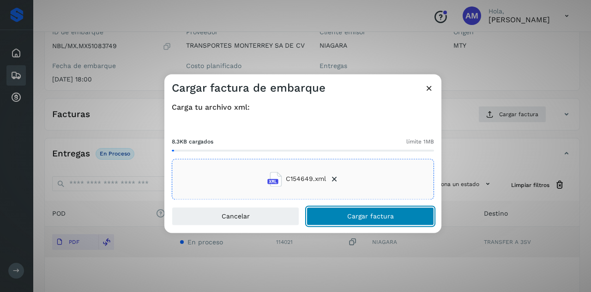
click at [372, 217] on span "Cargar factura" at bounding box center [370, 216] width 47 height 6
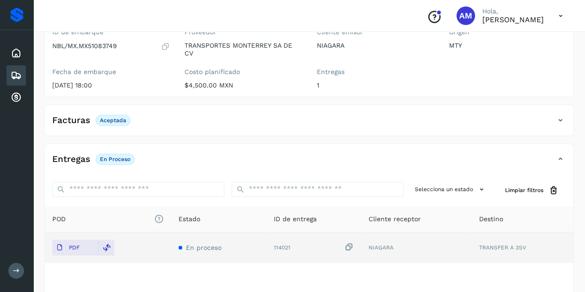
scroll to position [0, 0]
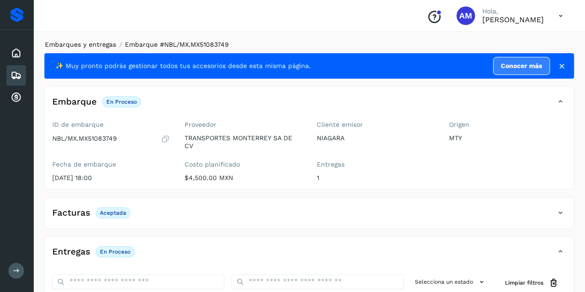
click at [91, 42] on link "Embarques y entregas" at bounding box center [80, 44] width 71 height 7
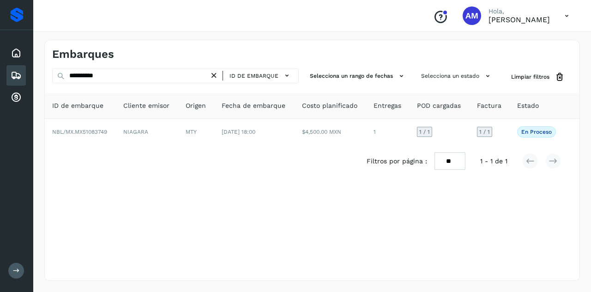
click at [213, 74] on icon at bounding box center [214, 76] width 10 height 10
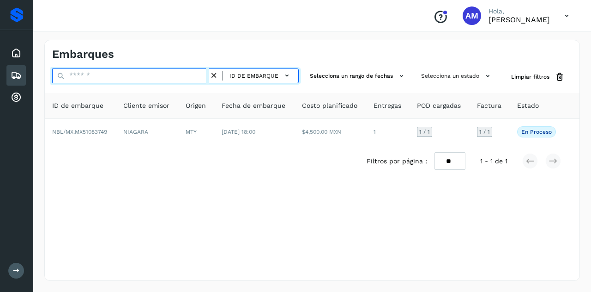
click at [183, 77] on input "text" at bounding box center [130, 75] width 157 height 15
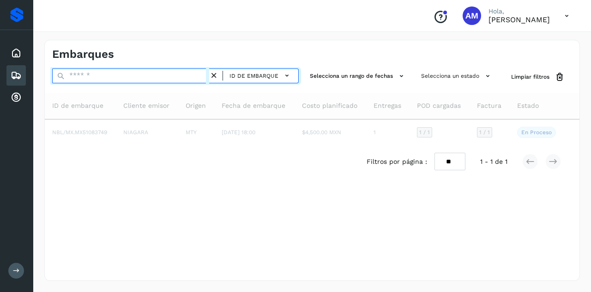
paste input "**********"
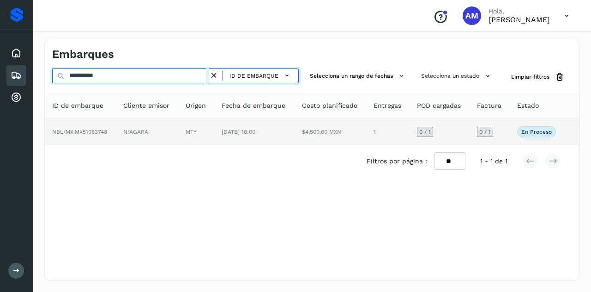
type input "**********"
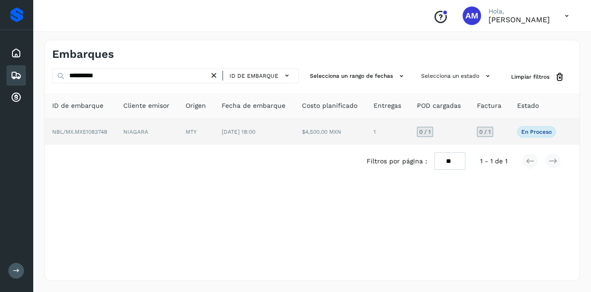
click at [175, 127] on td "NIAGARA" at bounding box center [147, 132] width 62 height 26
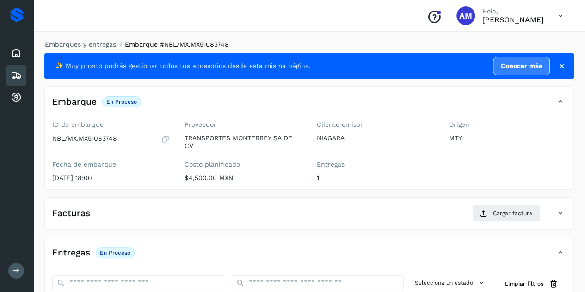
scroll to position [139, 0]
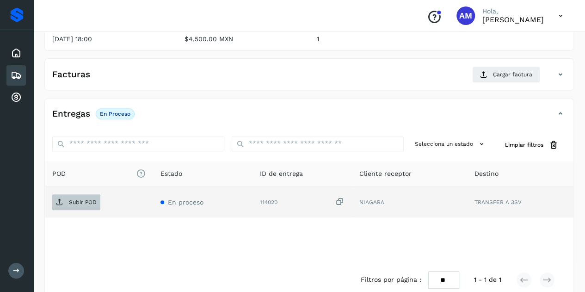
click at [92, 205] on span "Subir POD" at bounding box center [76, 202] width 48 height 15
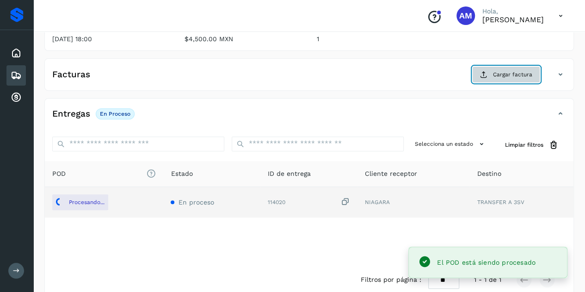
click at [496, 74] on span "Cargar factura" at bounding box center [512, 74] width 39 height 8
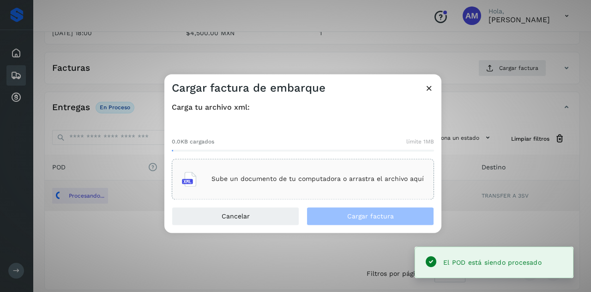
click at [326, 159] on div "Sube un documento de tu computadora o arrastra el archivo aquí" at bounding box center [303, 178] width 262 height 41
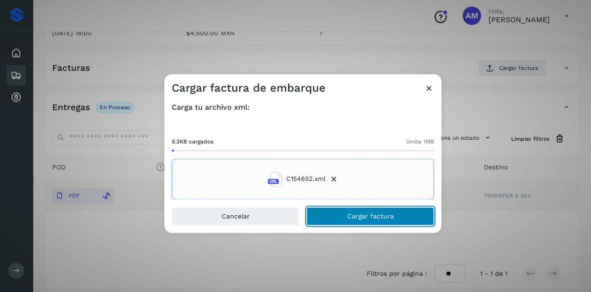
click at [364, 217] on span "Cargar factura" at bounding box center [370, 216] width 47 height 6
